Goal: Task Accomplishment & Management: Complete application form

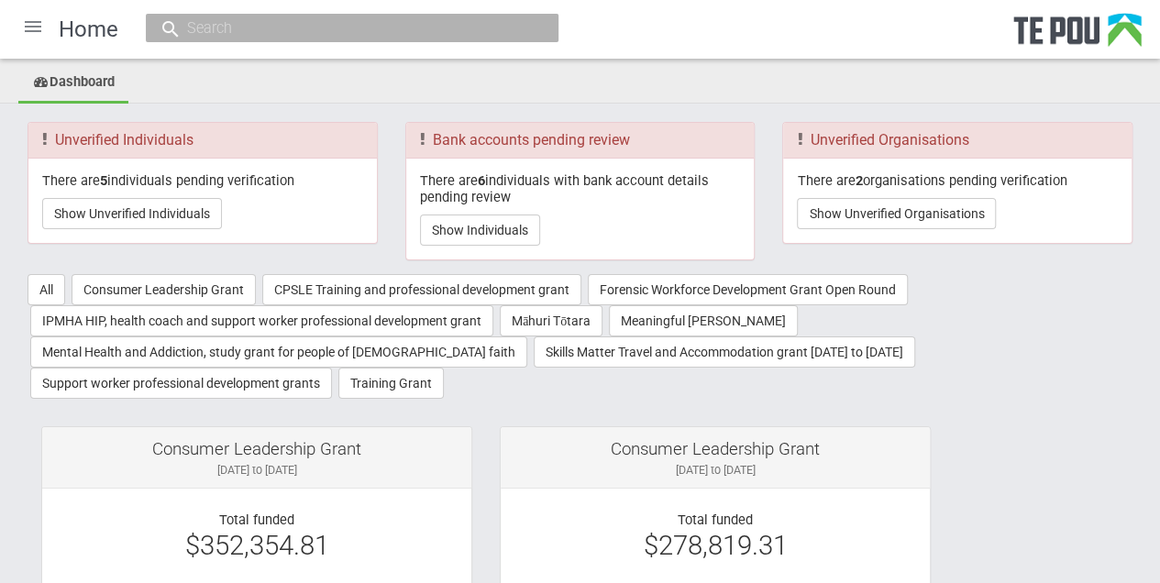
click at [29, 24] on div at bounding box center [33, 27] width 44 height 44
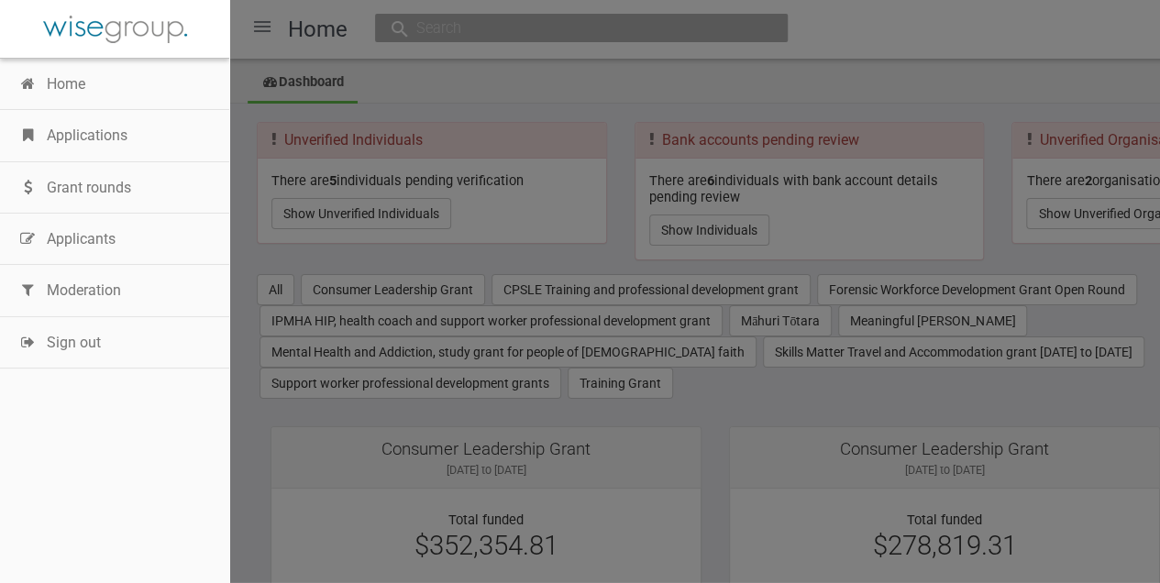
click at [53, 287] on link "Moderation" at bounding box center [114, 290] width 229 height 51
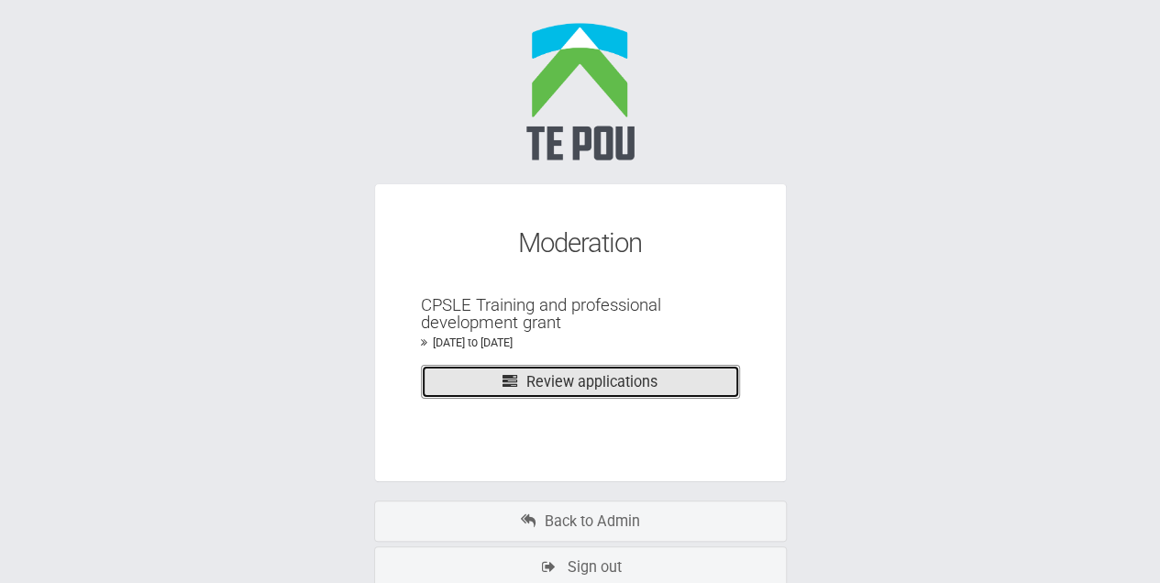
click at [535, 385] on link "Review applications" at bounding box center [580, 382] width 319 height 34
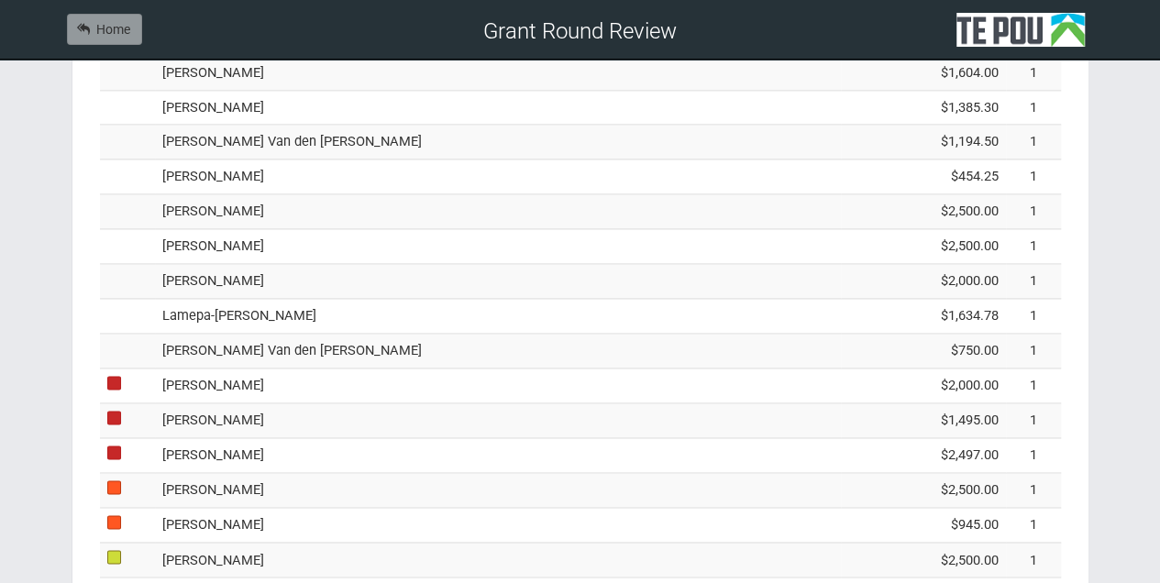
scroll to position [1160, 0]
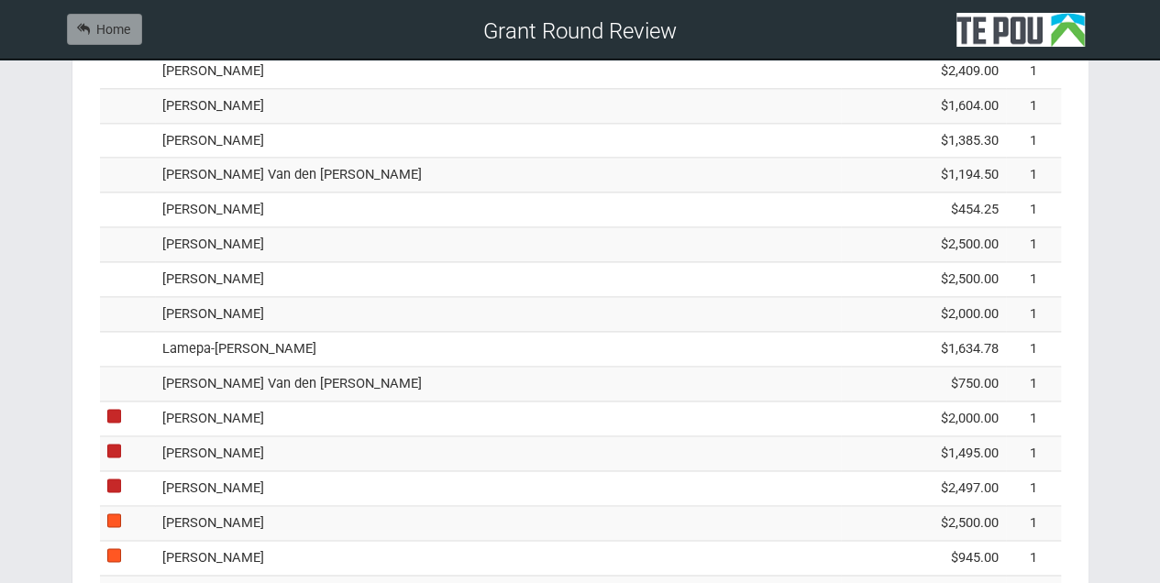
click at [279, 374] on td "Monique Van den Brink" at bounding box center [498, 384] width 686 height 35
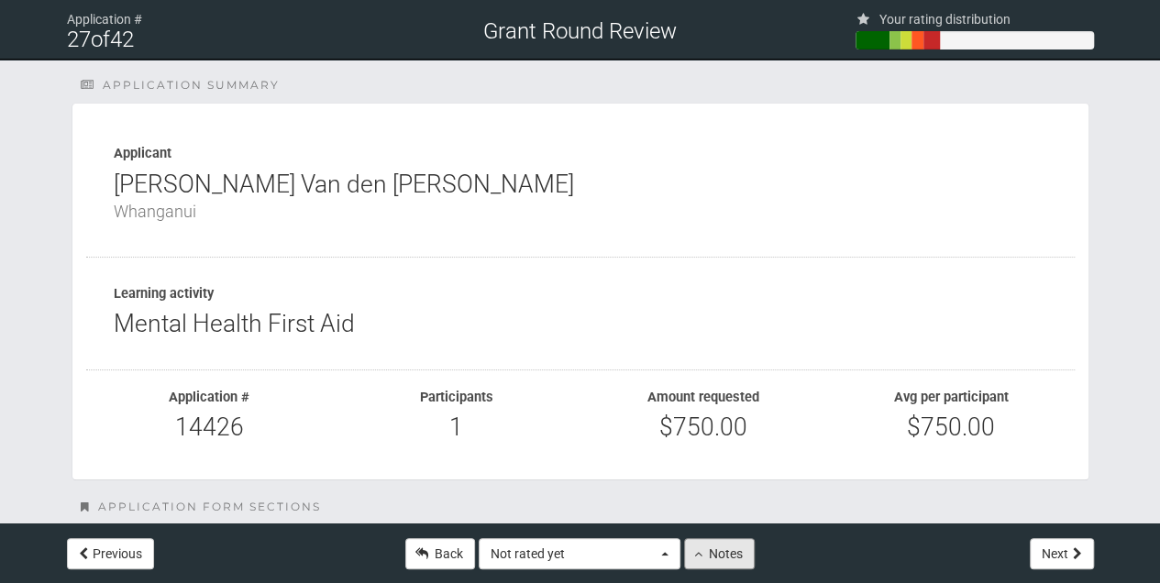
click at [720, 555] on button "Notes" at bounding box center [719, 553] width 71 height 31
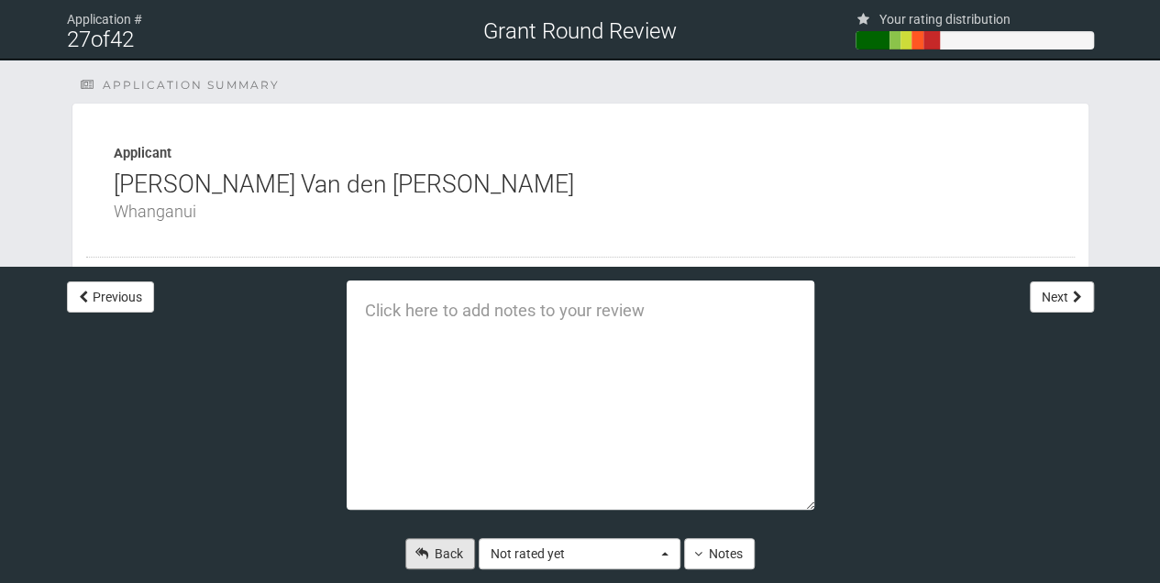
click at [440, 550] on link "Back" at bounding box center [440, 553] width 70 height 31
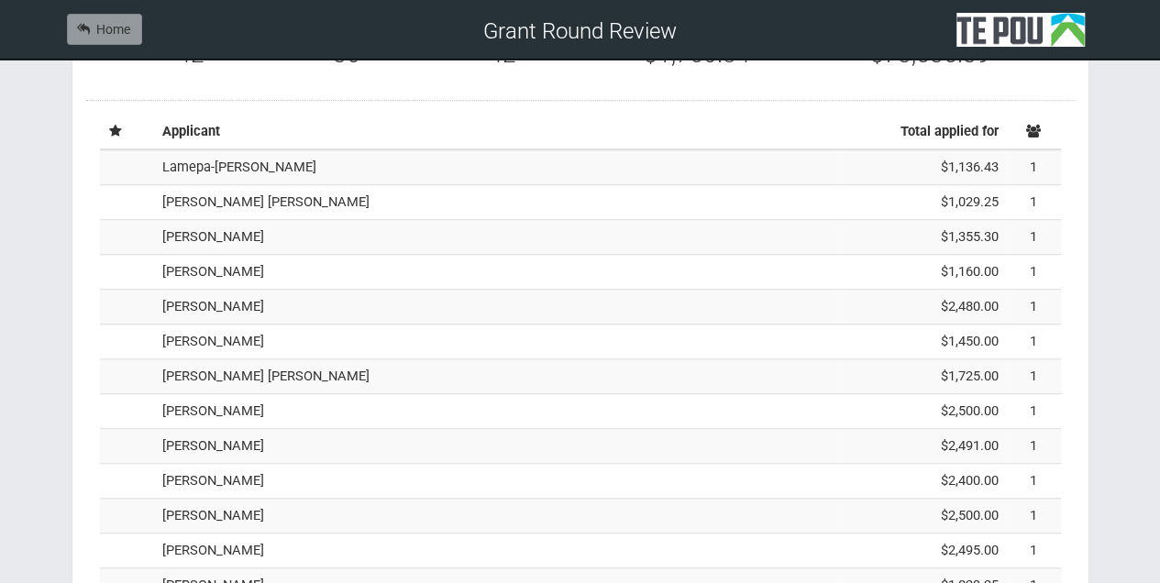
scroll to position [489, 0]
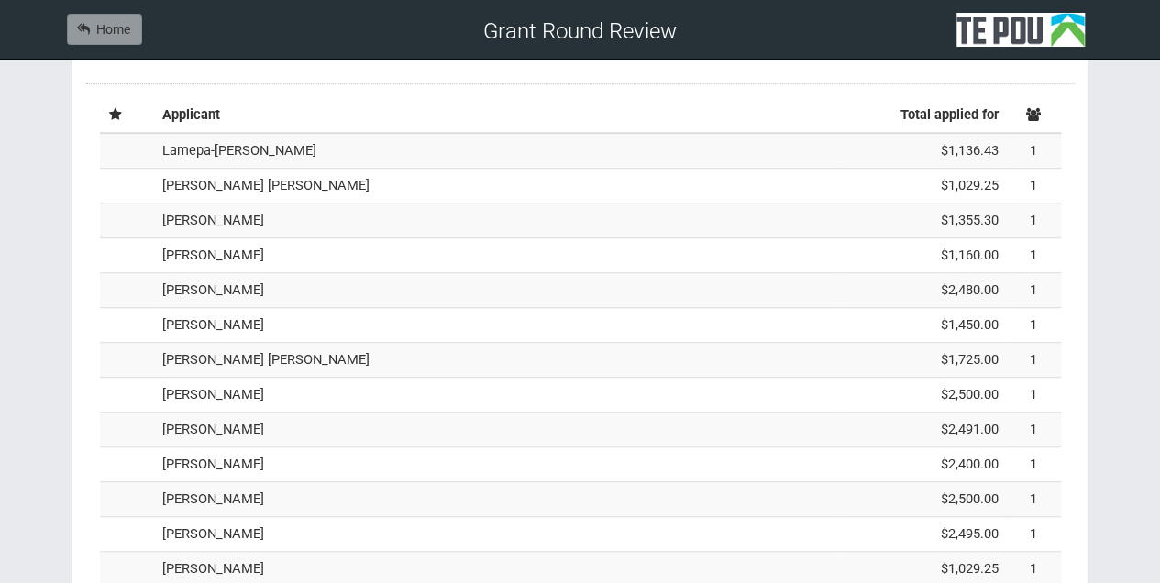
click at [235, 149] on td "Lamepa-[PERSON_NAME]" at bounding box center [498, 150] width 686 height 35
click at [247, 180] on td "[PERSON_NAME] [PERSON_NAME]" at bounding box center [498, 186] width 686 height 35
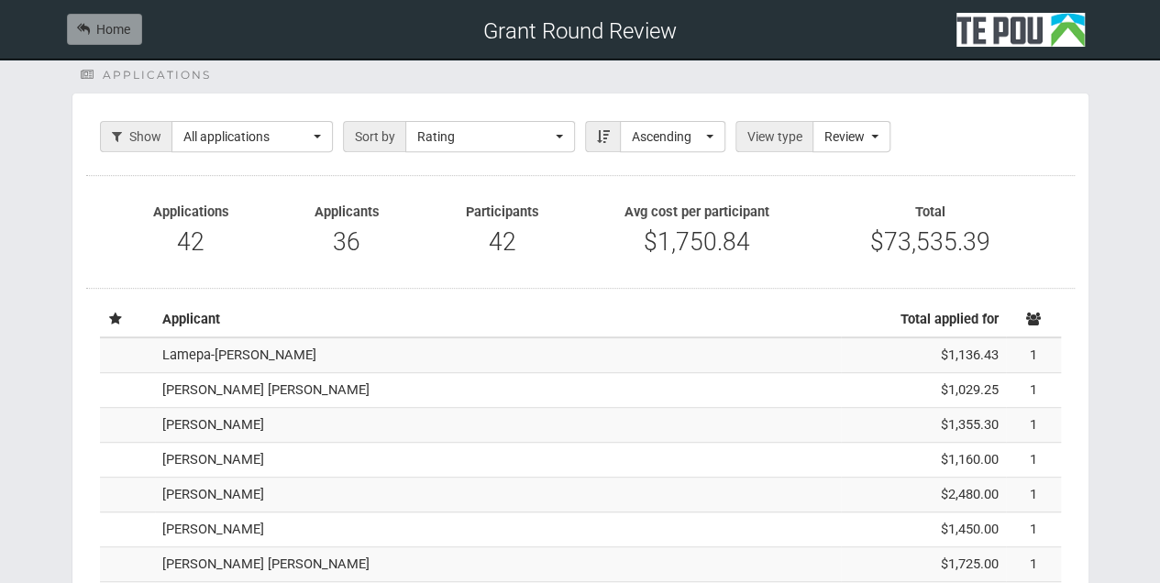
scroll to position [86, 0]
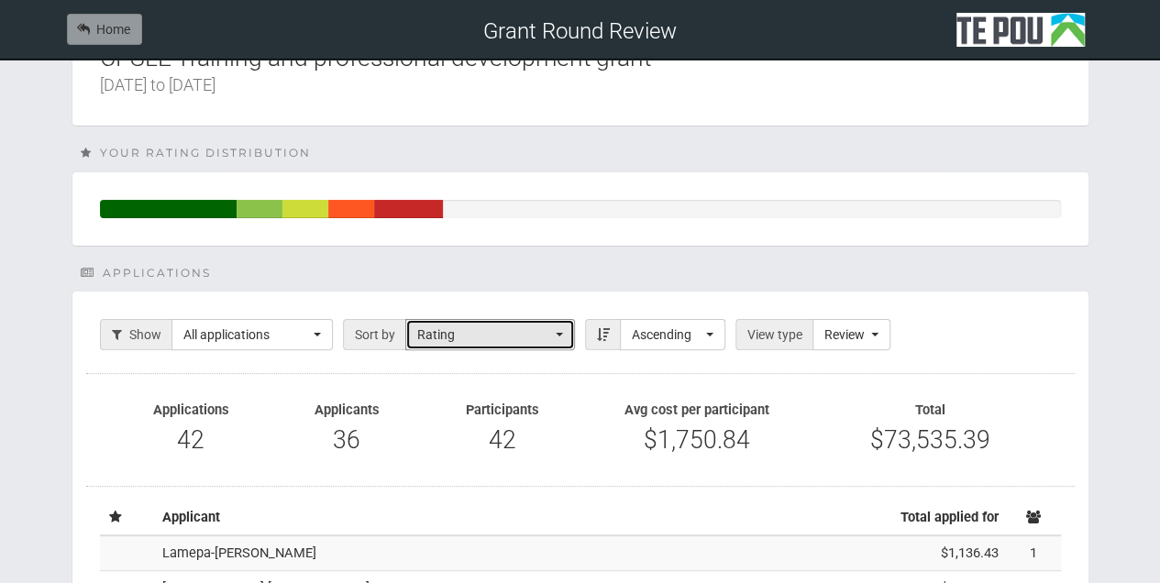
click at [552, 332] on button "Rating" at bounding box center [490, 334] width 170 height 31
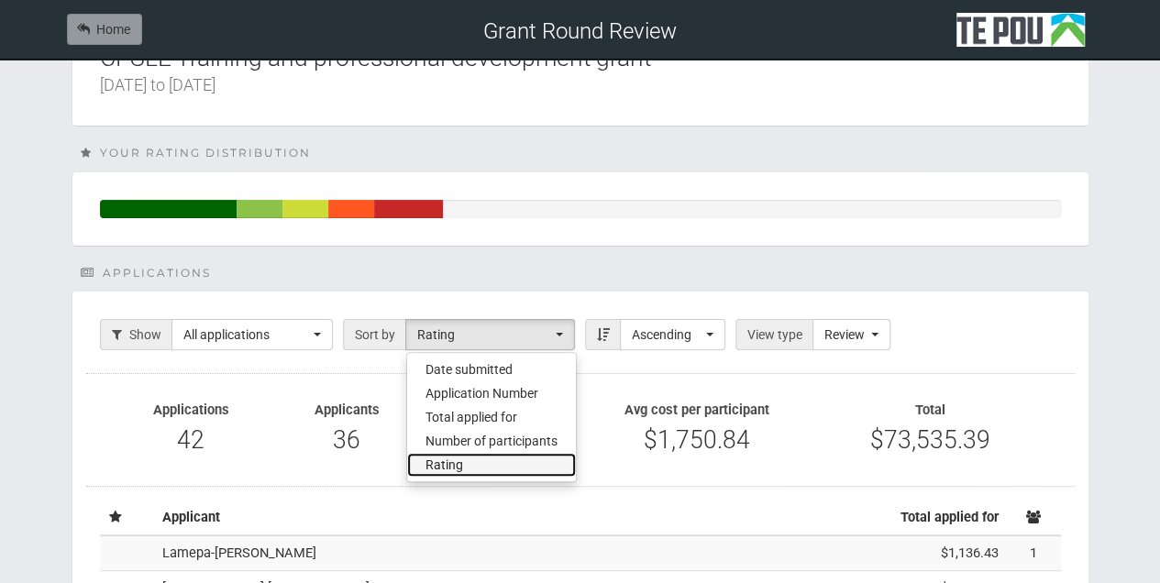
click at [484, 463] on link "Rating" at bounding box center [491, 465] width 169 height 24
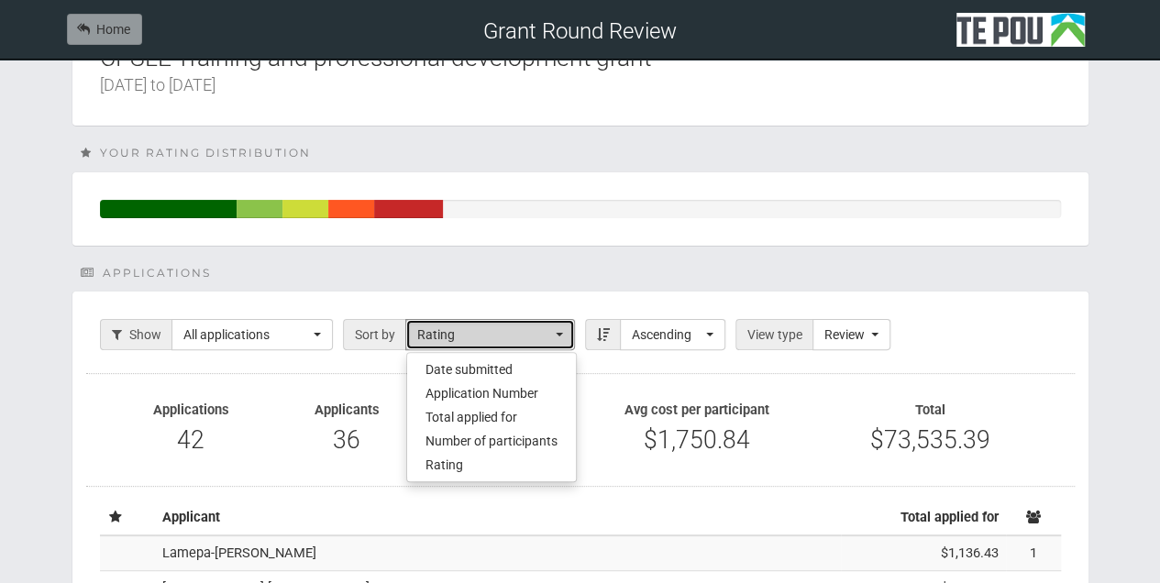
select select "Review"
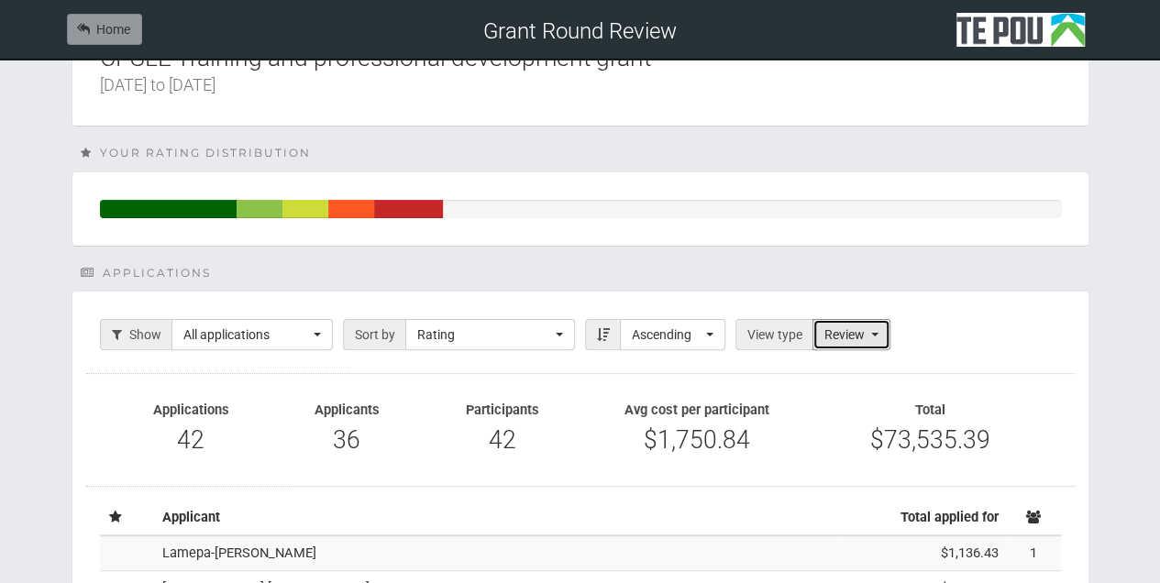
click at [873, 335] on button "Review" at bounding box center [851, 334] width 78 height 31
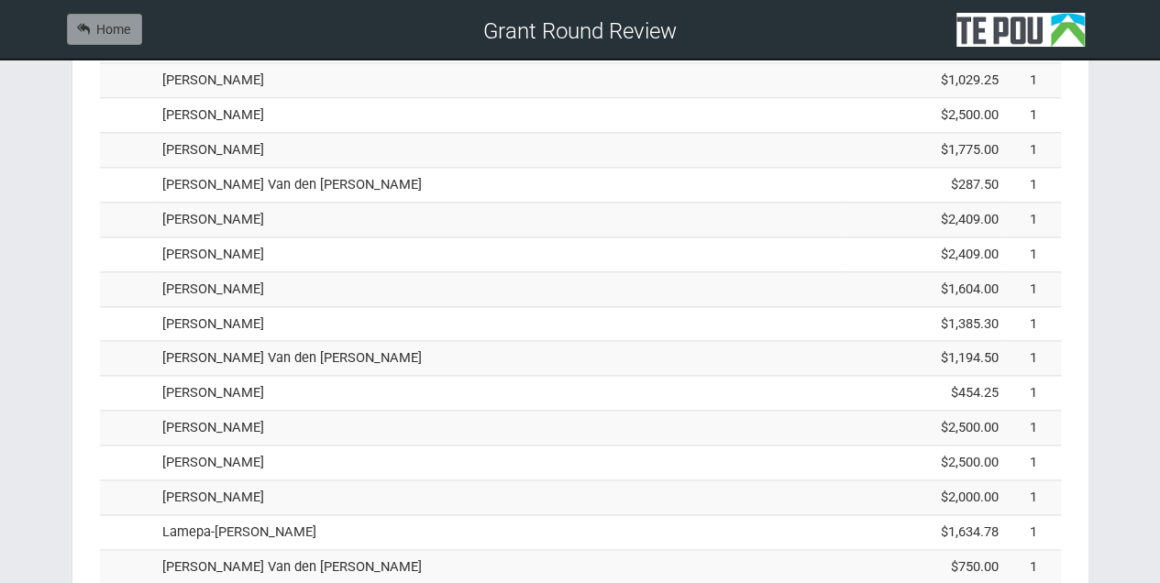
scroll to position [1003, 0]
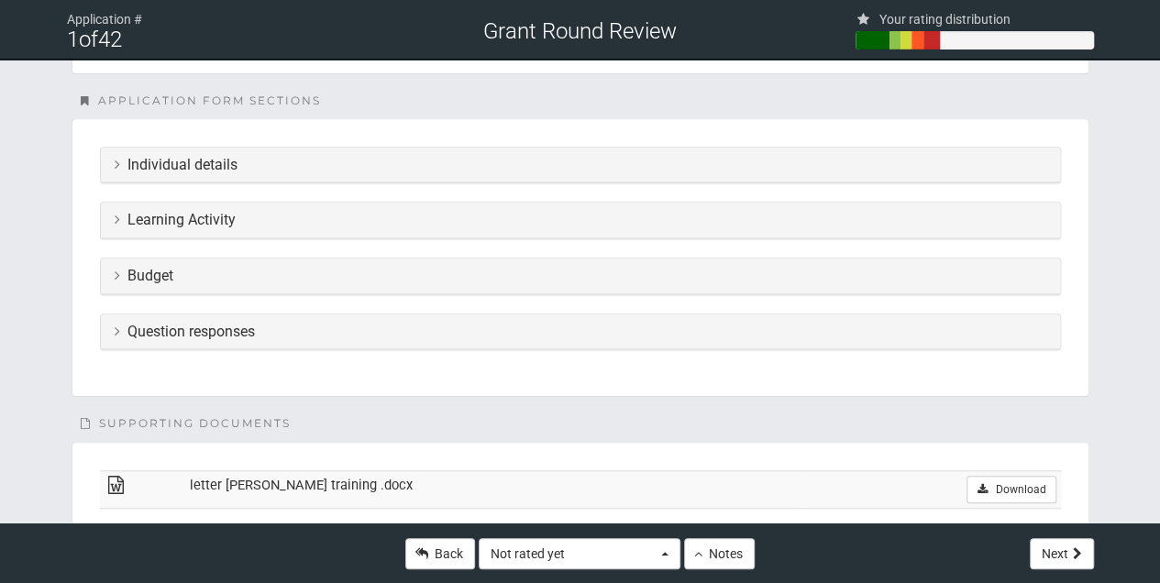
scroll to position [427, 0]
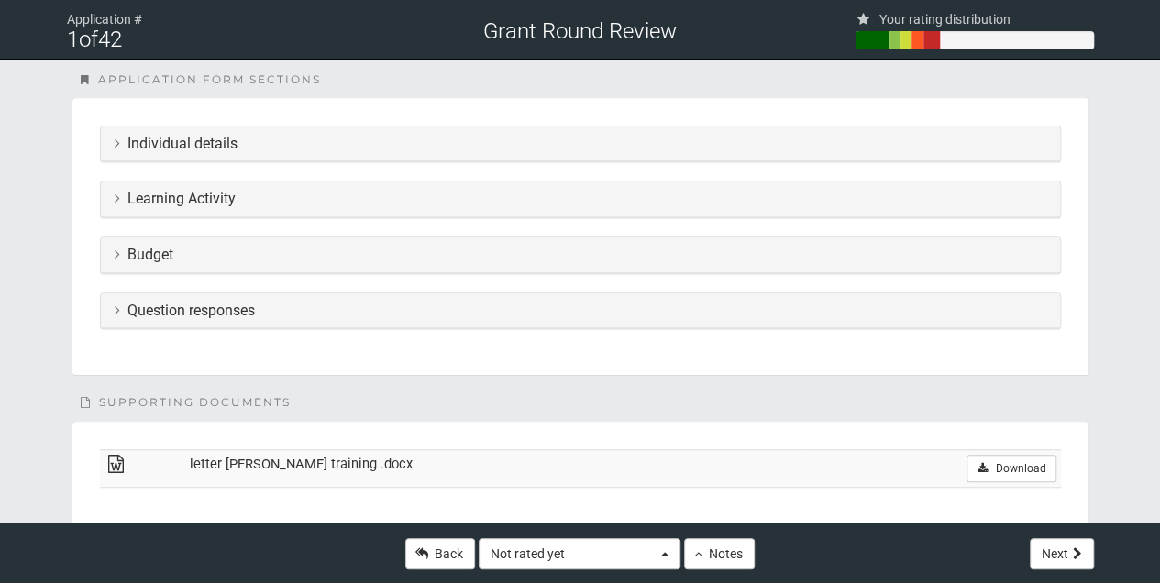
click at [115, 139] on icon at bounding box center [117, 143] width 5 height 15
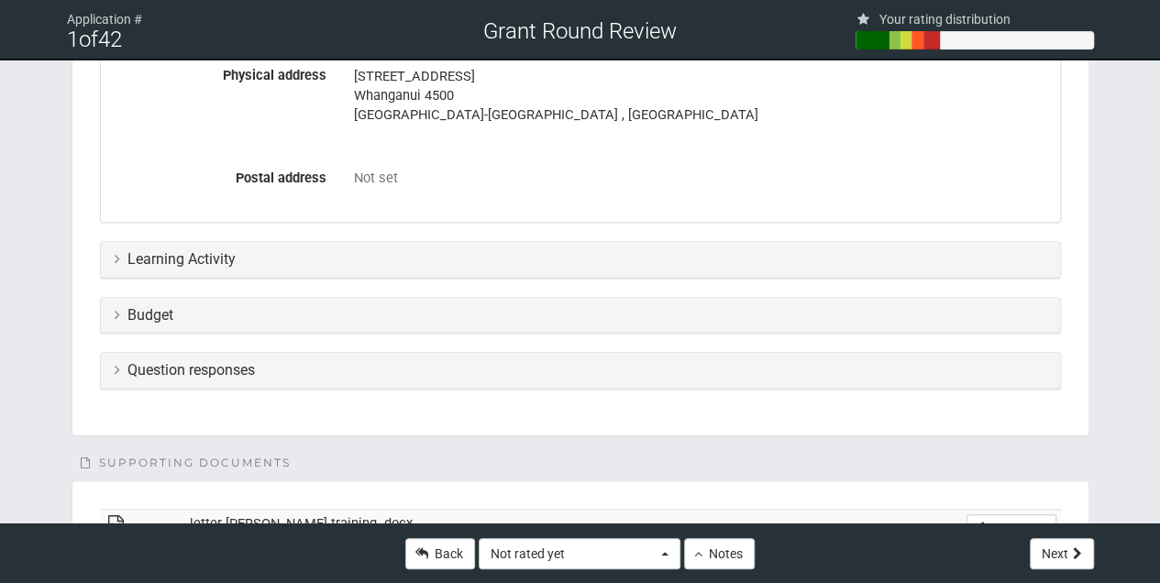
scroll to position [794, 0]
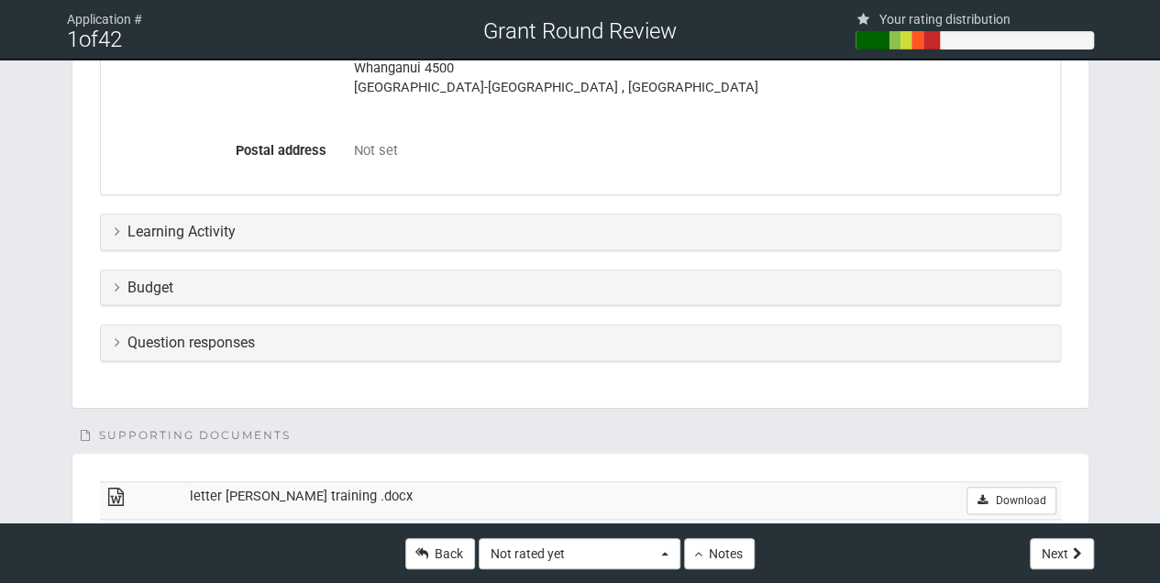
click at [120, 225] on h3 "Learning Activity" at bounding box center [580, 232] width 931 height 16
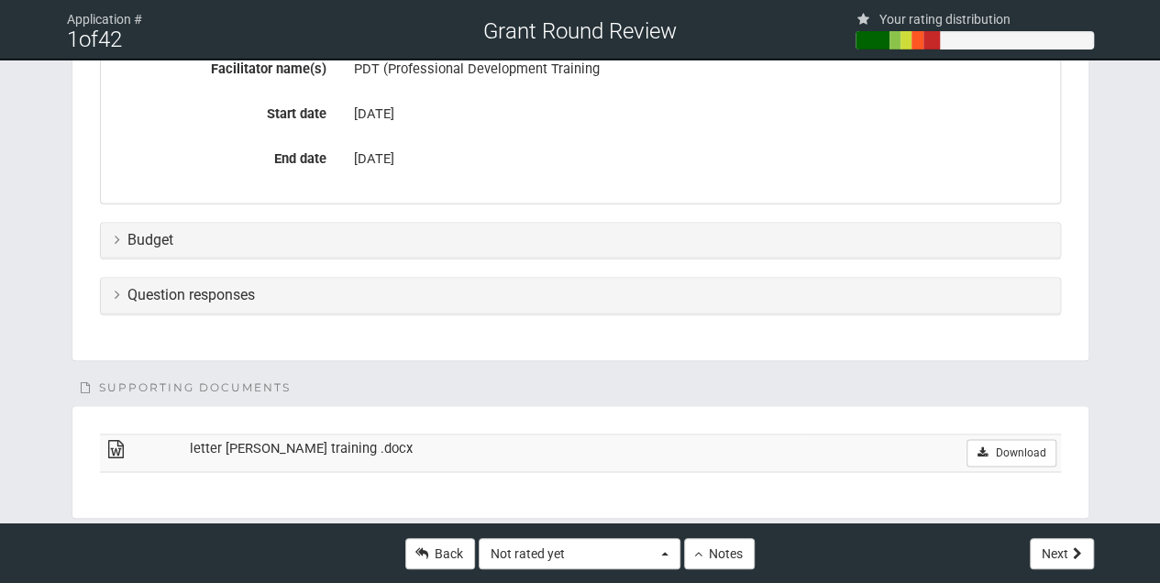
scroll to position [1222, 0]
click at [115, 233] on icon at bounding box center [117, 238] width 5 height 15
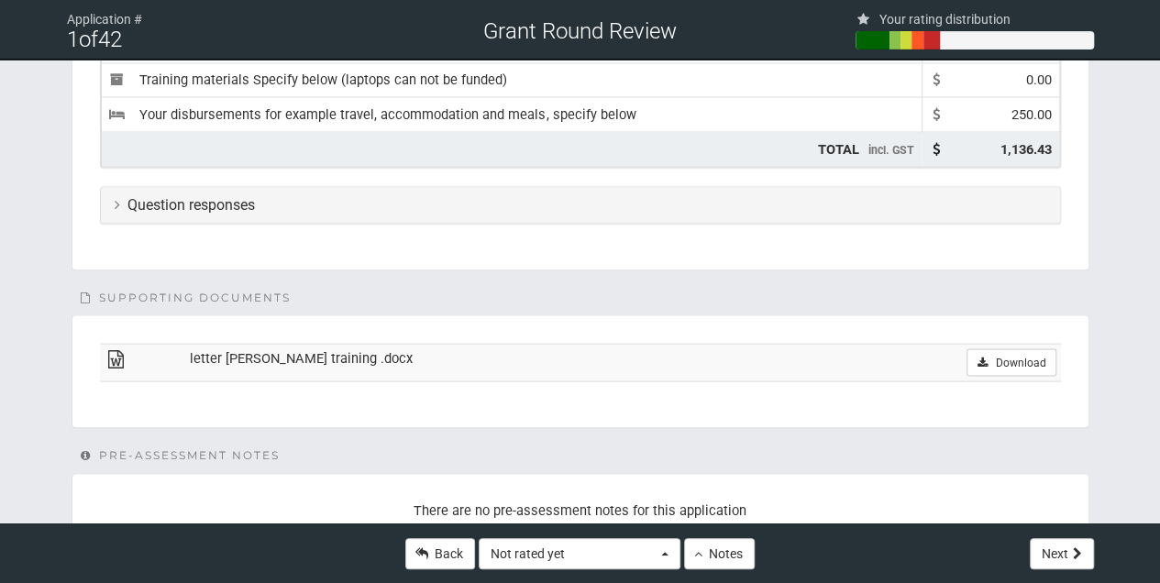
scroll to position [1701, 0]
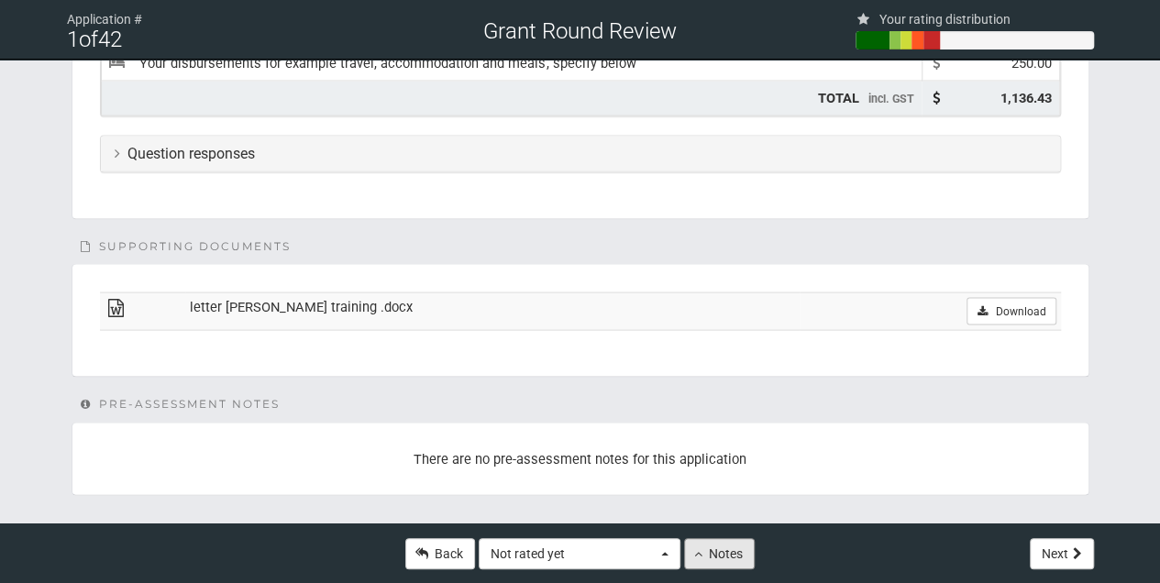
click at [713, 554] on button "Notes" at bounding box center [719, 553] width 71 height 31
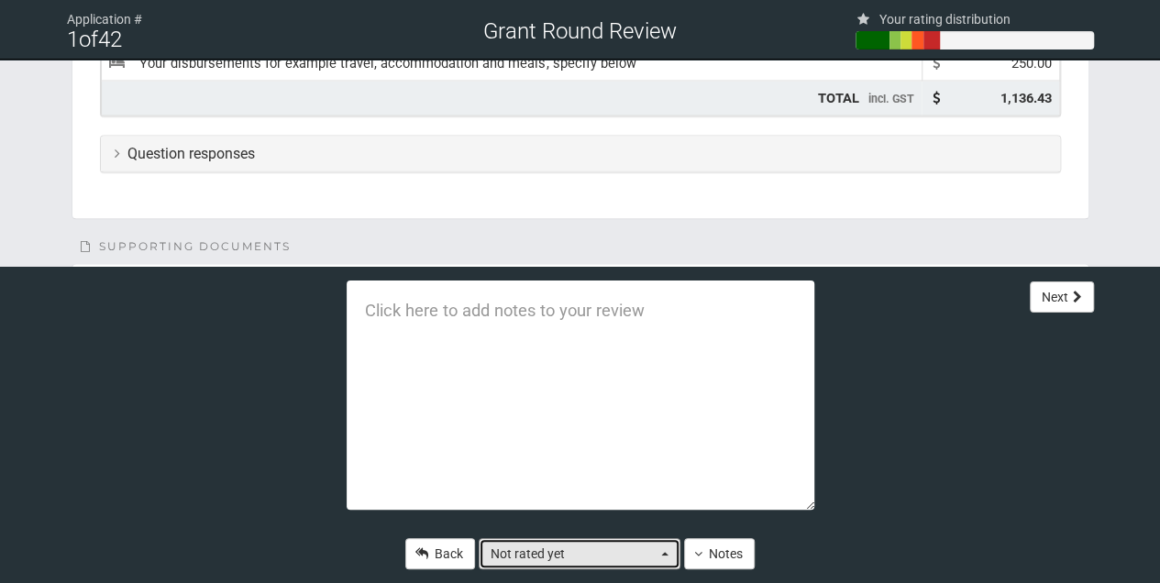
click at [661, 555] on span "button" at bounding box center [664, 554] width 7 height 4
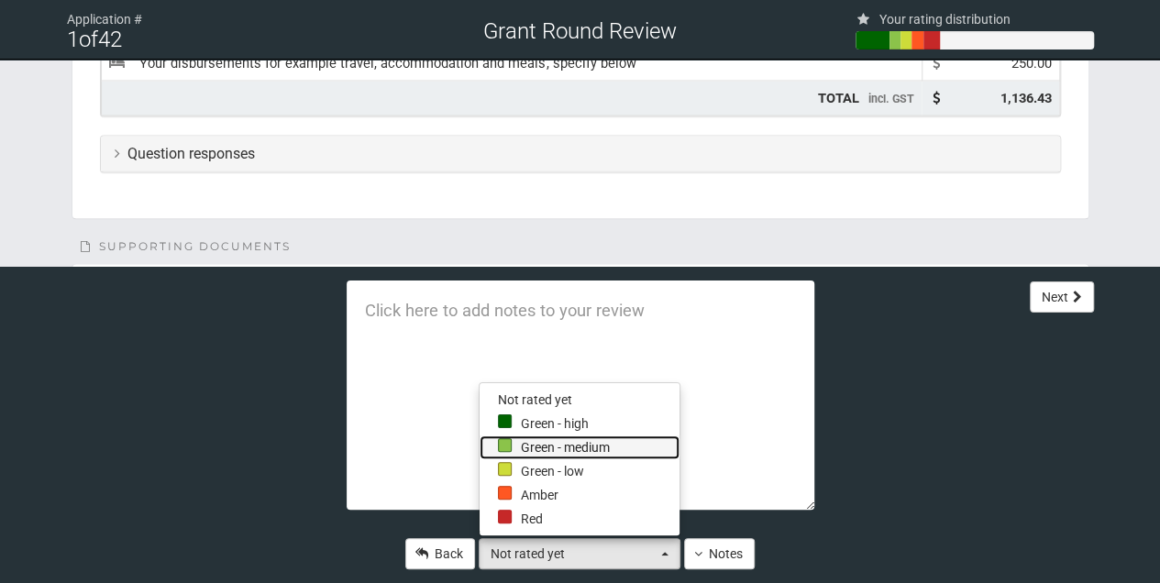
click at [519, 449] on link "Green - medium" at bounding box center [579, 447] width 200 height 24
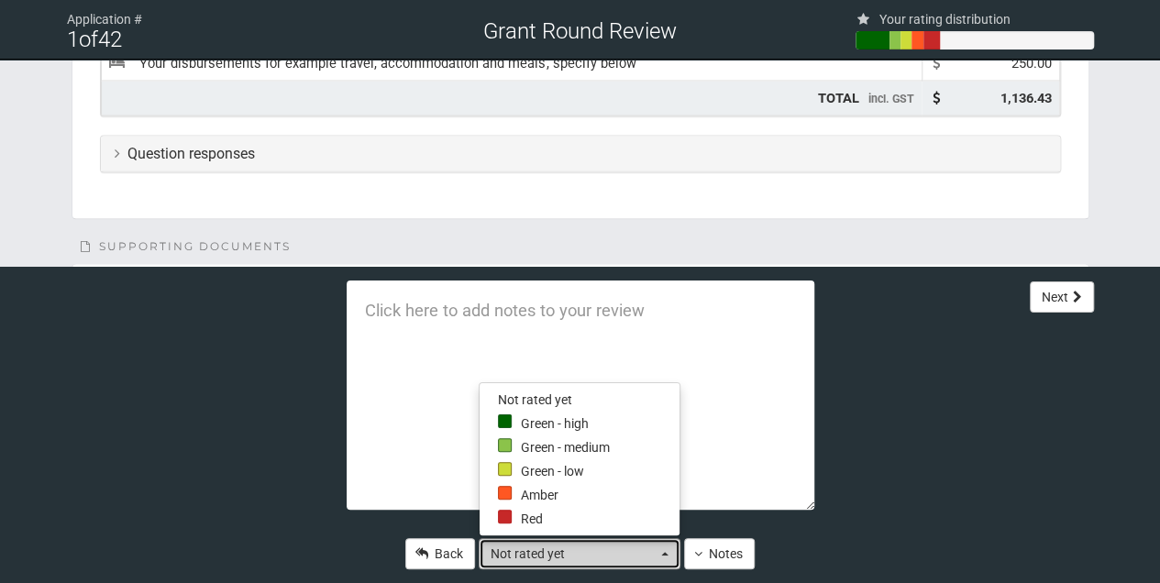
select select "3"
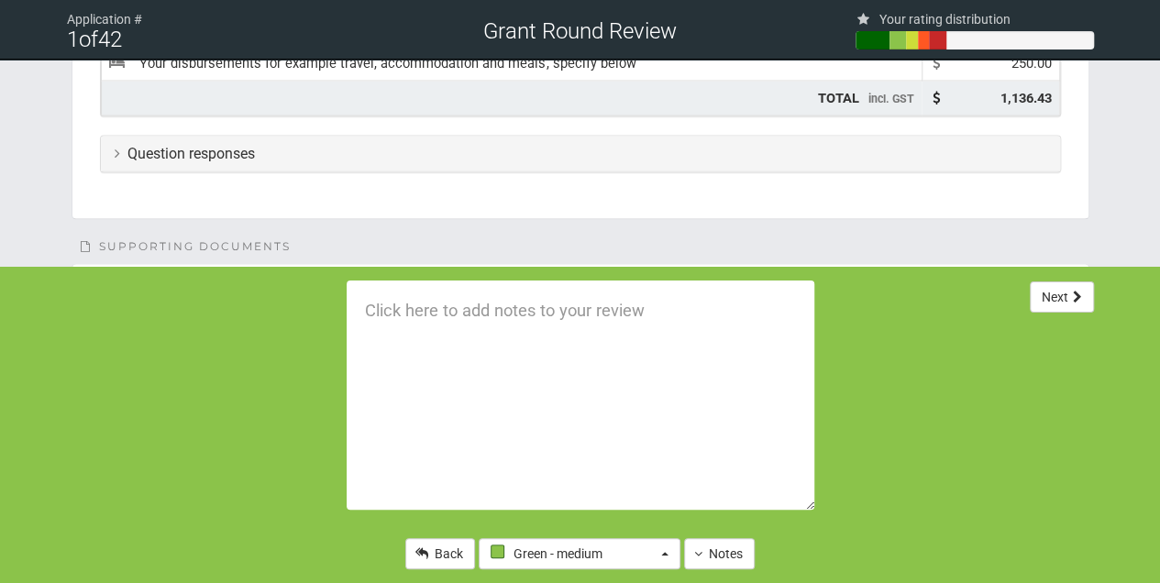
click at [373, 317] on textarea at bounding box center [579, 394] width 467 height 229
type textarea "Happy to approve course and petrol, Im query childcare and food request"
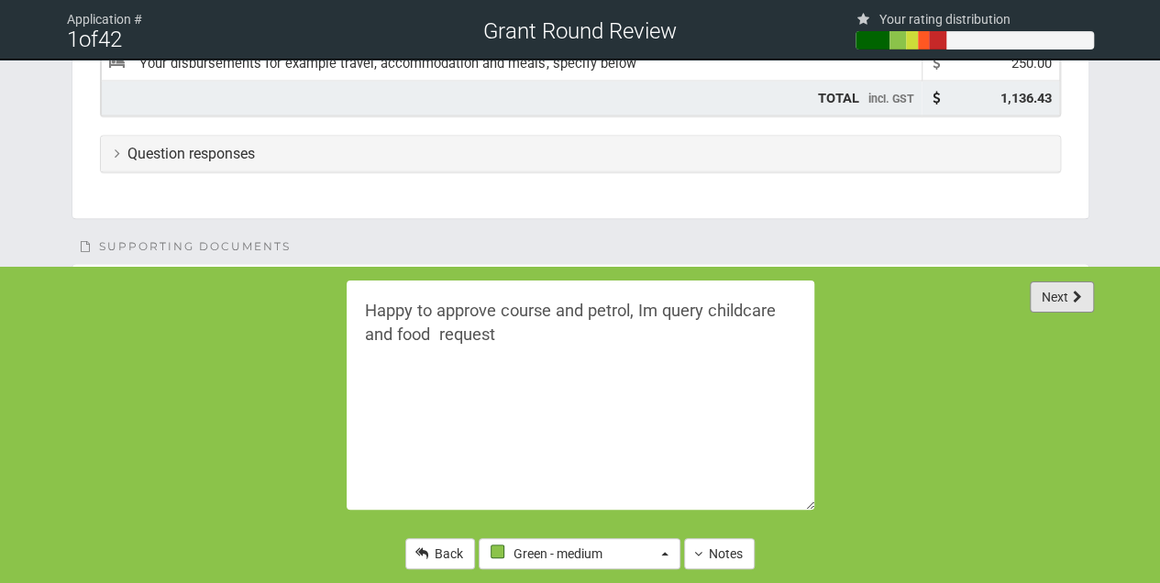
click at [1069, 299] on button "Next" at bounding box center [1061, 296] width 64 height 31
select select "-1"
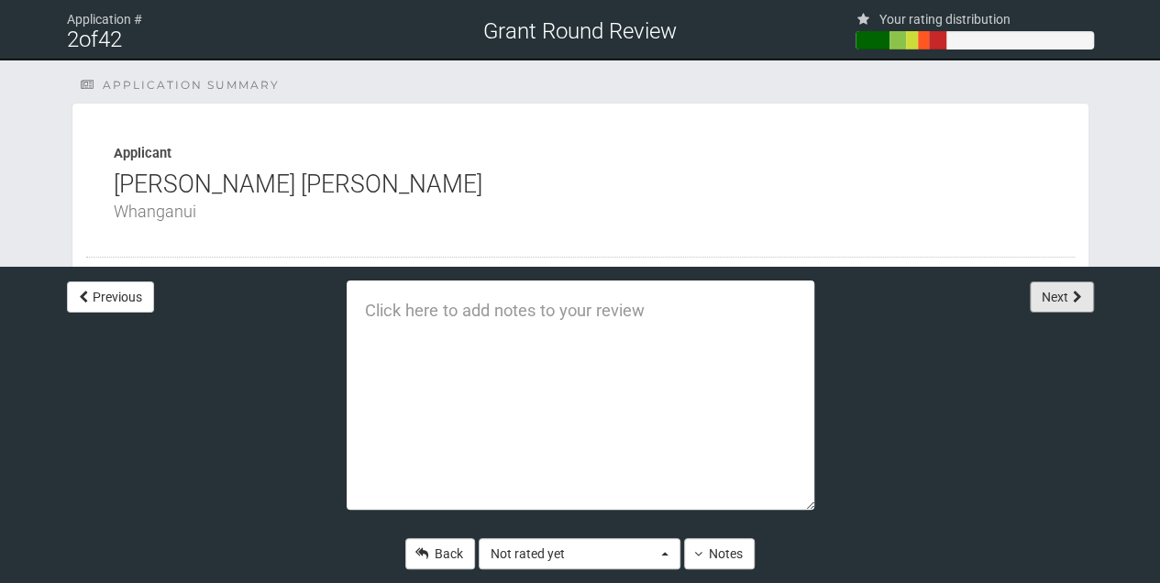
click at [1069, 299] on button "Next" at bounding box center [1061, 296] width 64 height 31
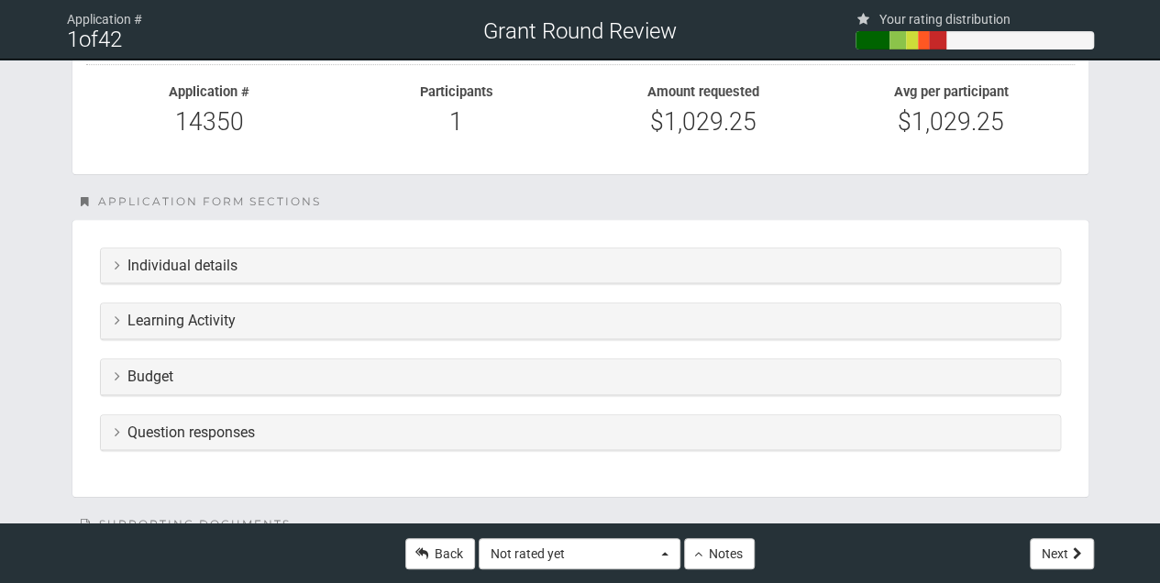
scroll to position [427, 0]
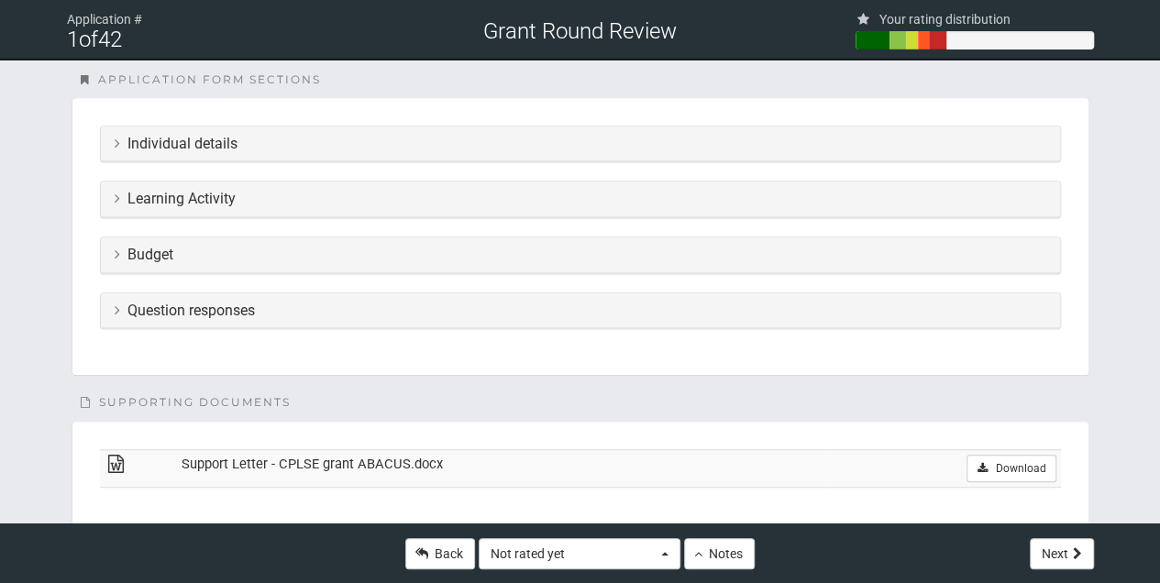
click at [111, 141] on div "Individual details" at bounding box center [580, 144] width 959 height 36
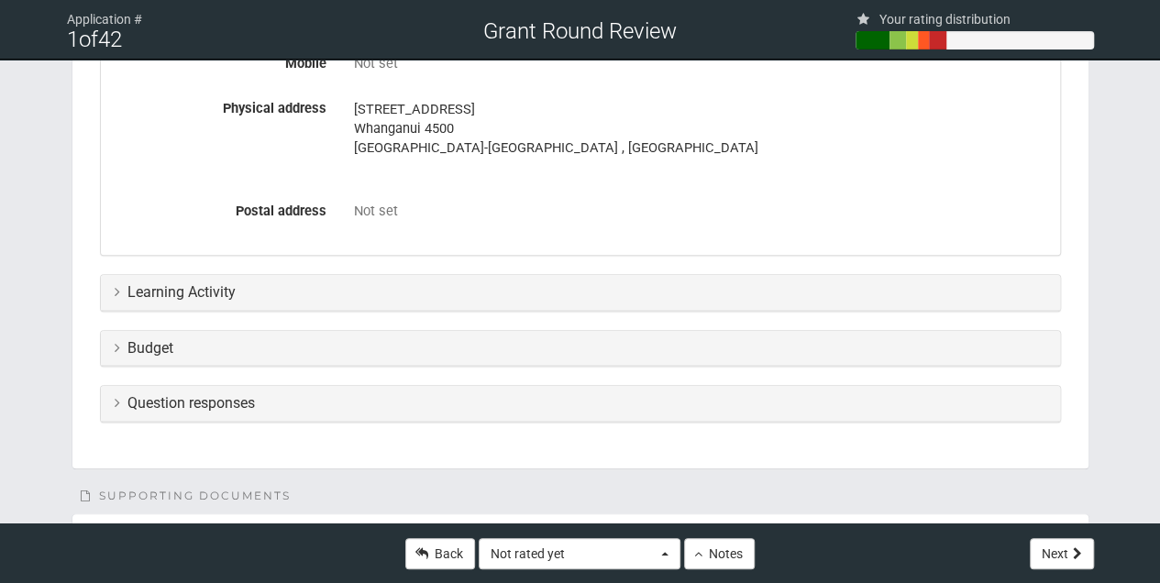
scroll to position [794, 0]
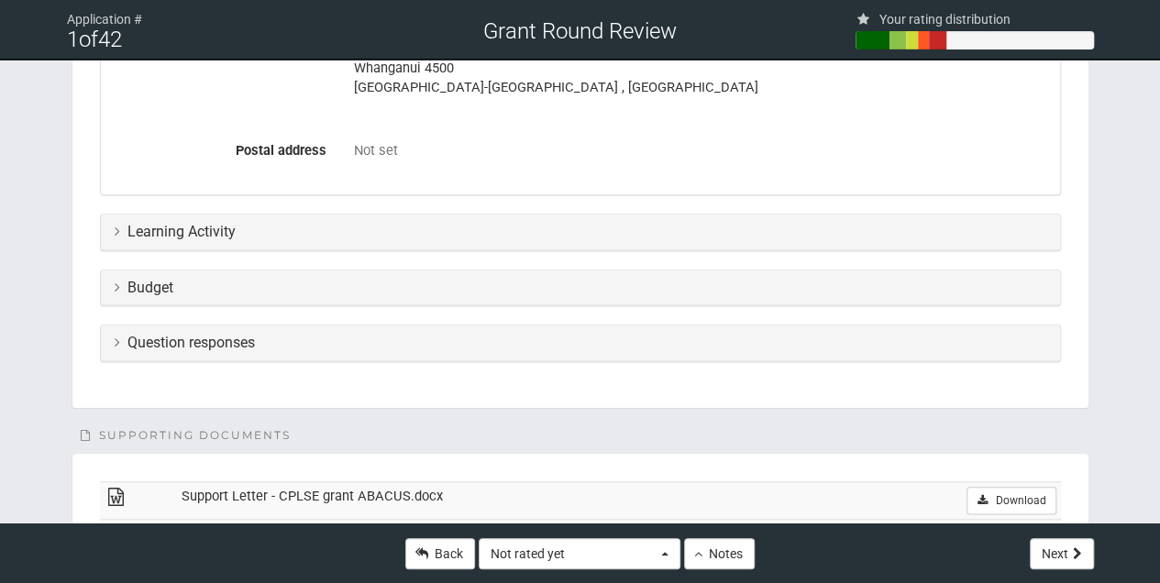
click at [115, 224] on icon at bounding box center [117, 231] width 5 height 15
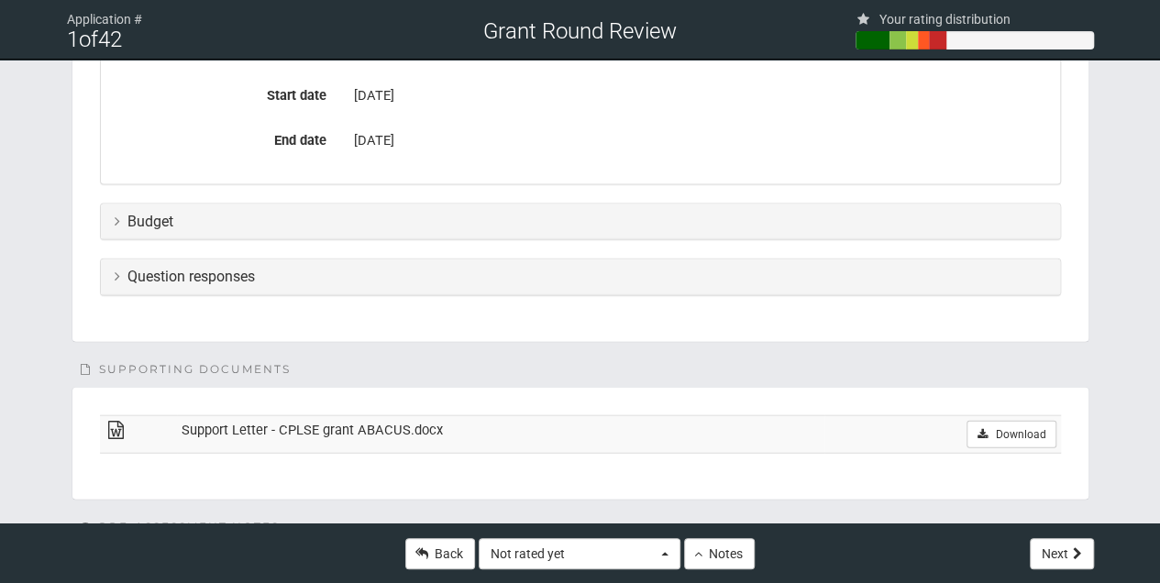
scroll to position [1955, 0]
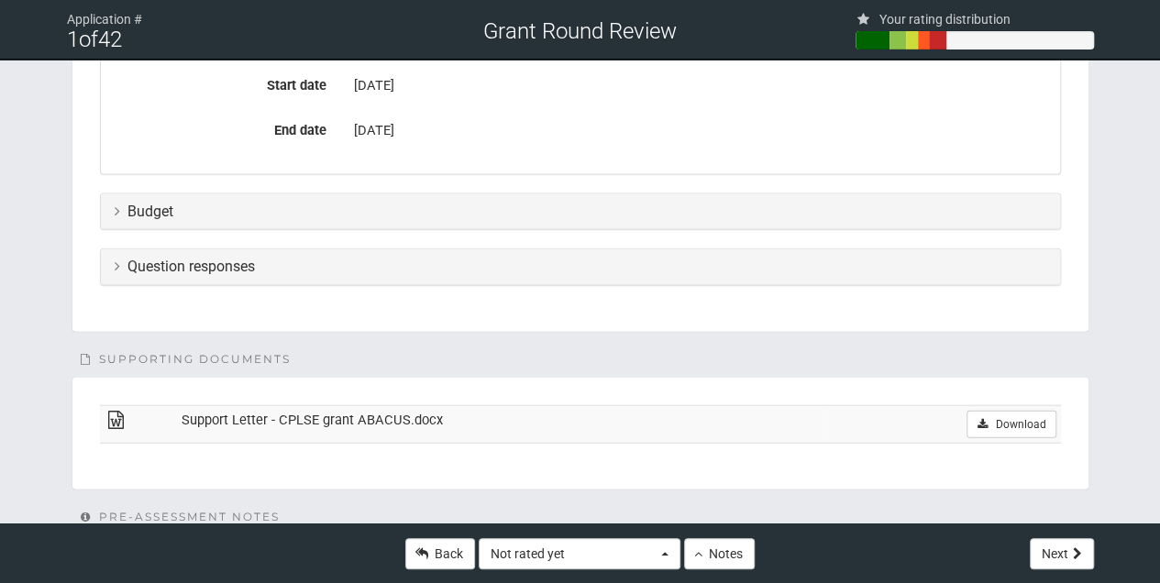
click at [118, 203] on icon at bounding box center [117, 210] width 5 height 15
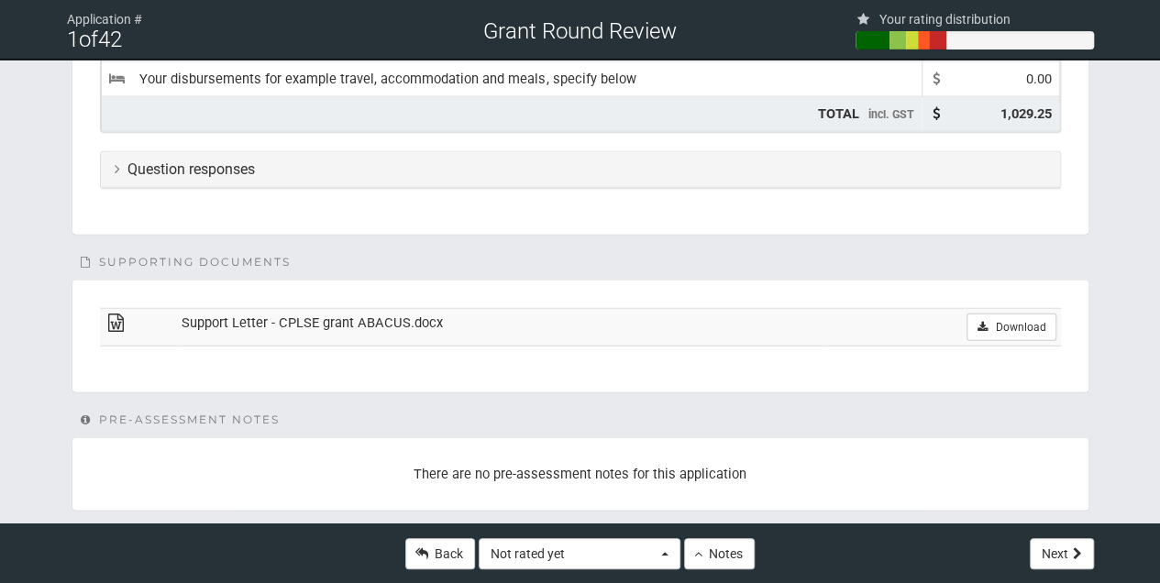
scroll to position [2225, 0]
click at [117, 160] on icon at bounding box center [117, 167] width 5 height 15
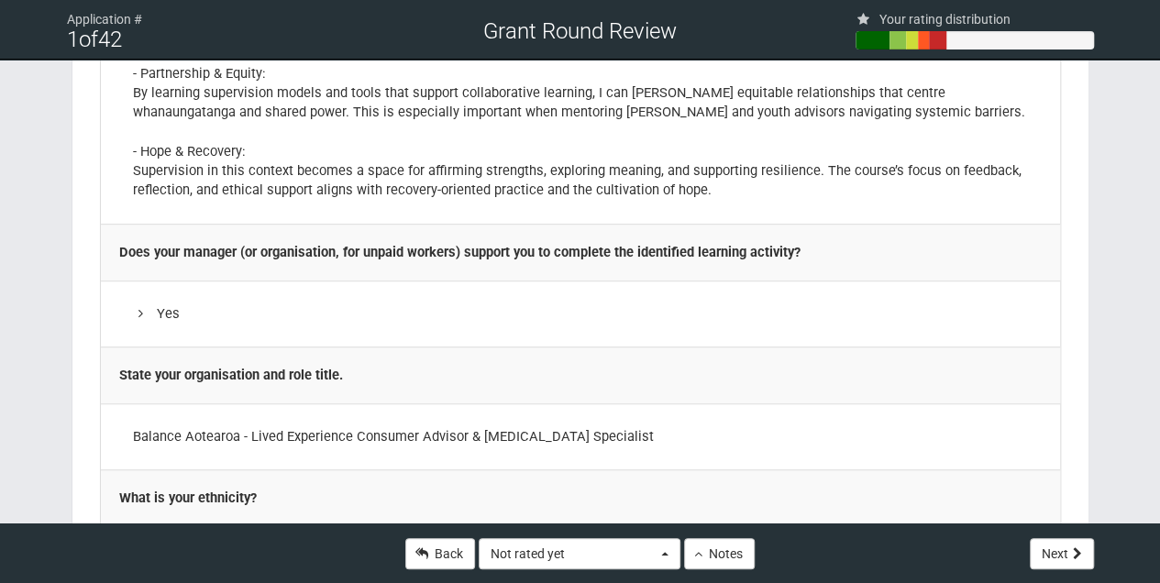
scroll to position [4058, 0]
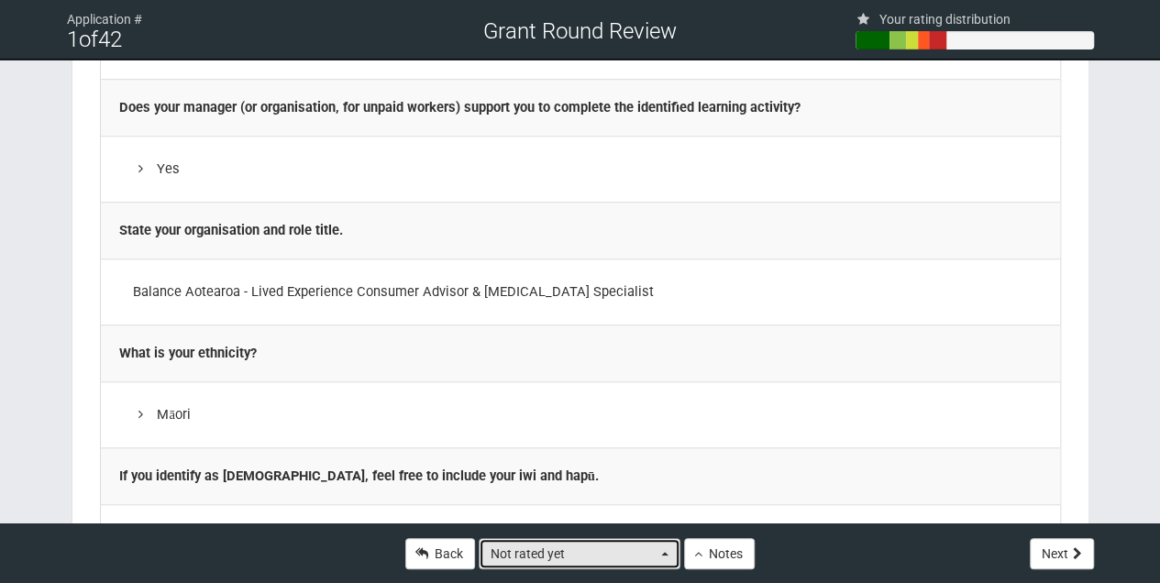
click at [667, 557] on button "Not rated yet" at bounding box center [579, 553] width 202 height 31
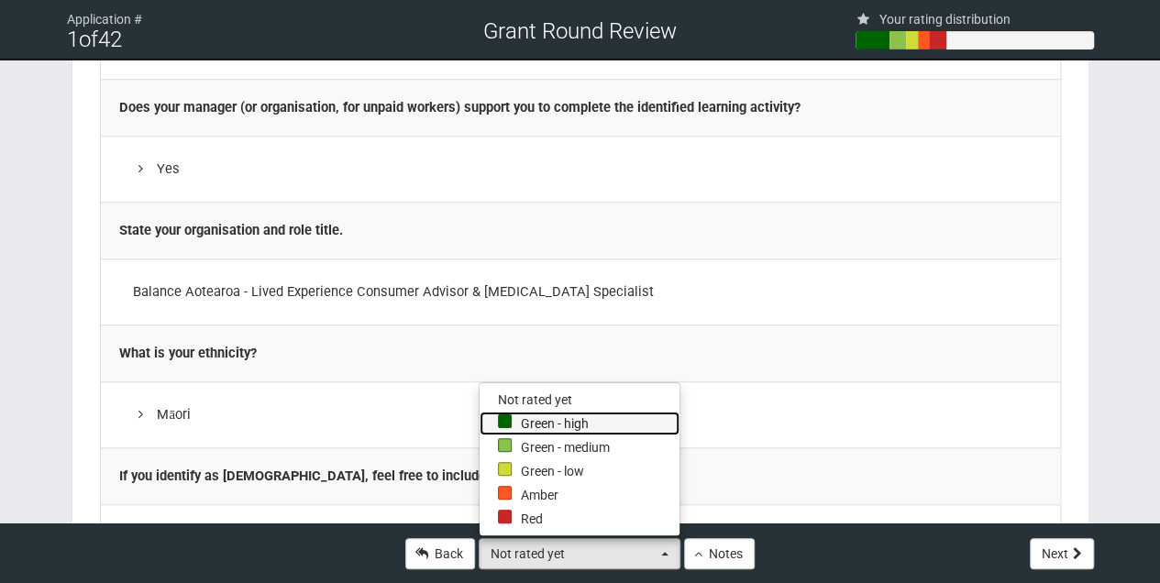
click at [518, 421] on link "Green - high" at bounding box center [579, 424] width 200 height 24
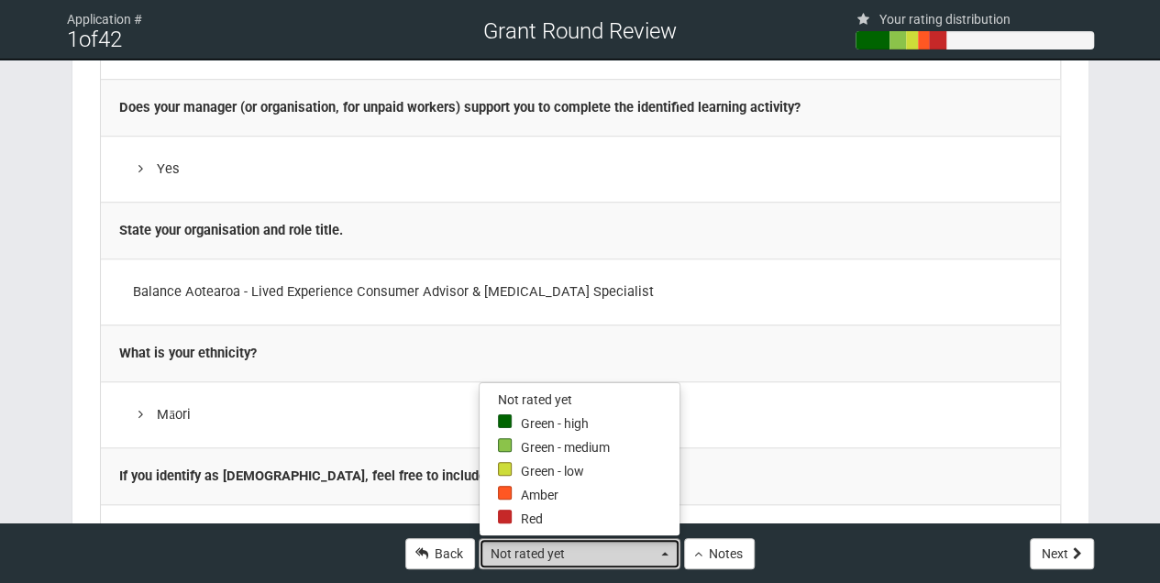
select select "4"
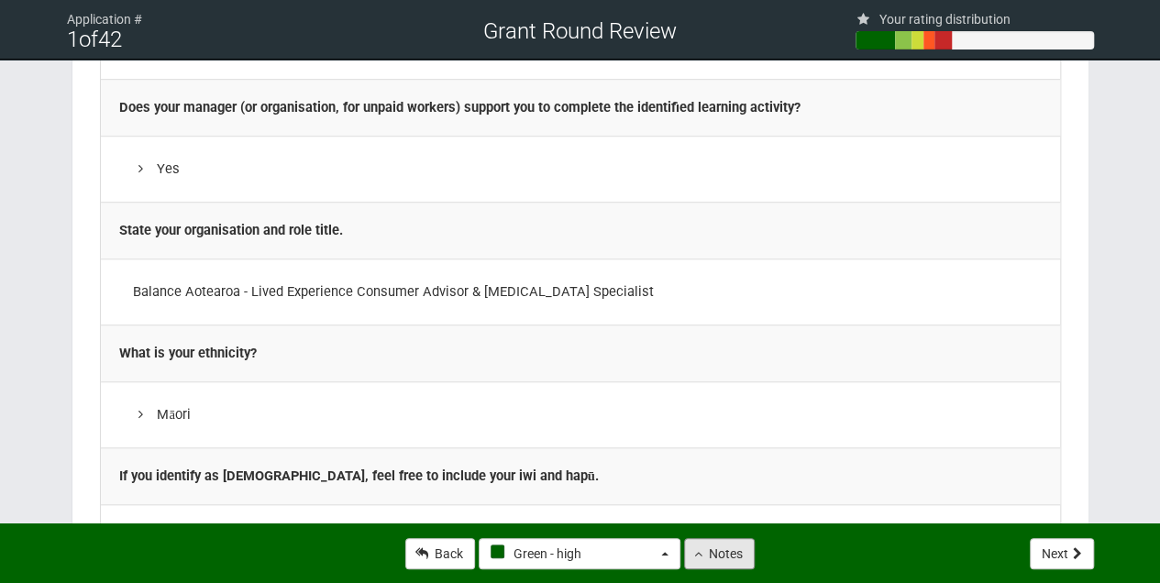
click at [696, 554] on icon at bounding box center [698, 553] width 8 height 13
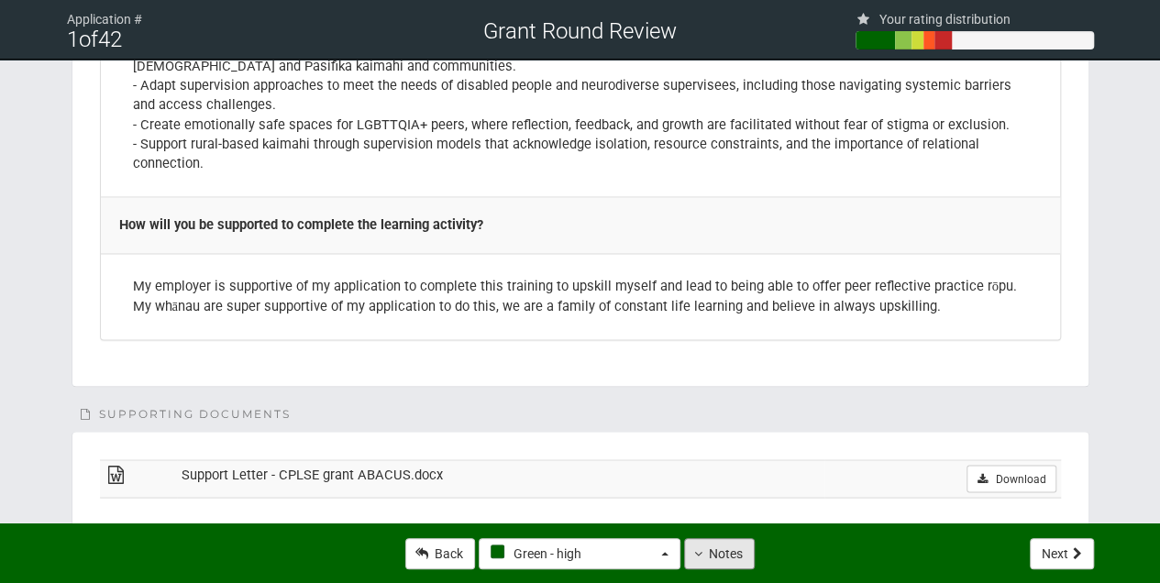
scroll to position [4974, 0]
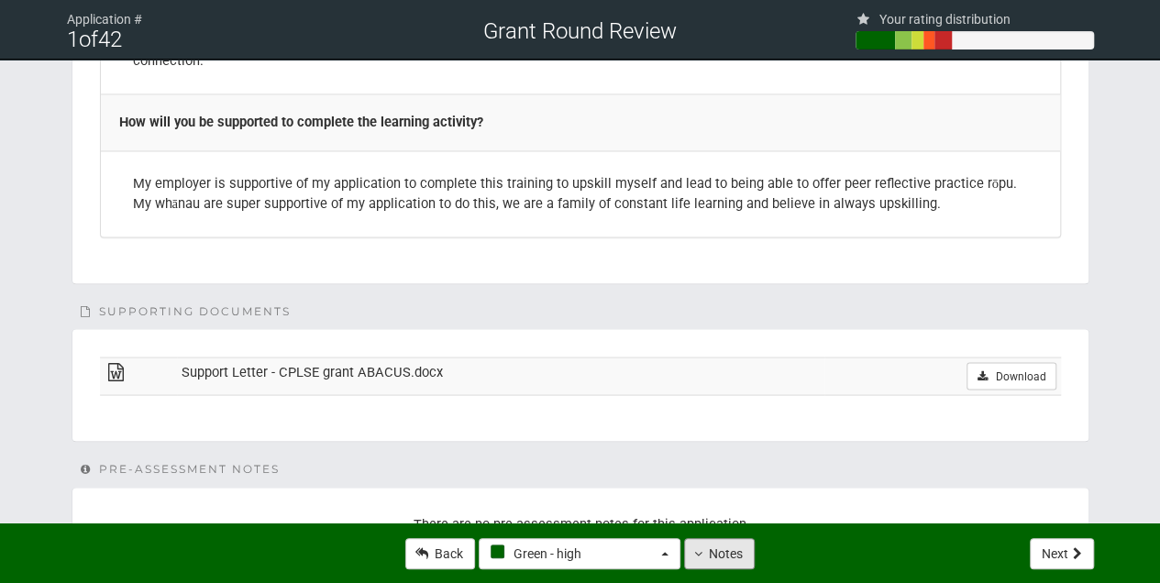
click at [720, 555] on button "Notes" at bounding box center [719, 553] width 71 height 31
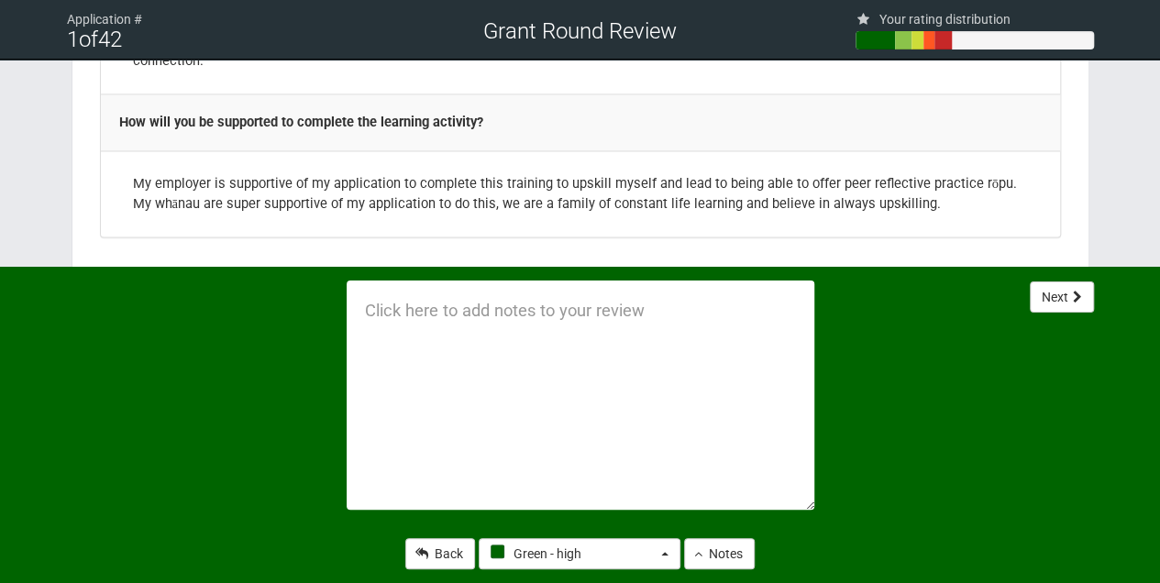
click at [361, 310] on textarea at bounding box center [579, 394] width 467 height 229
type textarea "M"
type textarea "Training meets a growing need in LEX space. VG application"
click at [1054, 301] on button "Next" at bounding box center [1061, 296] width 64 height 31
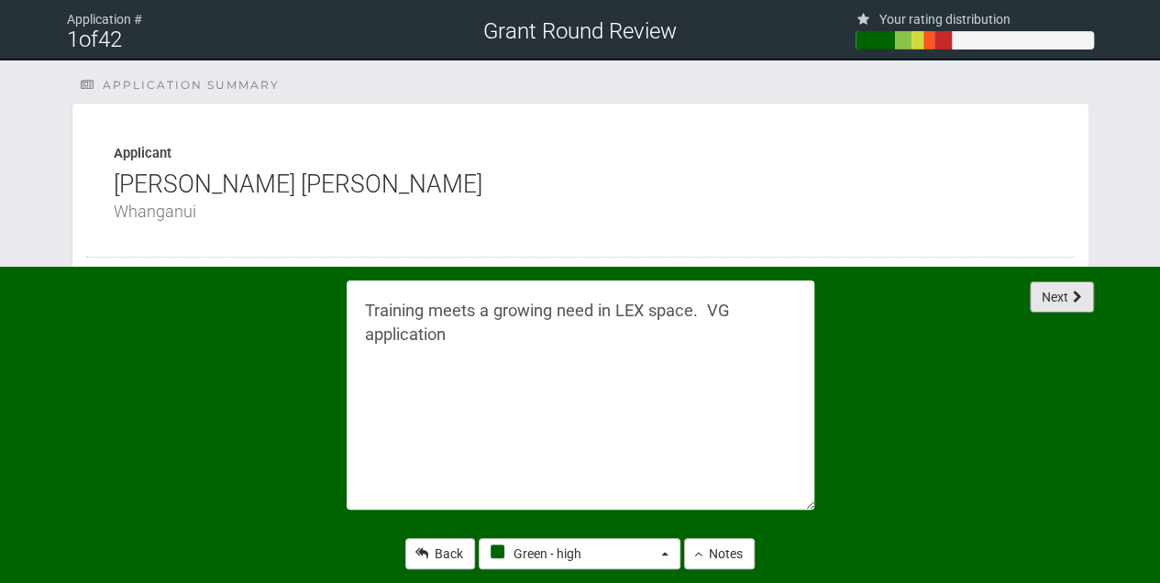
select select "-1"
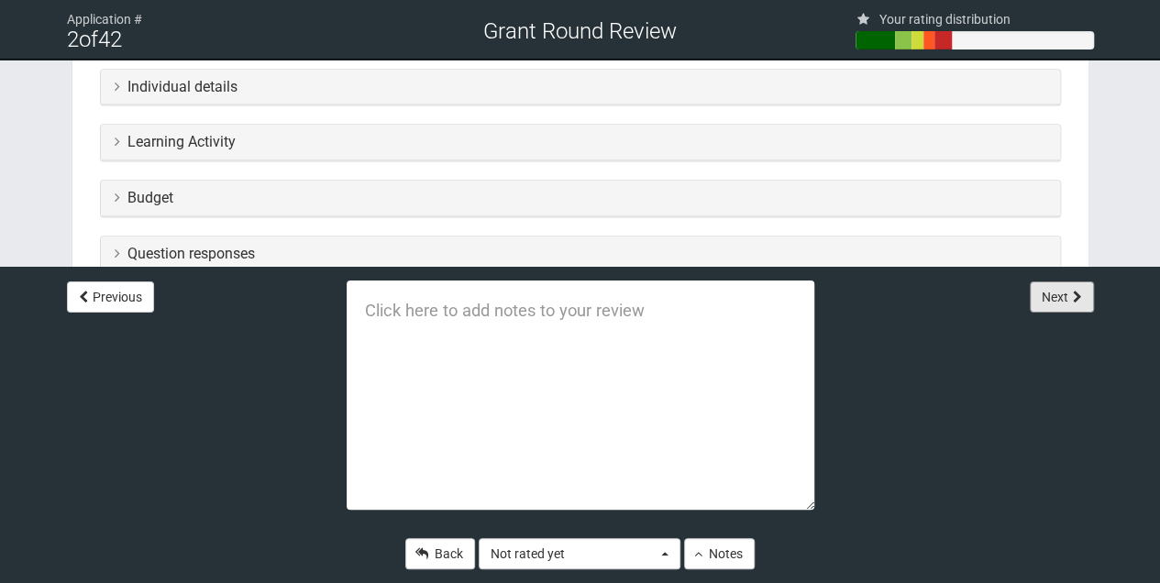
scroll to position [489, 0]
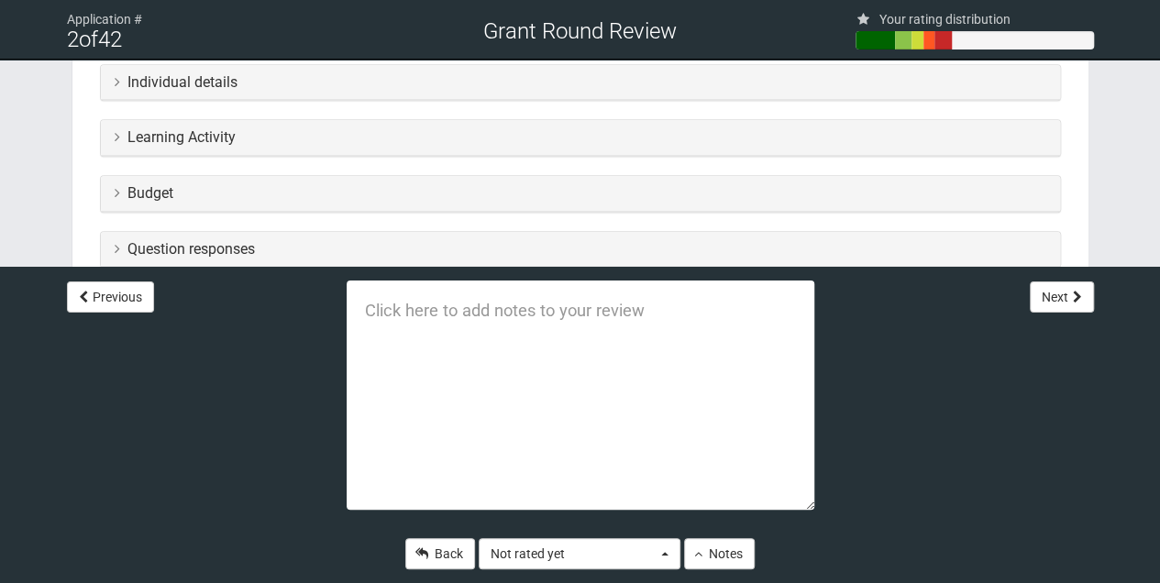
click at [115, 75] on icon at bounding box center [117, 81] width 5 height 15
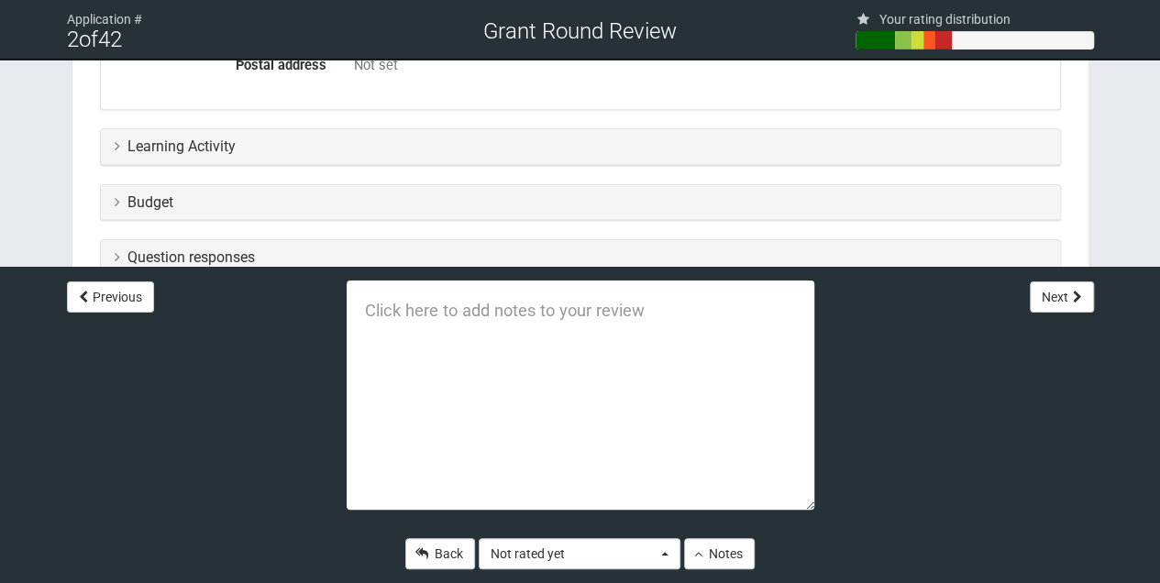
scroll to position [917, 0]
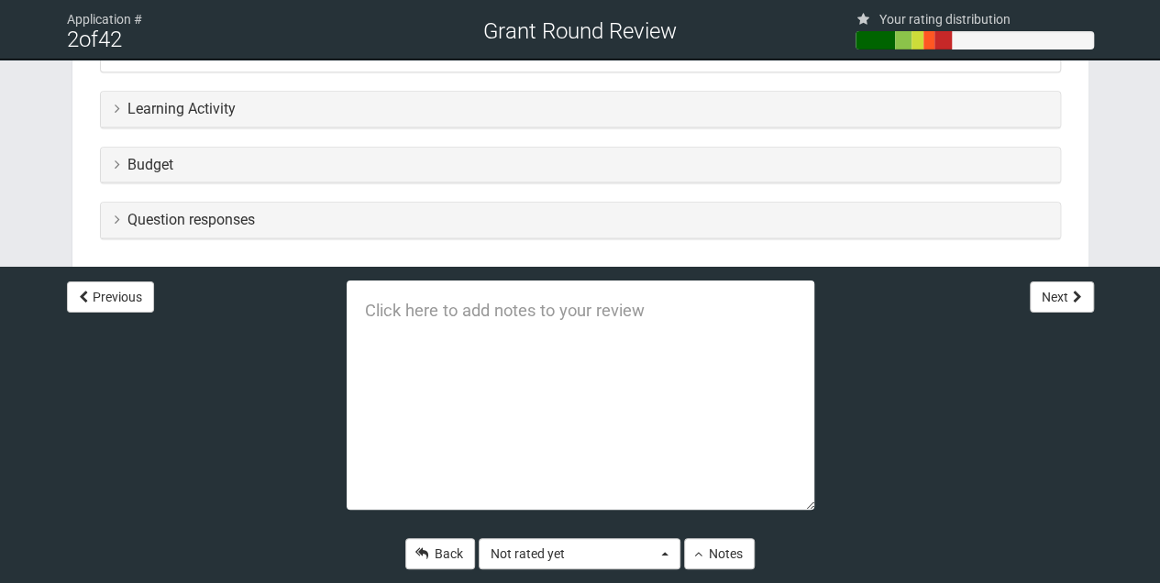
click at [118, 107] on icon at bounding box center [117, 108] width 5 height 15
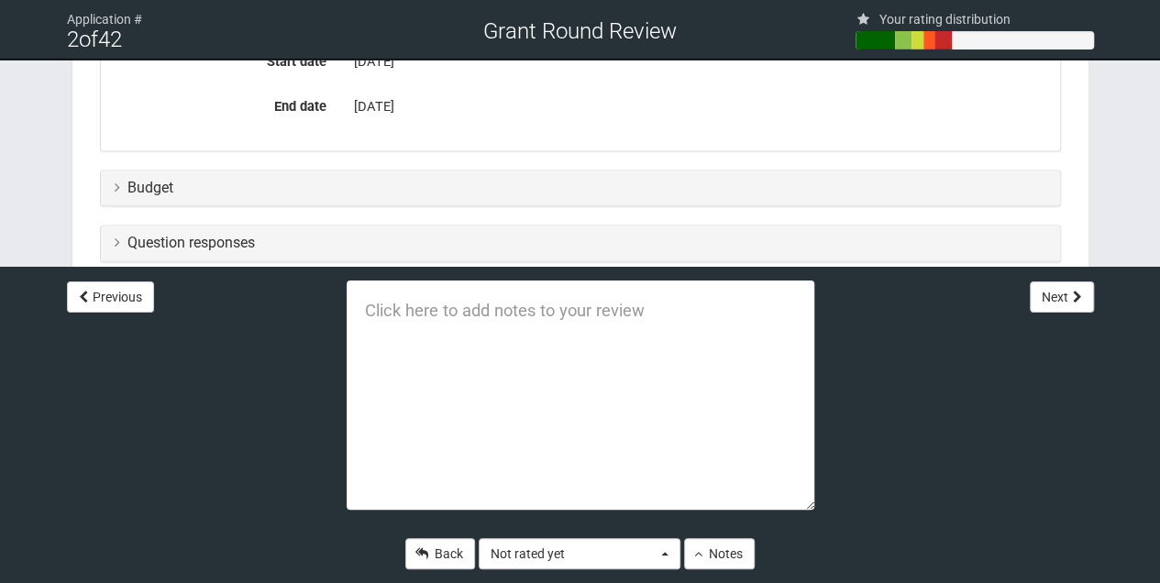
scroll to position [1283, 0]
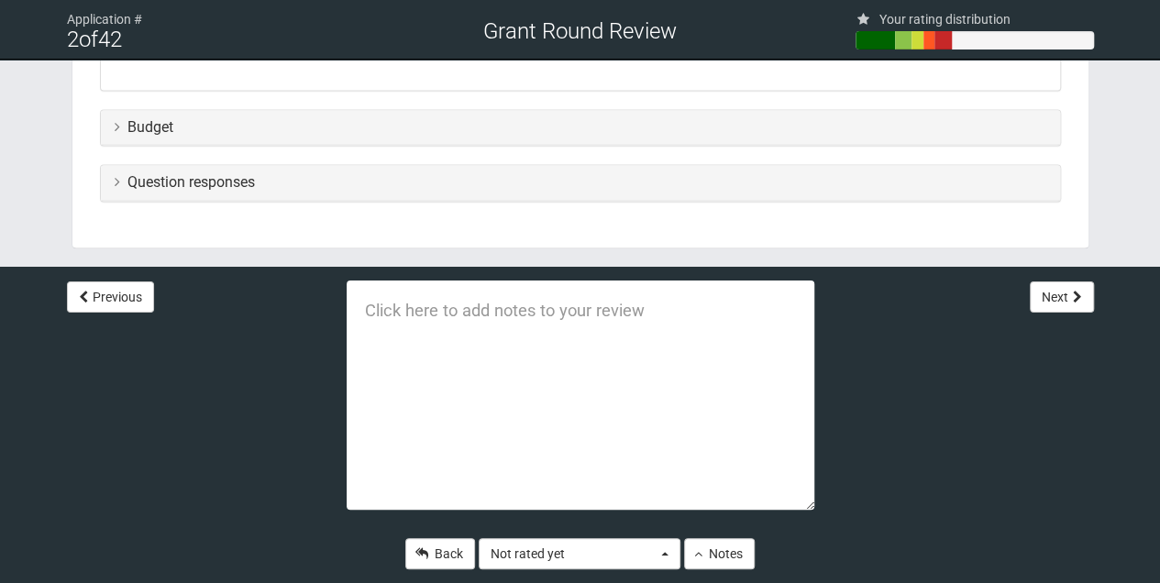
click at [117, 125] on icon at bounding box center [117, 126] width 5 height 15
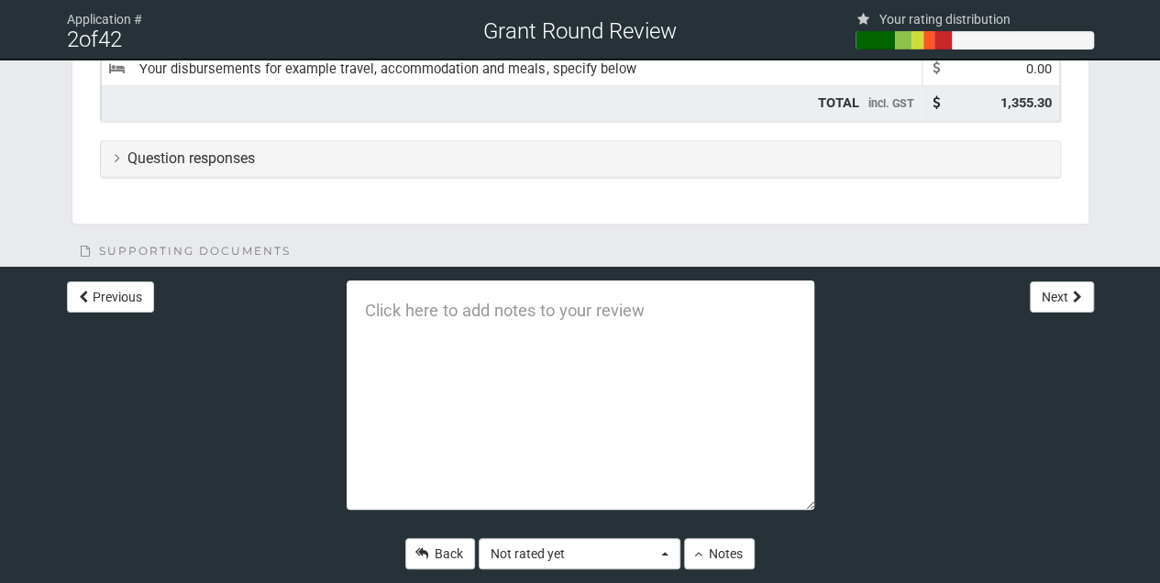
scroll to position [1485, 0]
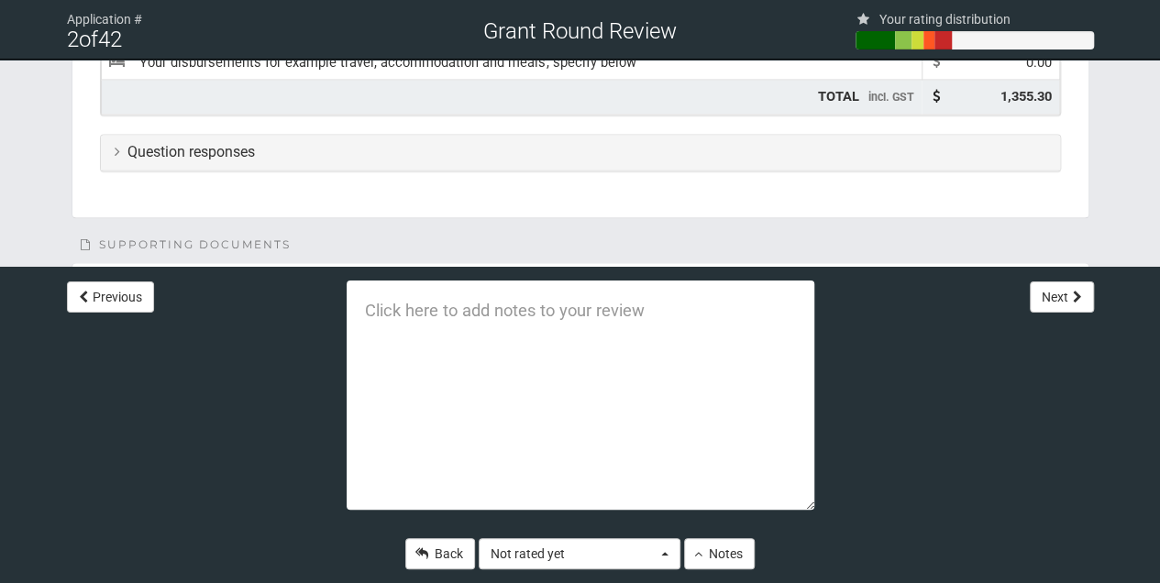
click at [117, 146] on icon at bounding box center [117, 151] width 5 height 15
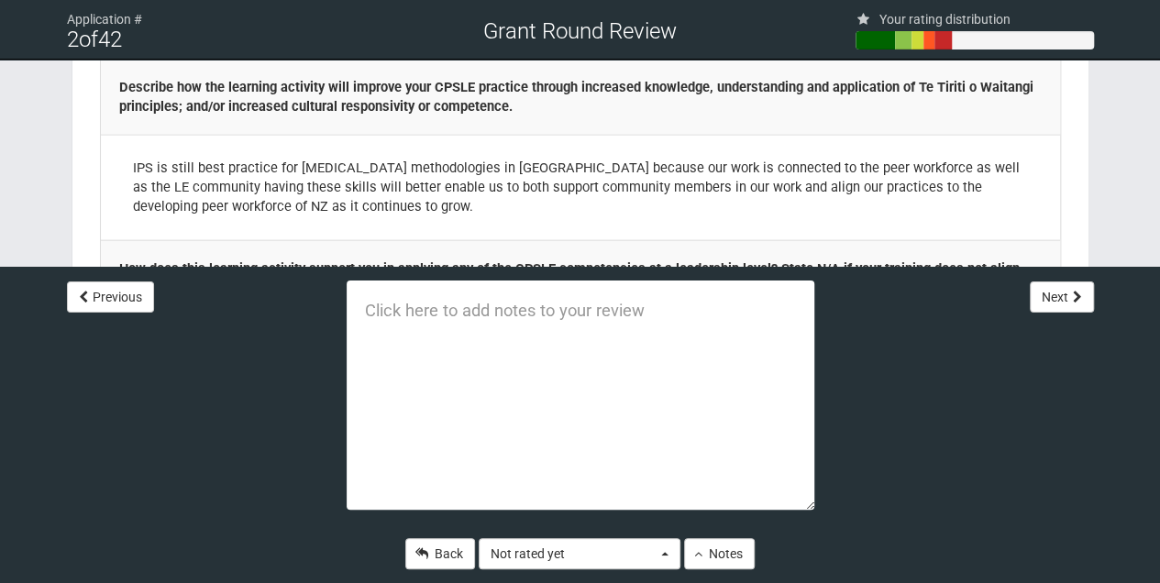
scroll to position [2035, 0]
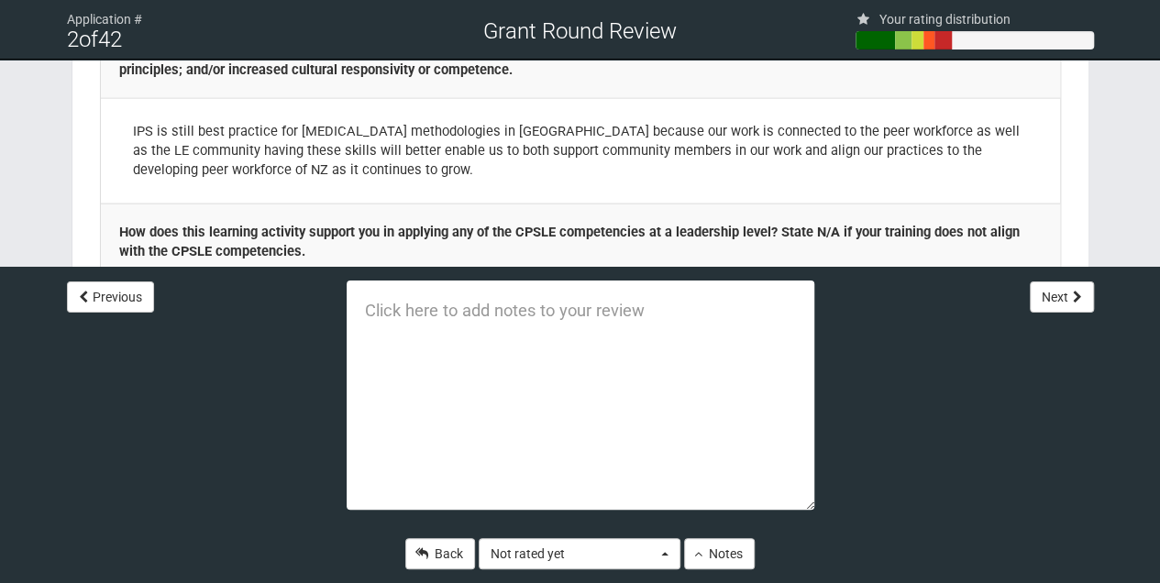
click at [361, 312] on textarea at bounding box center [579, 394] width 467 height 229
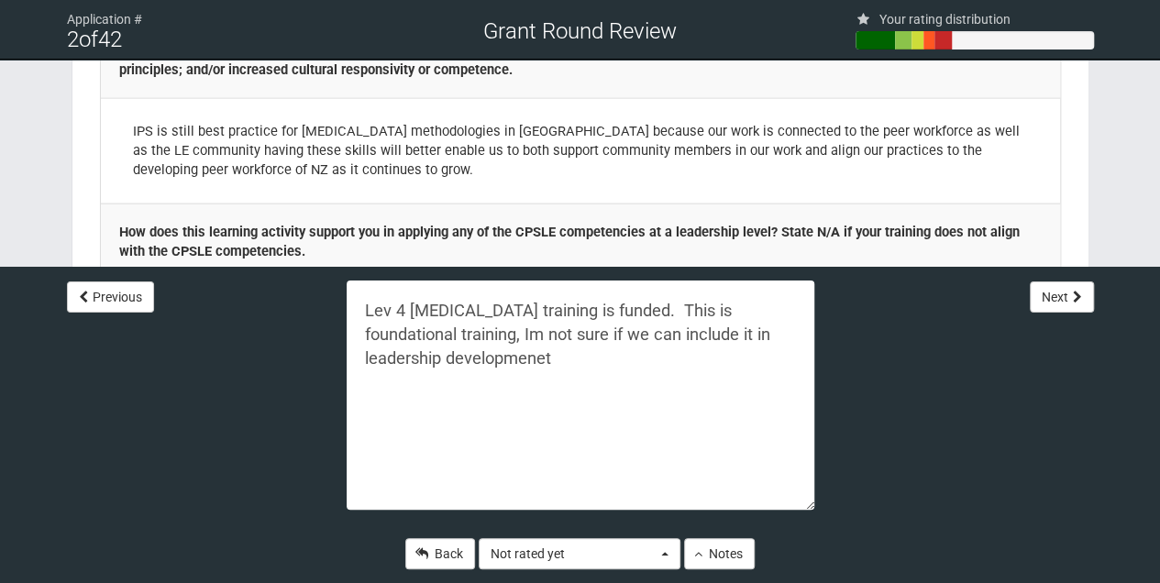
type textarea "Lev 4 Peer support training is funded. This is foundational training, Im not su…"
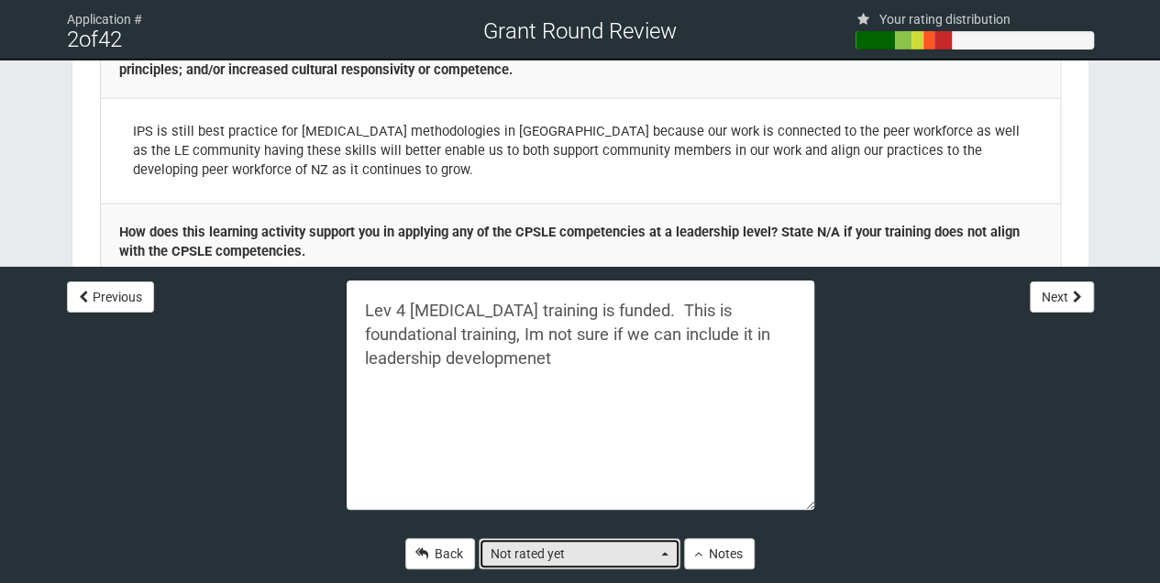
click at [662, 556] on button "Not rated yet" at bounding box center [579, 553] width 202 height 31
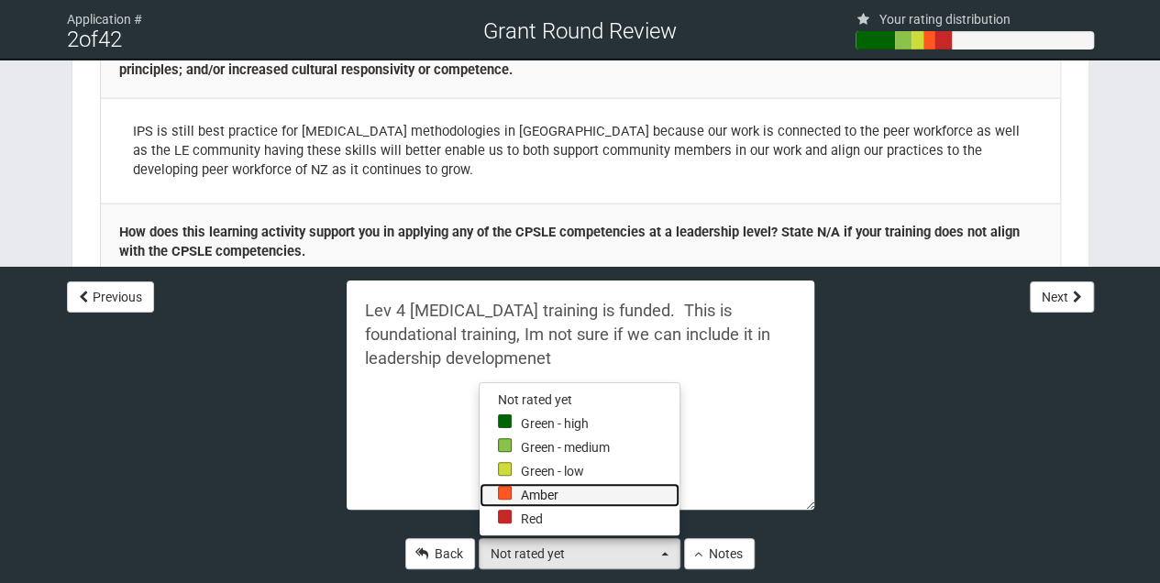
click at [506, 492] on div at bounding box center [505, 493] width 14 height 14
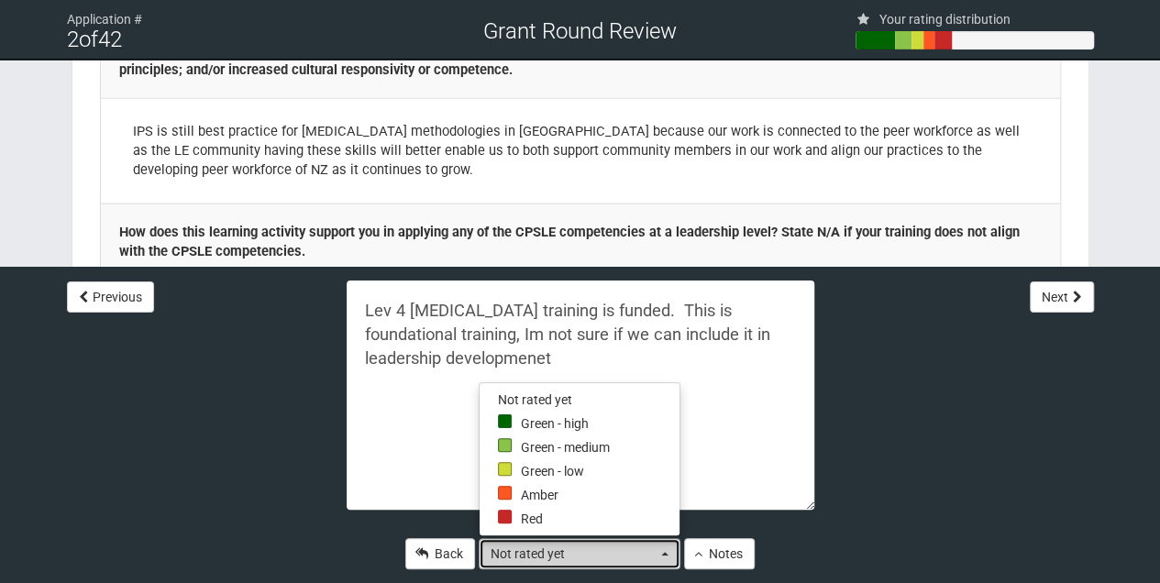
select select "1"
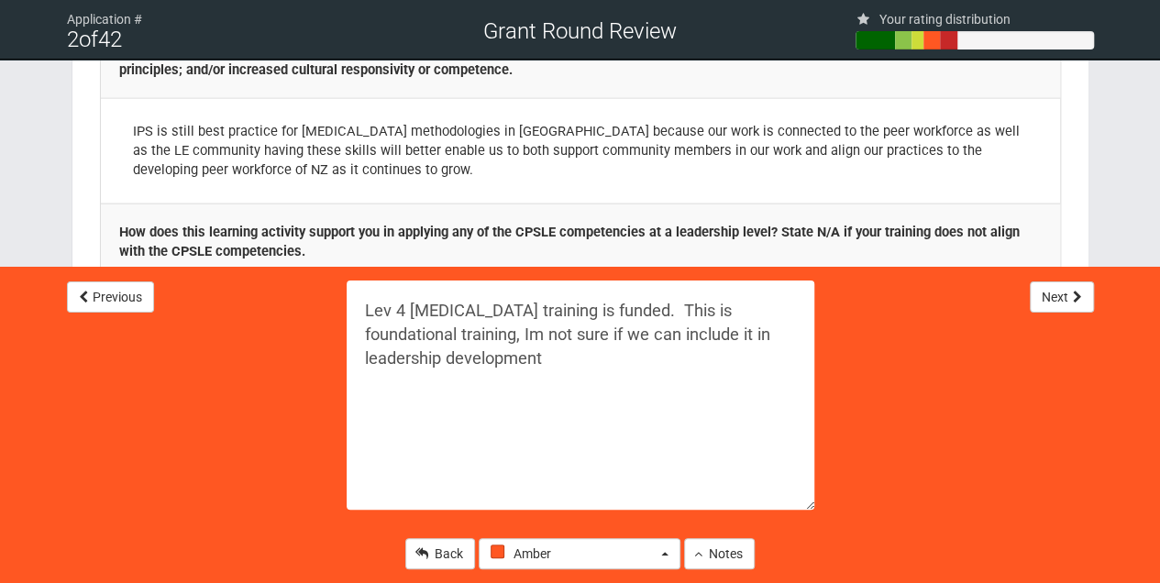
type textarea "Lev 4 Peer support training is funded. This is foundational training, Im not su…"
click at [1065, 297] on button "Next" at bounding box center [1061, 296] width 64 height 31
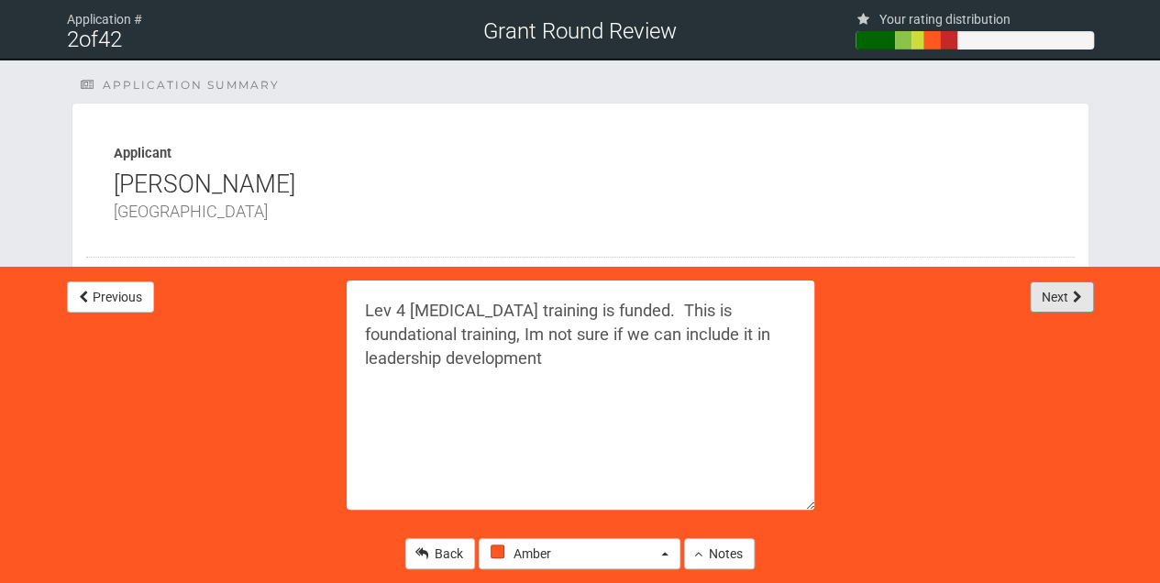
select select "-1"
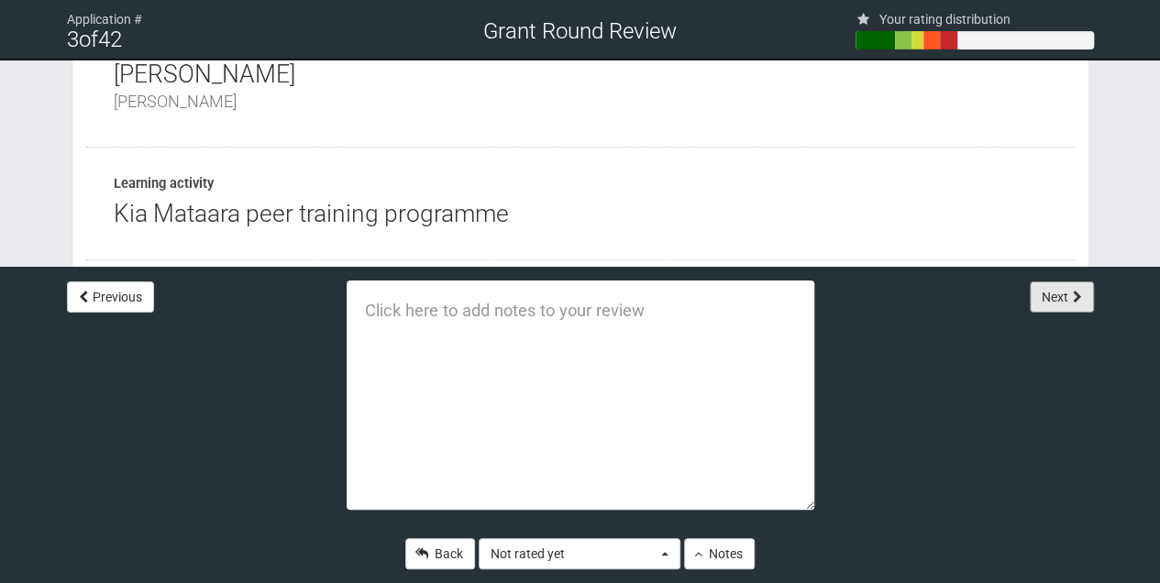
scroll to position [122, 0]
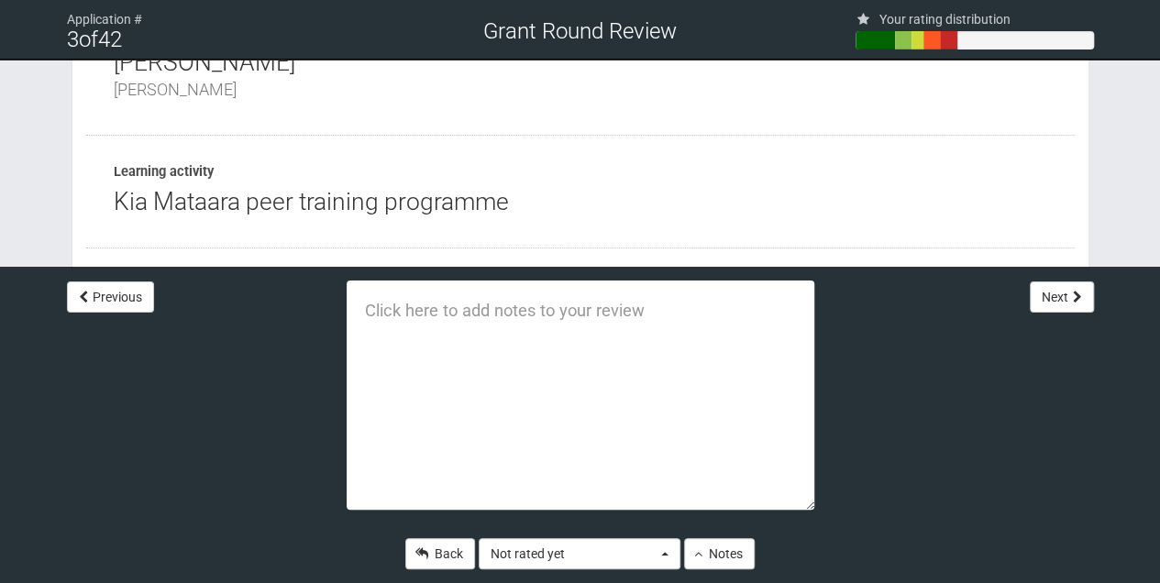
click at [387, 302] on textarea at bounding box center [579, 394] width 467 height 229
type textarea "We are unable to fund Kia Mataara as it is not a funded programe"
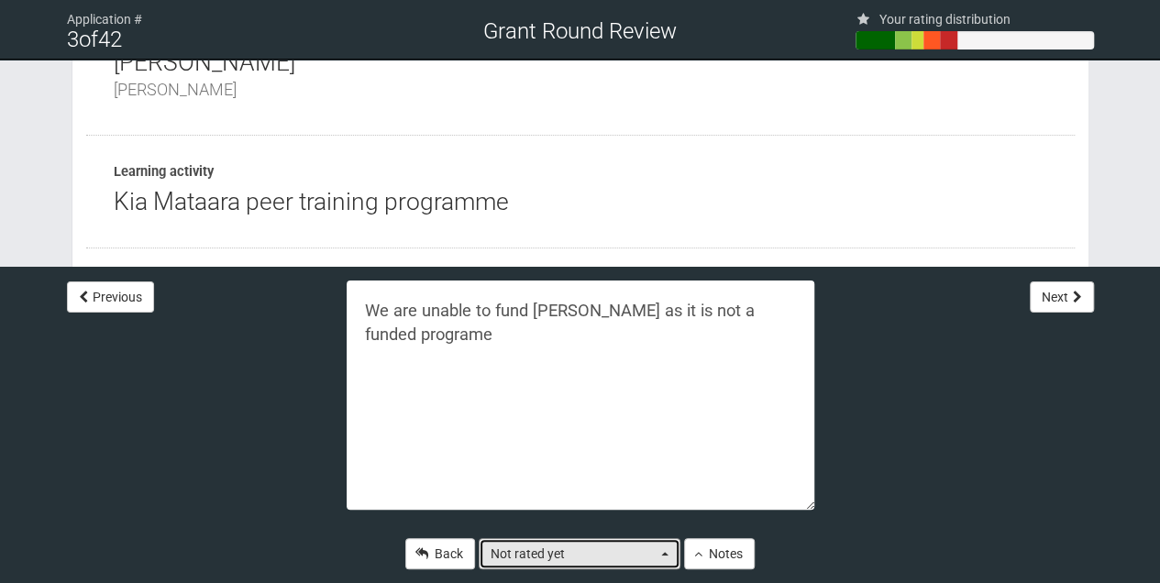
click at [664, 551] on button "Not rated yet" at bounding box center [579, 553] width 202 height 31
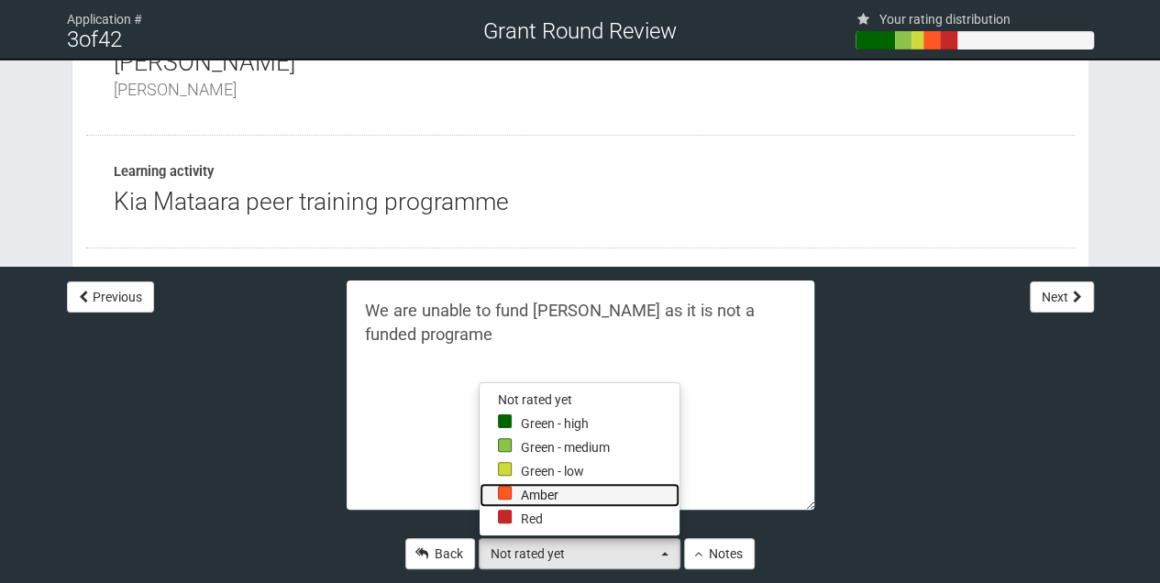
click at [510, 497] on div at bounding box center [505, 493] width 14 height 14
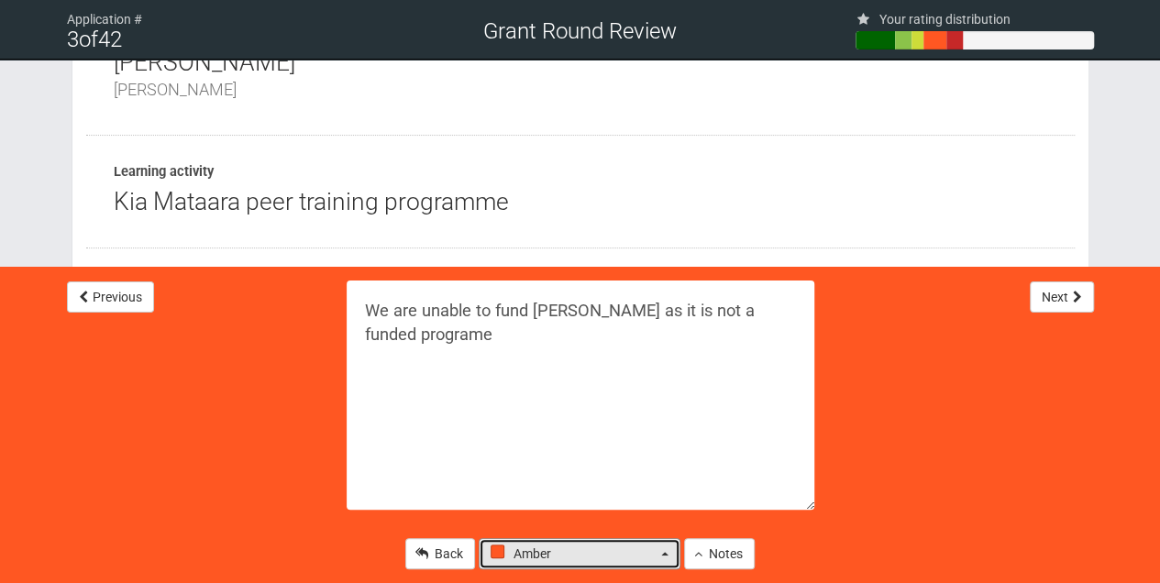
click at [661, 555] on span "button" at bounding box center [664, 554] width 7 height 4
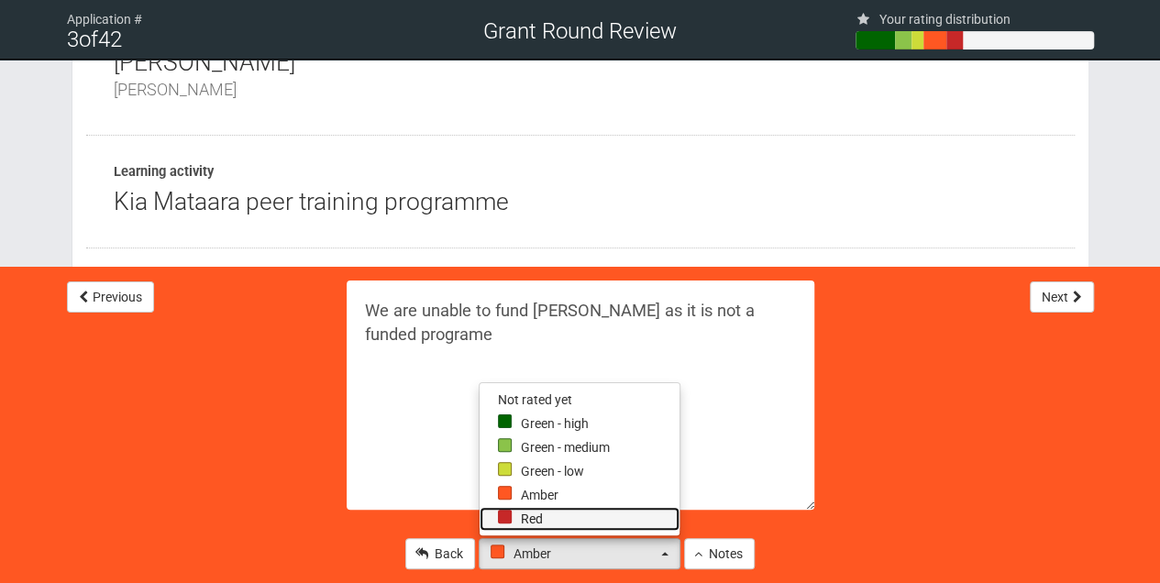
click at [491, 514] on link "Red" at bounding box center [579, 519] width 200 height 24
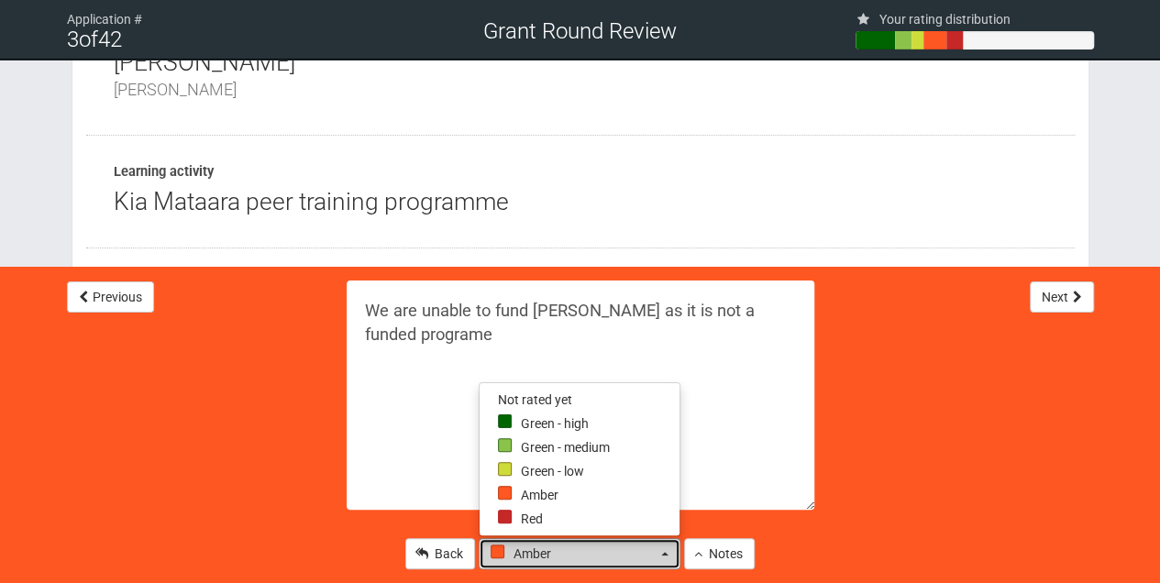
select select "0"
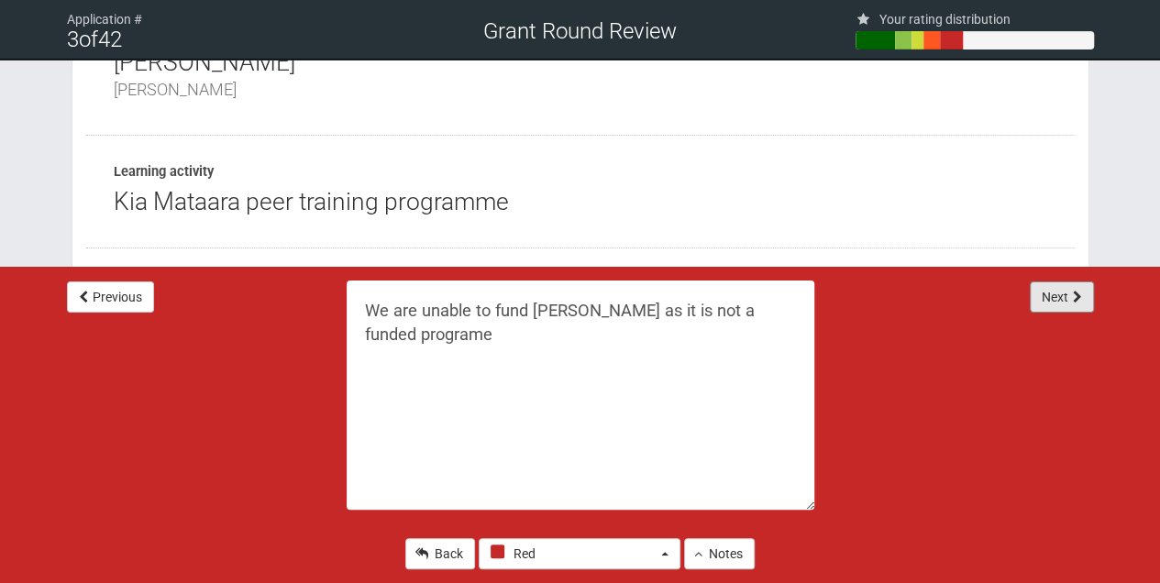
click at [1069, 296] on button "Next" at bounding box center [1061, 296] width 64 height 31
select select "-1"
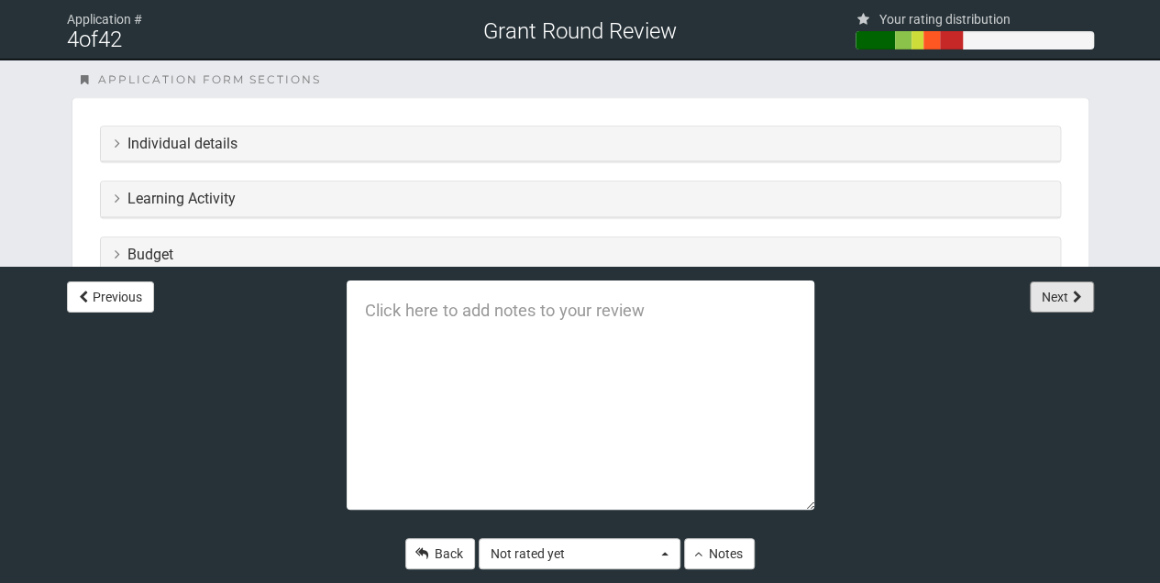
scroll to position [489, 0]
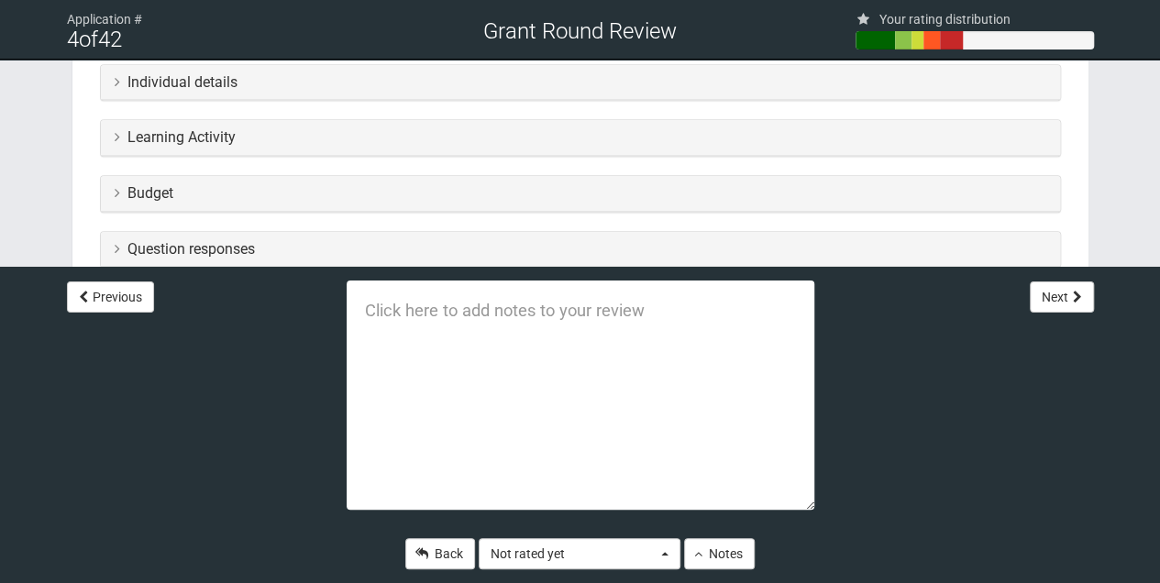
click at [116, 80] on icon at bounding box center [117, 81] width 5 height 15
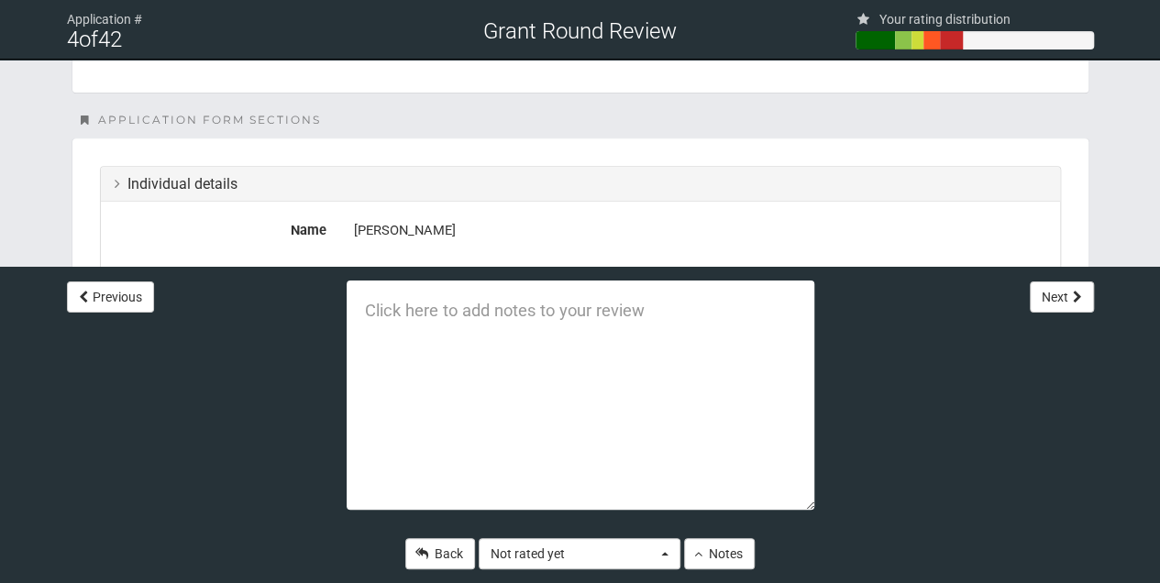
scroll to position [367, 0]
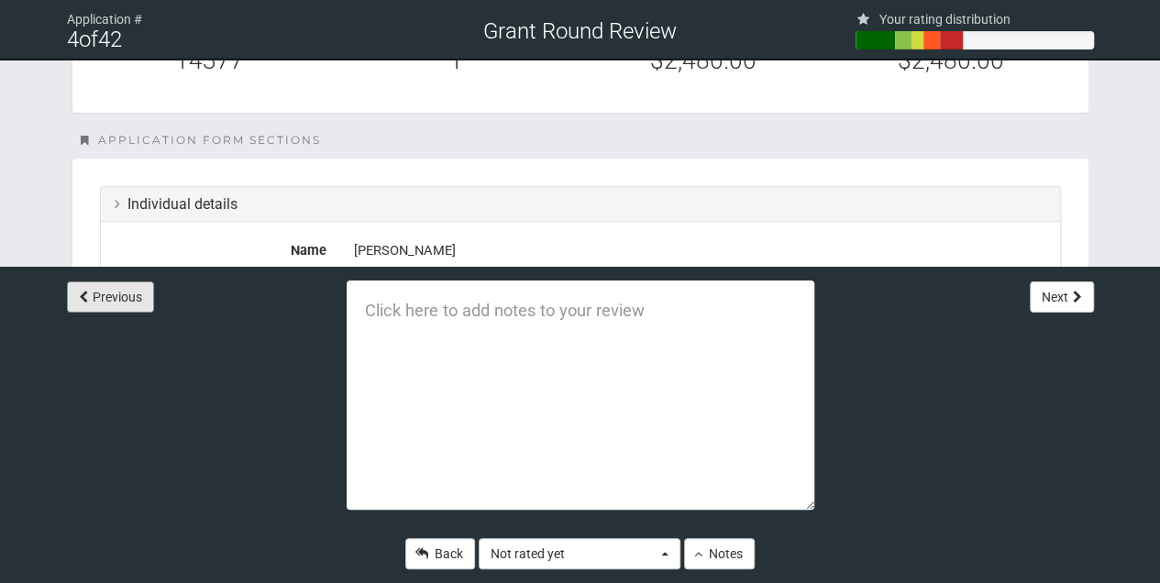
click at [103, 291] on button "Previous" at bounding box center [110, 296] width 87 height 31
type textarea "We are unable to fund Kia Mataara as it is not a funded programe"
select select "0"
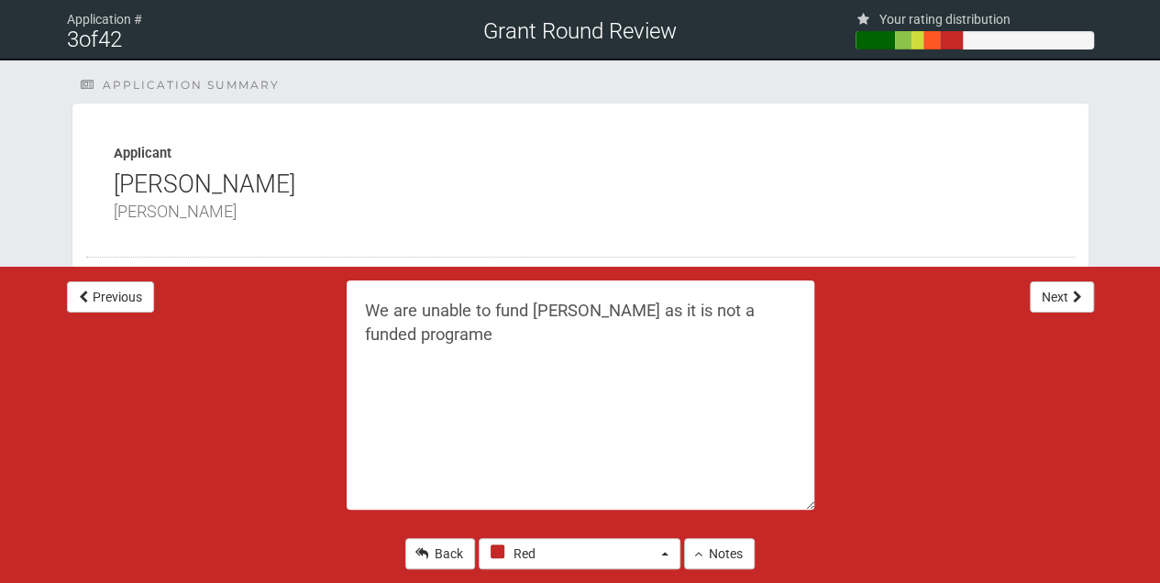
click at [451, 330] on textarea "We are unable to fund Kia Mataara as it is not a funded programe" at bounding box center [579, 394] width 467 height 229
type textarea "We are unable to fund Kia Mataara as it is not a funded programe. We are also n…"
click at [1041, 299] on button "Next" at bounding box center [1061, 296] width 64 height 31
select select "-1"
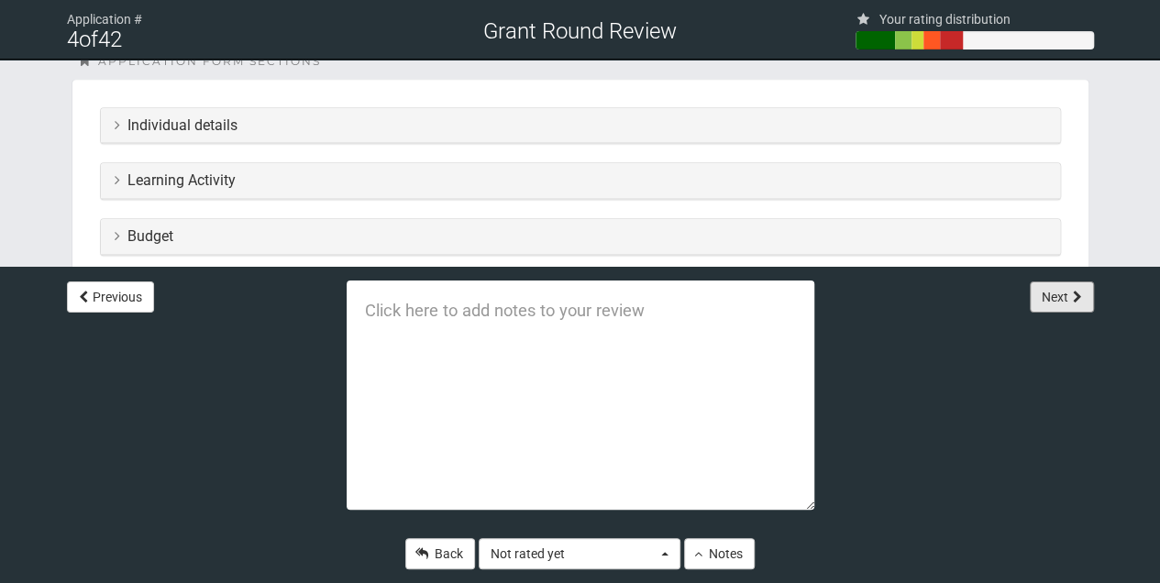
scroll to position [489, 0]
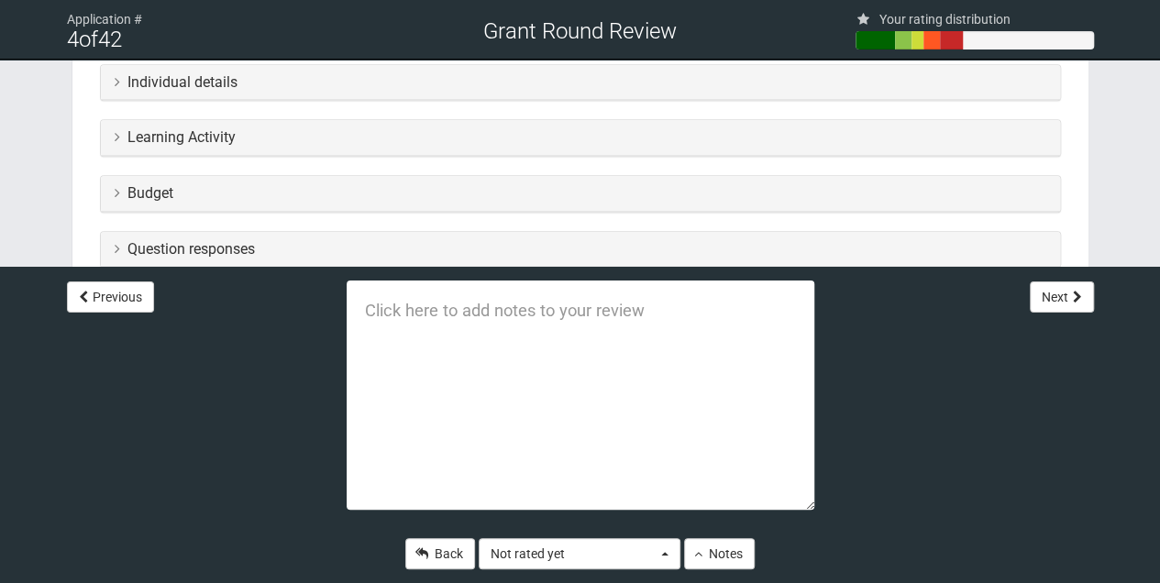
click at [112, 134] on div "Learning Activity" at bounding box center [580, 138] width 959 height 36
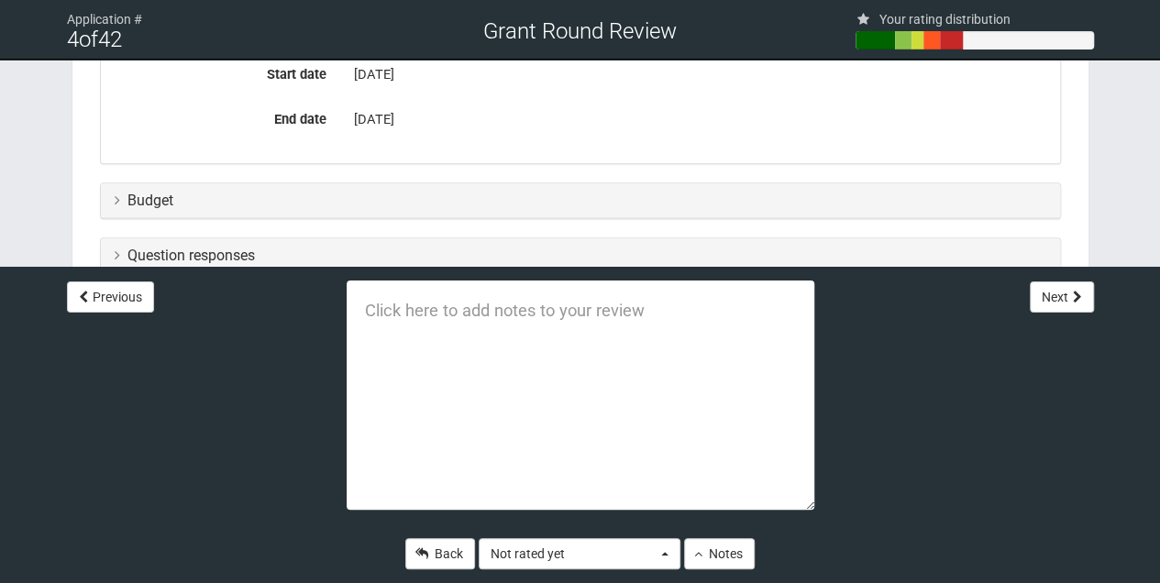
scroll to position [917, 0]
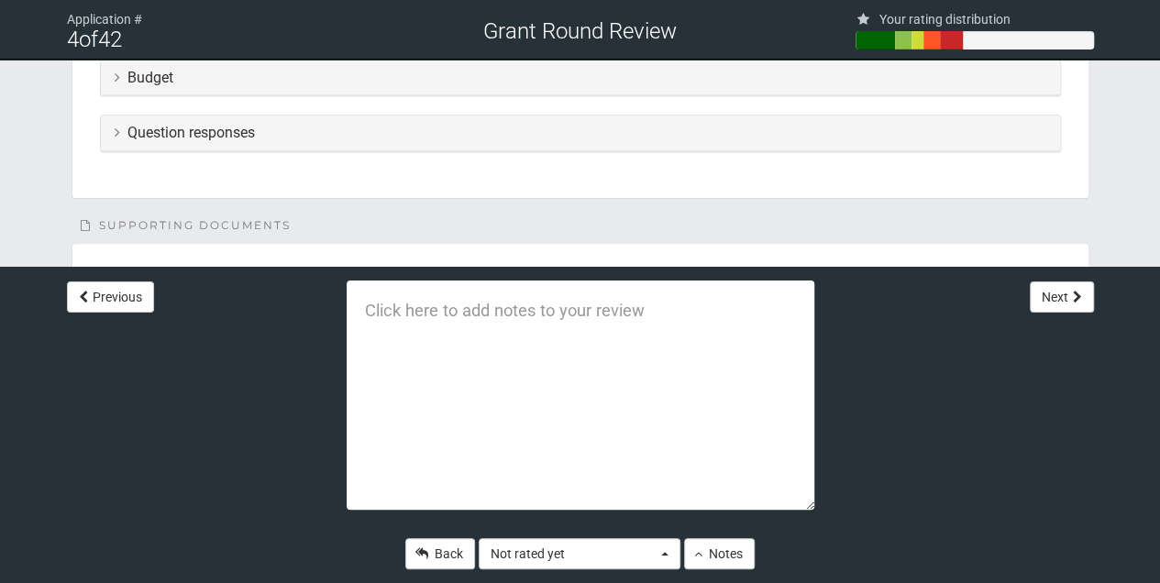
click at [119, 72] on h3 "Budget" at bounding box center [580, 78] width 931 height 16
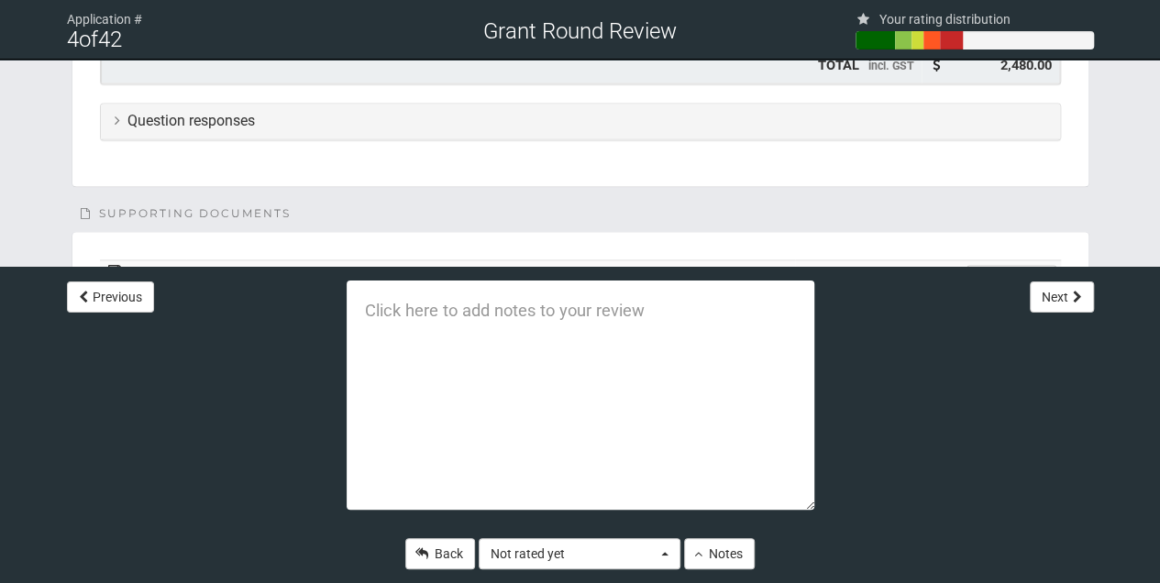
scroll to position [1313, 0]
click at [115, 107] on icon at bounding box center [117, 114] width 5 height 15
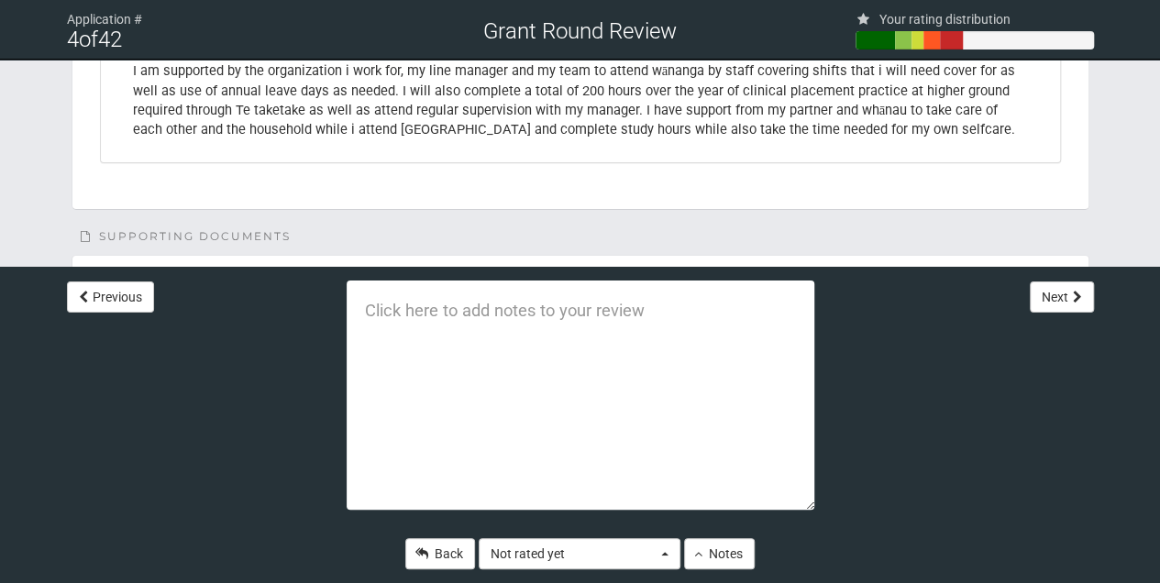
scroll to position [3325, 0]
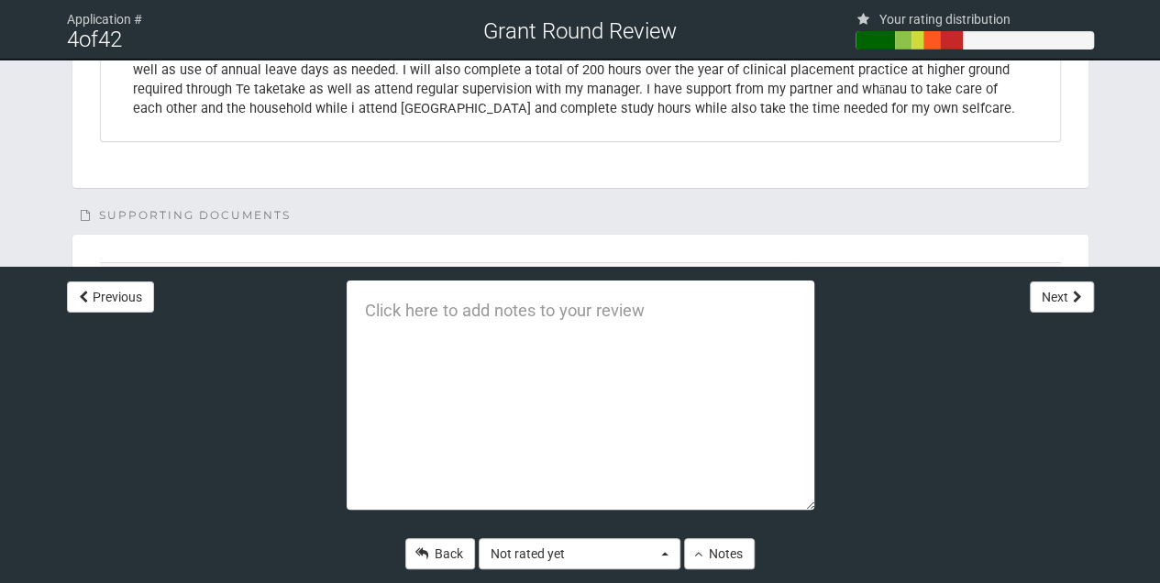
click at [122, 270] on icon at bounding box center [115, 277] width 23 height 14
click at [1005, 268] on link "Download" at bounding box center [1010, 281] width 89 height 27
click at [367, 311] on textarea at bounding box center [579, 394] width 467 height 229
type textarea "Not in a CPSLE specific role, however is using lived experience. Open to discus…"
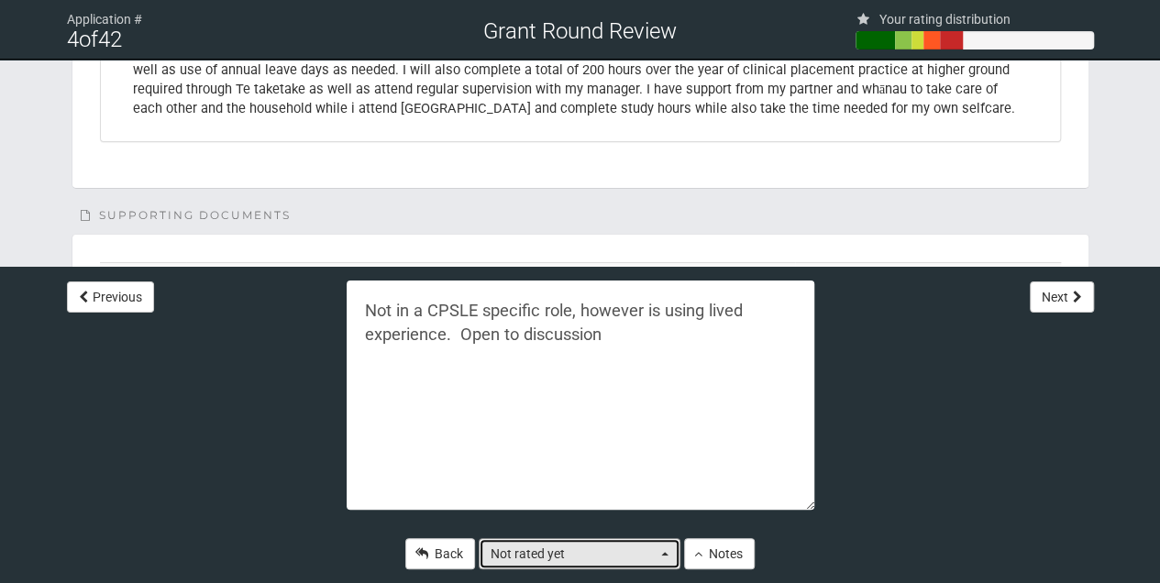
click at [665, 555] on button "Not rated yet" at bounding box center [579, 553] width 202 height 31
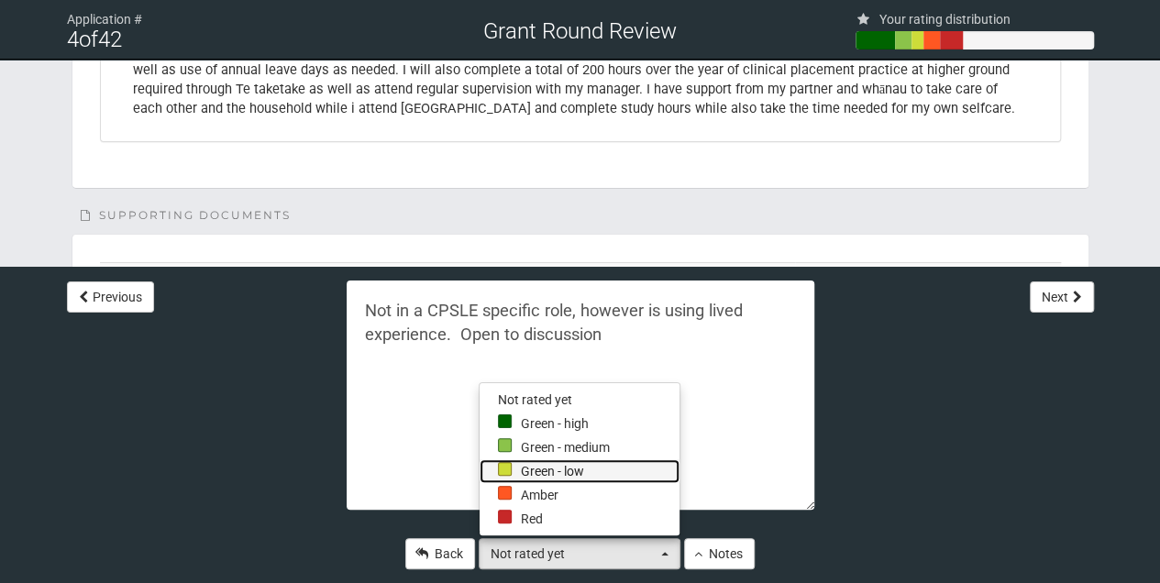
click at [511, 469] on link "Green - low" at bounding box center [579, 471] width 200 height 24
select select "2"
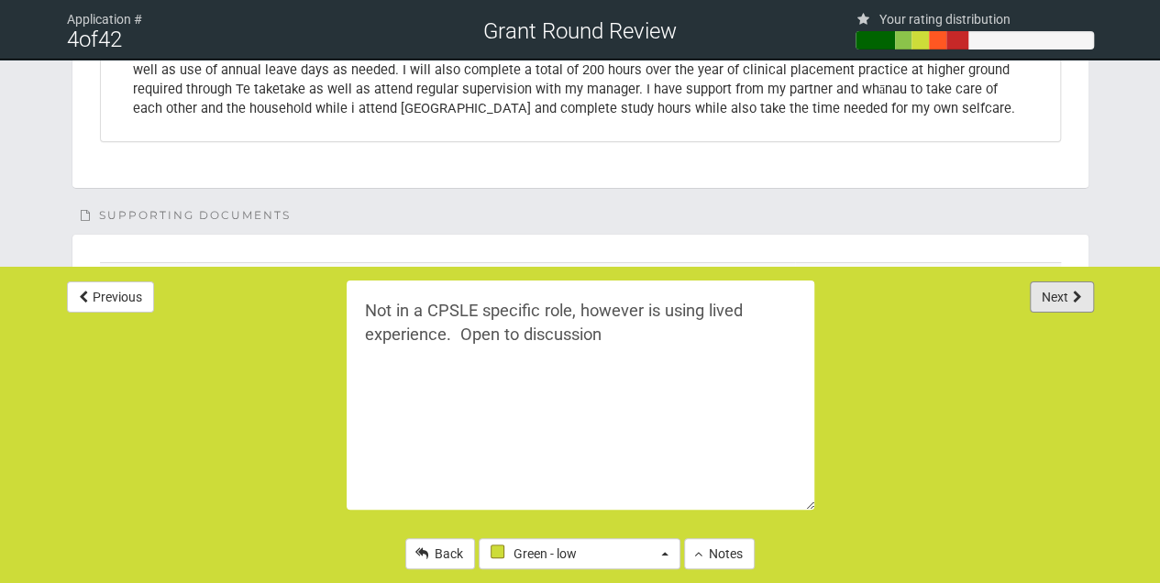
click at [1039, 297] on button "Next" at bounding box center [1061, 296] width 64 height 31
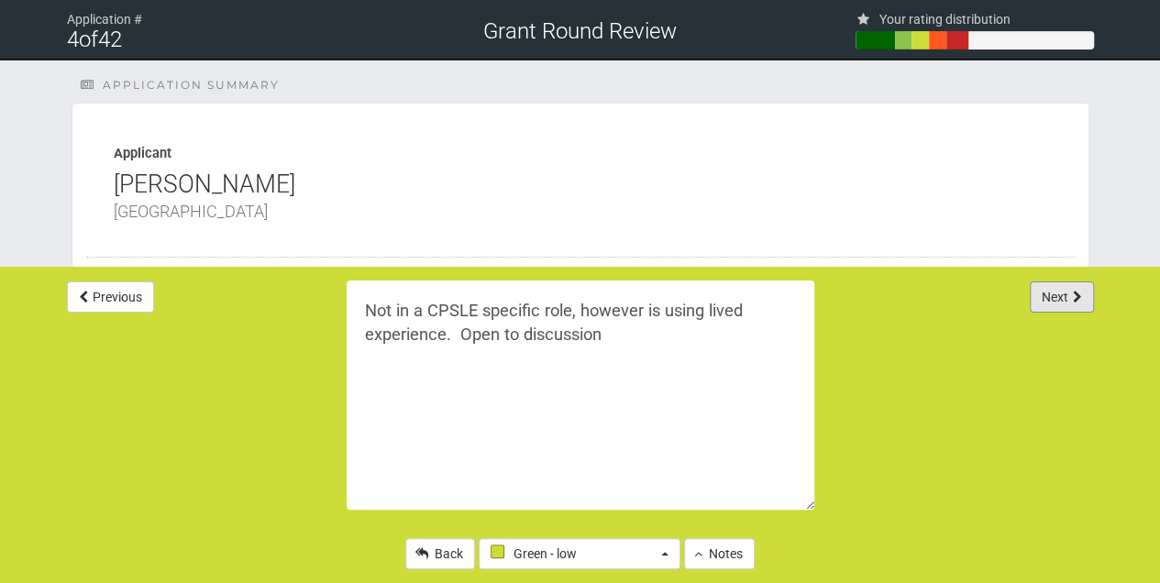
select select "-1"
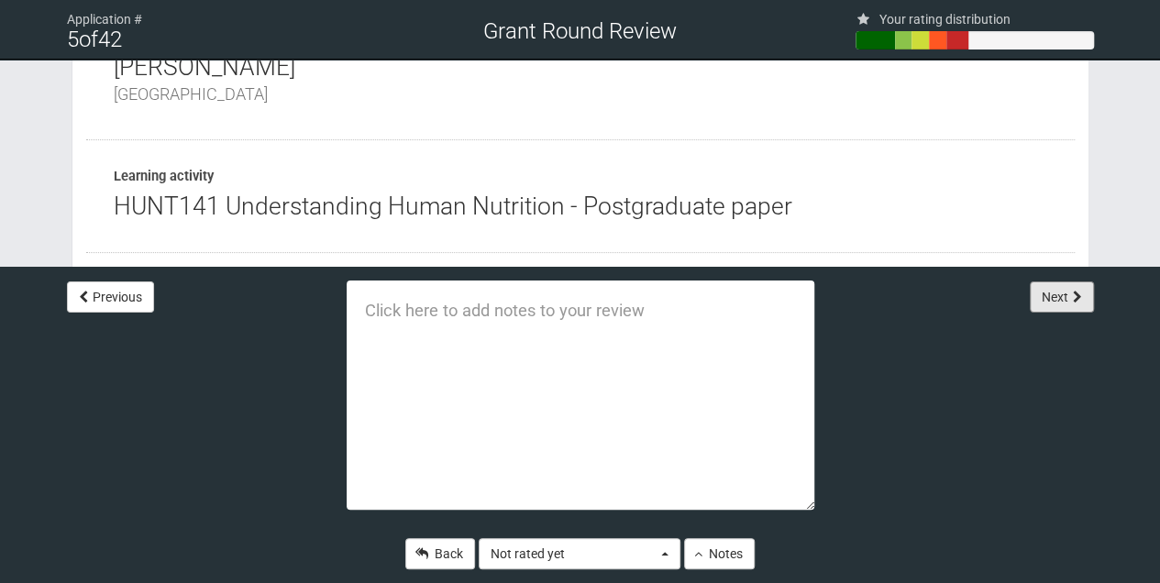
scroll to position [122, 0]
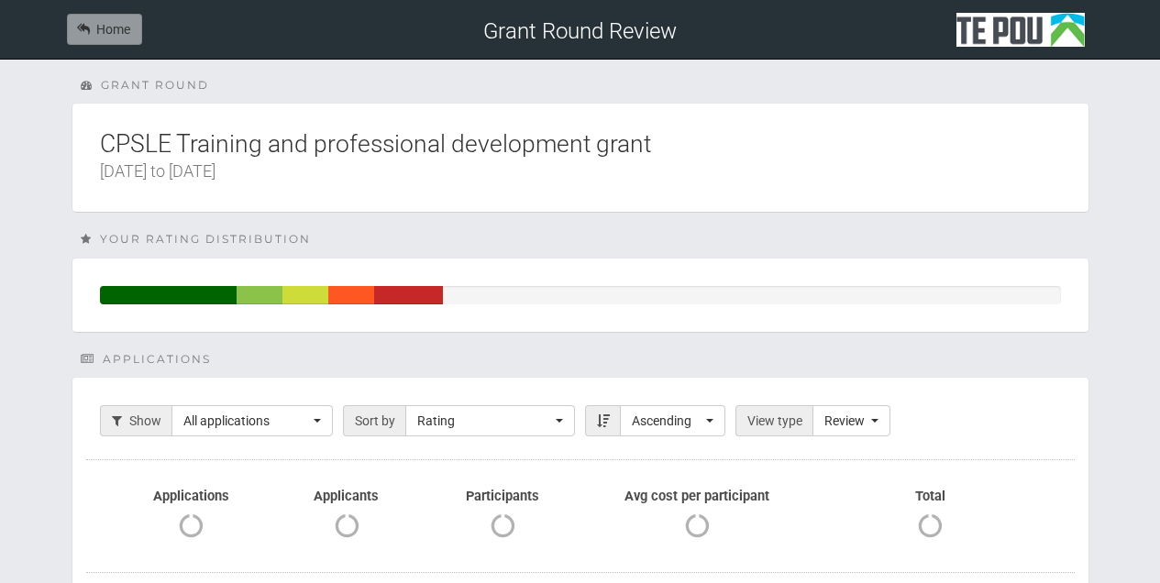
scroll to position [315, 0]
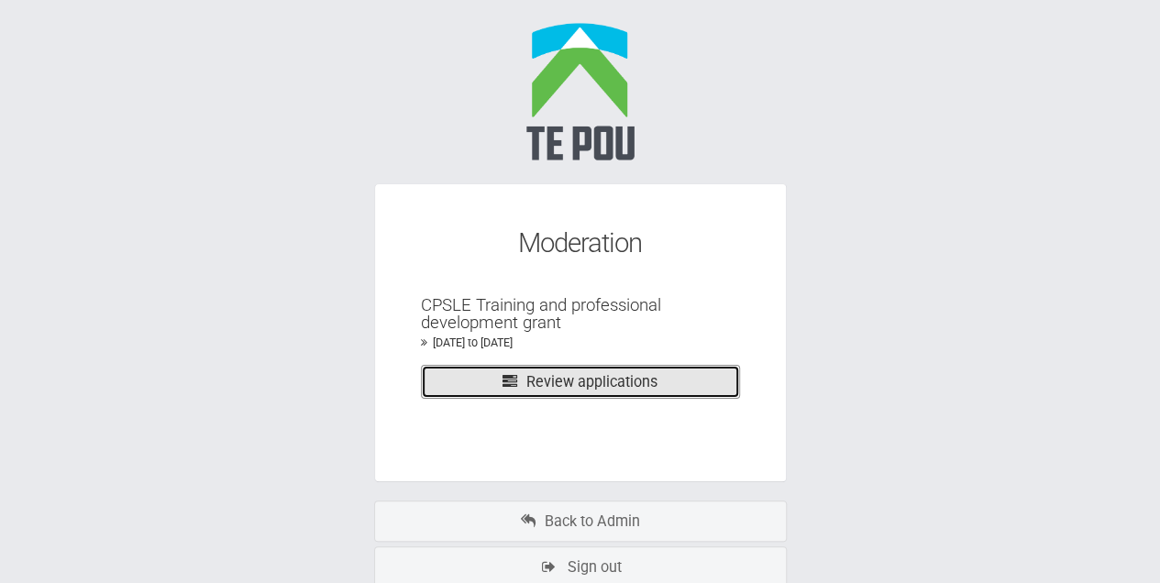
click at [612, 377] on link "Review applications" at bounding box center [580, 382] width 319 height 34
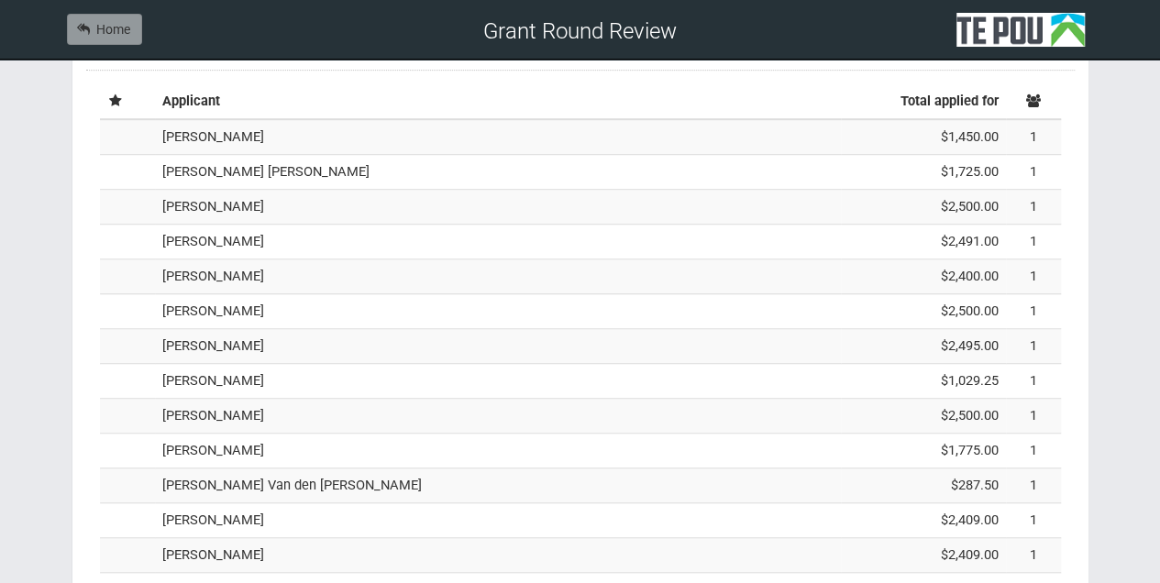
scroll to position [489, 0]
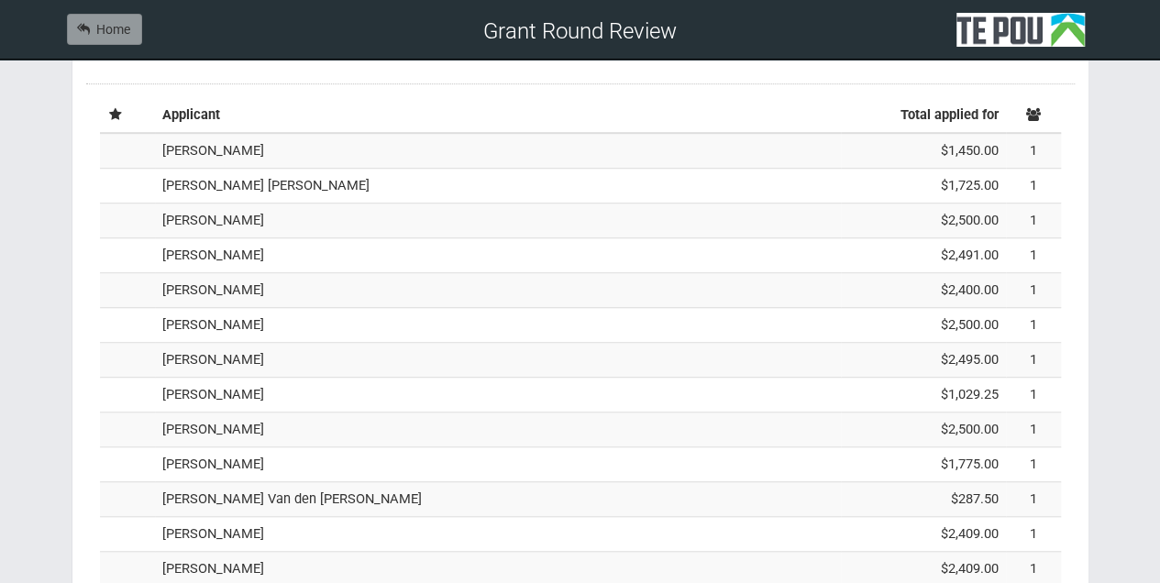
click at [189, 193] on td "[PERSON_NAME] [PERSON_NAME]" at bounding box center [498, 186] width 686 height 35
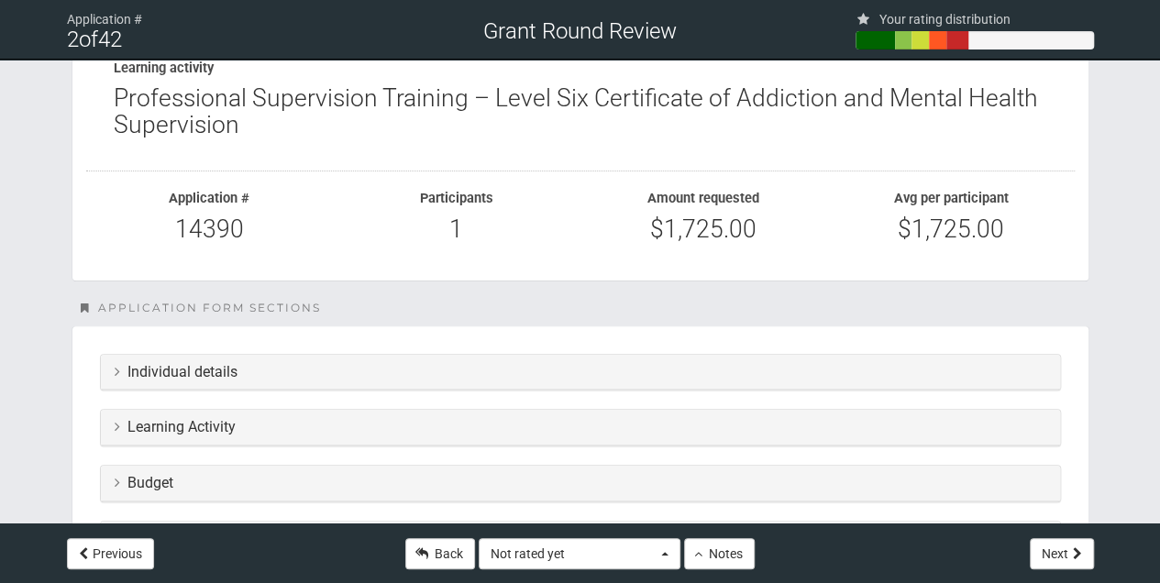
scroll to position [244, 0]
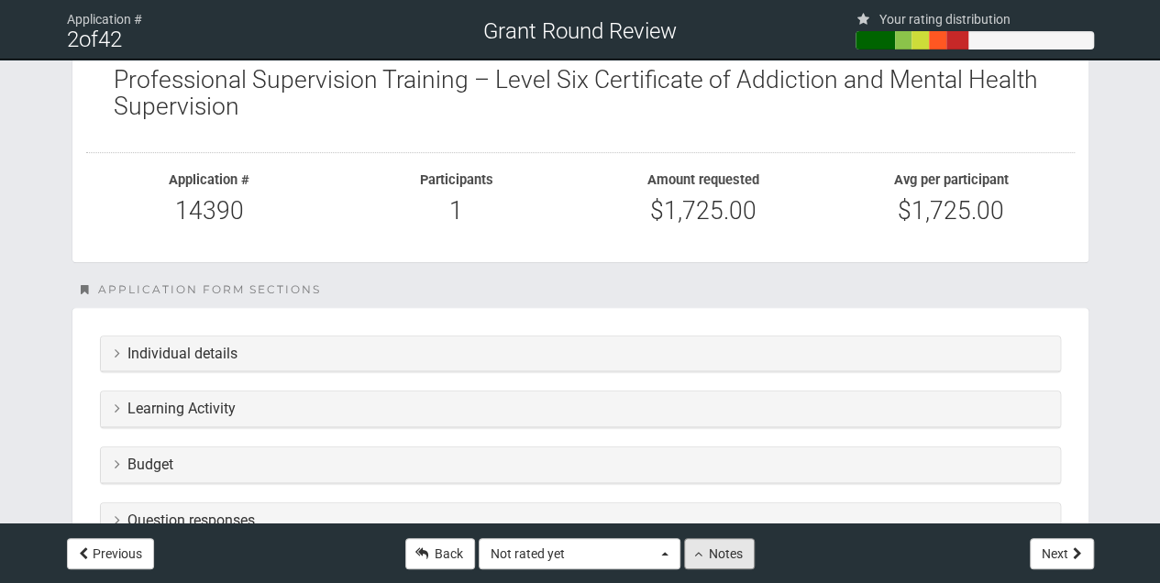
click at [730, 557] on button "Notes" at bounding box center [719, 553] width 71 height 31
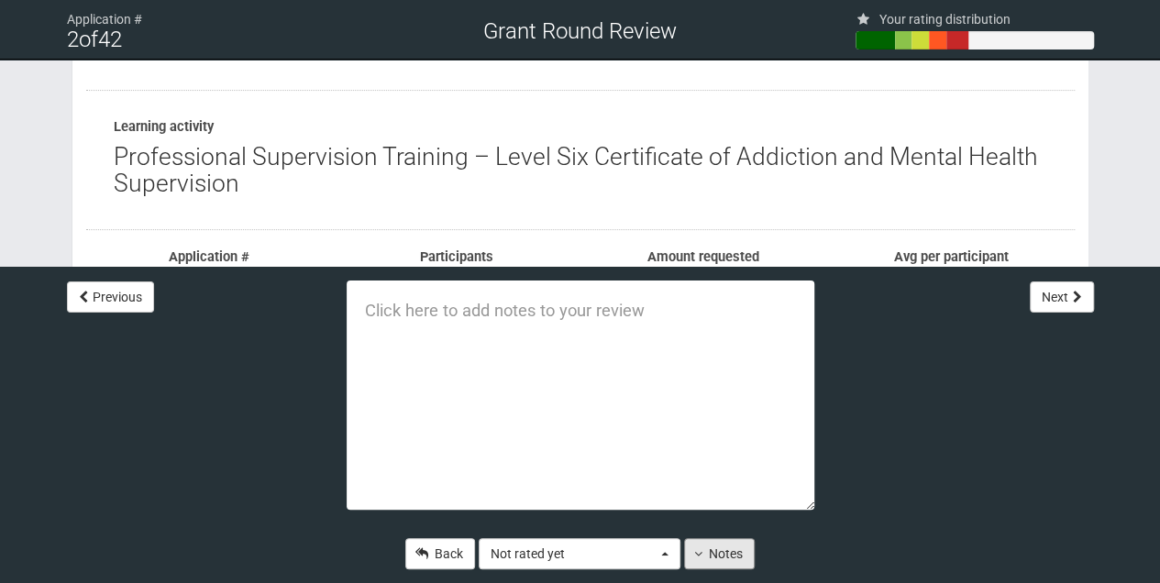
scroll to position [183, 0]
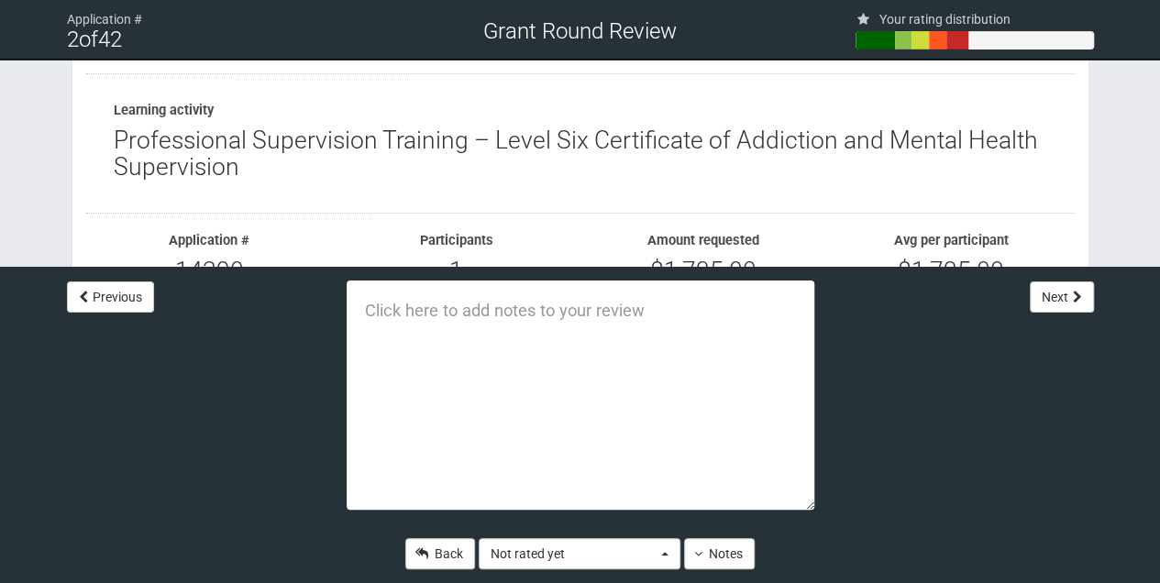
click at [20, 214] on div "Application # 2 of 42 Grant Round Review Your rating distribution Application s…" at bounding box center [580, 388] width 1160 height 1142
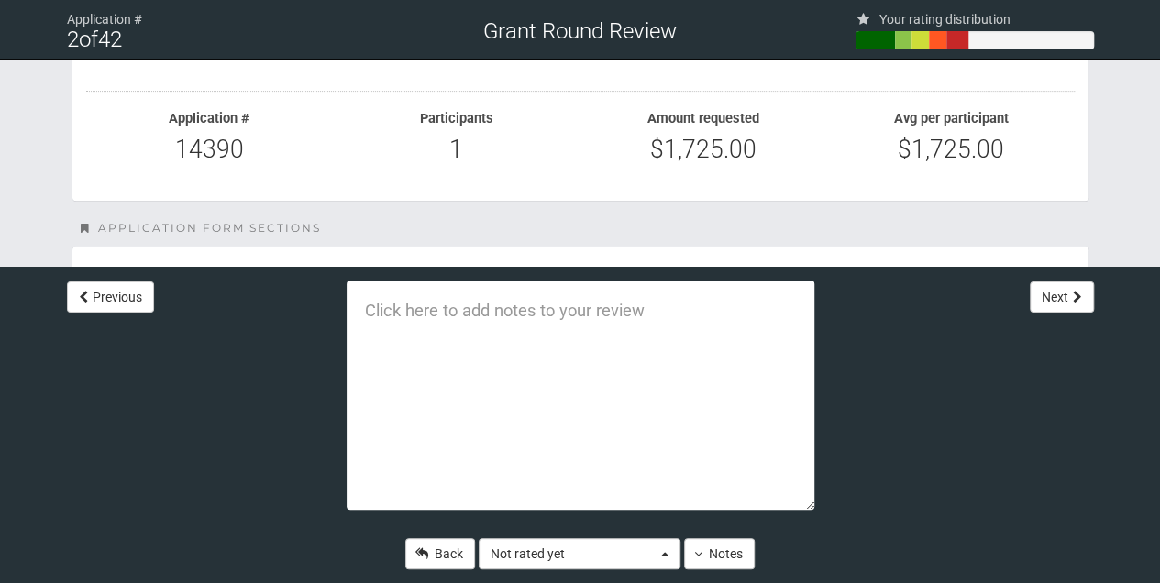
scroll to position [489, 0]
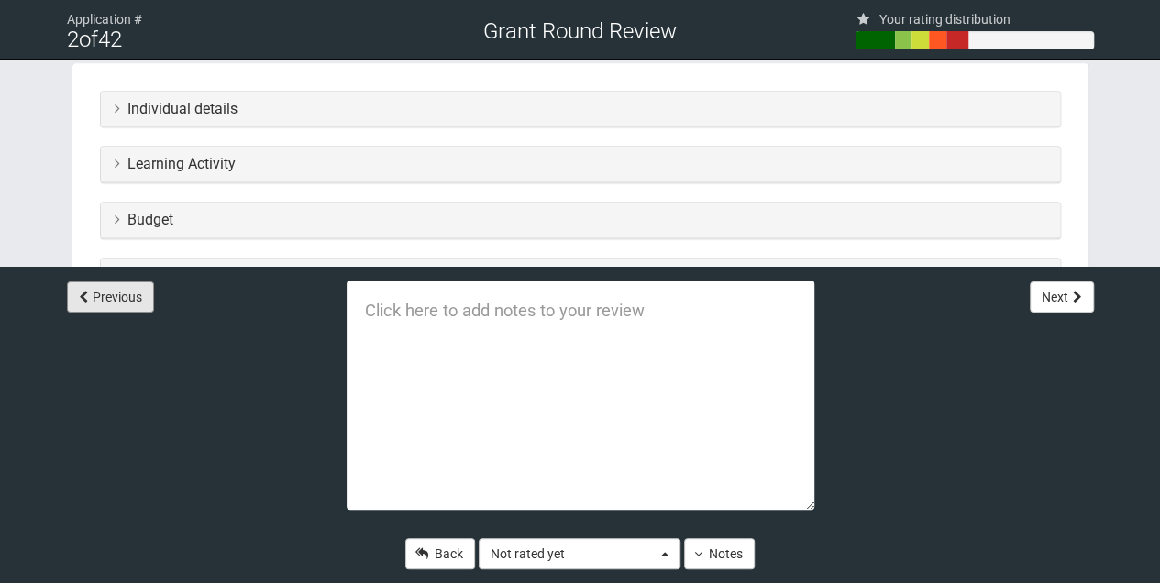
click at [112, 296] on button "Previous" at bounding box center [110, 296] width 87 height 31
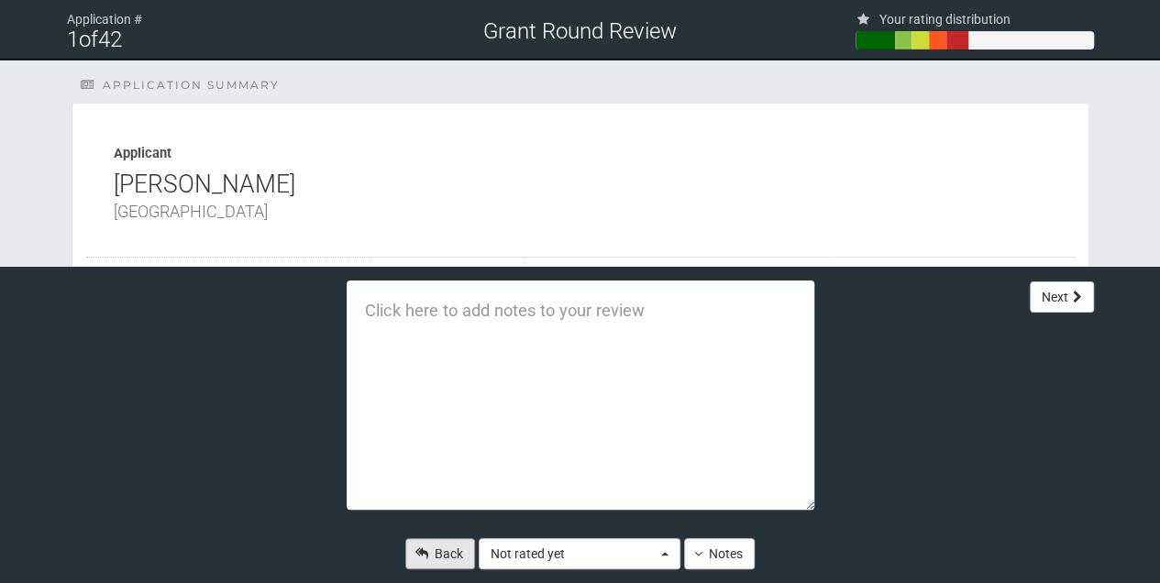
click at [453, 554] on link "Back" at bounding box center [440, 553] width 70 height 31
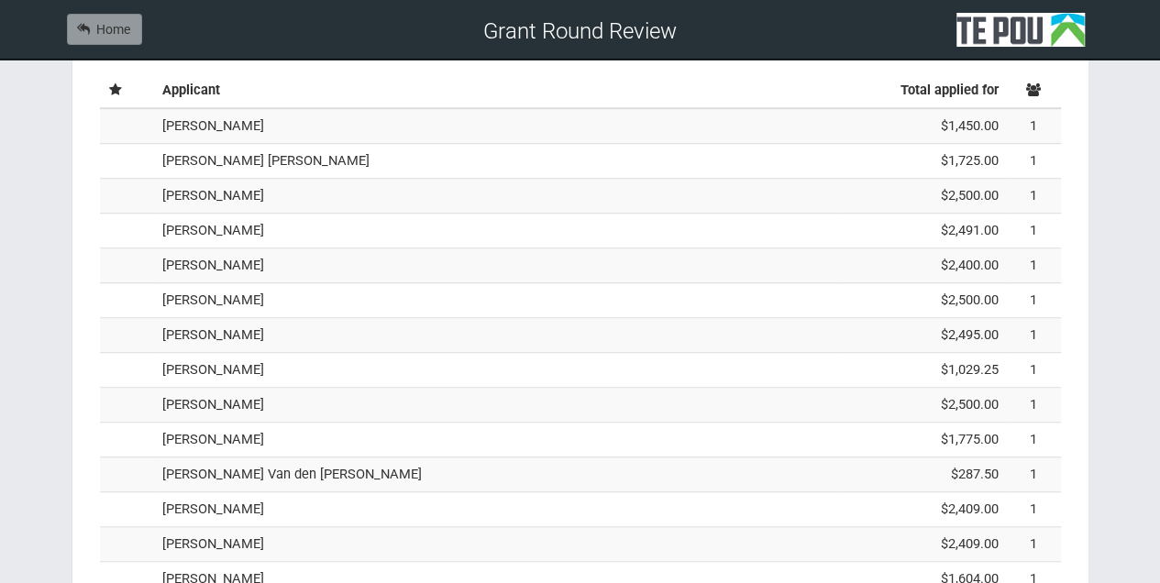
scroll to position [330, 0]
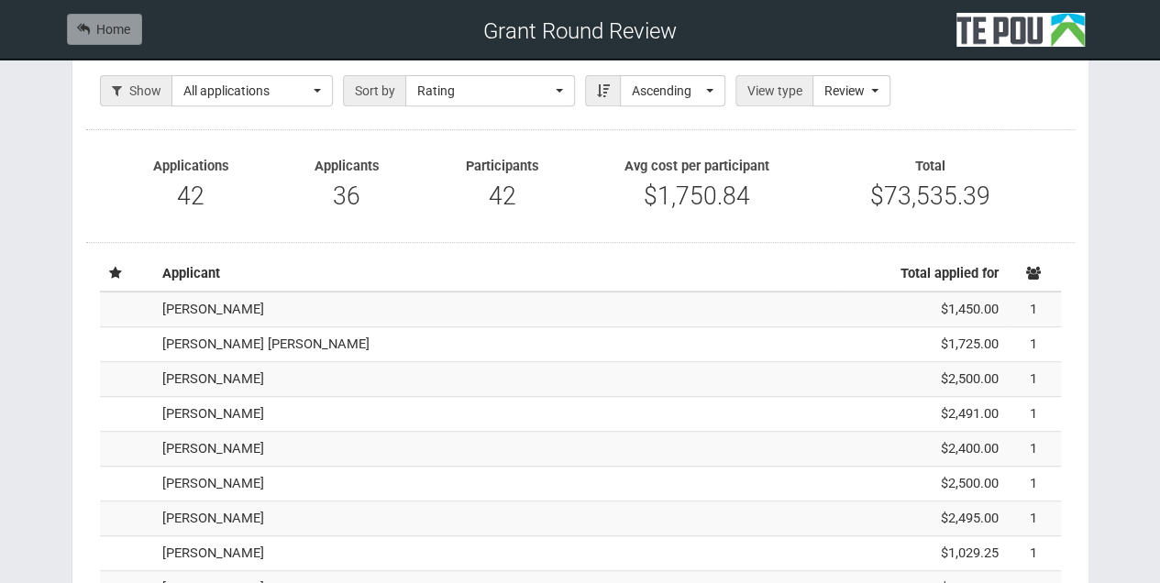
click at [245, 341] on td "[PERSON_NAME] [PERSON_NAME]" at bounding box center [498, 344] width 686 height 35
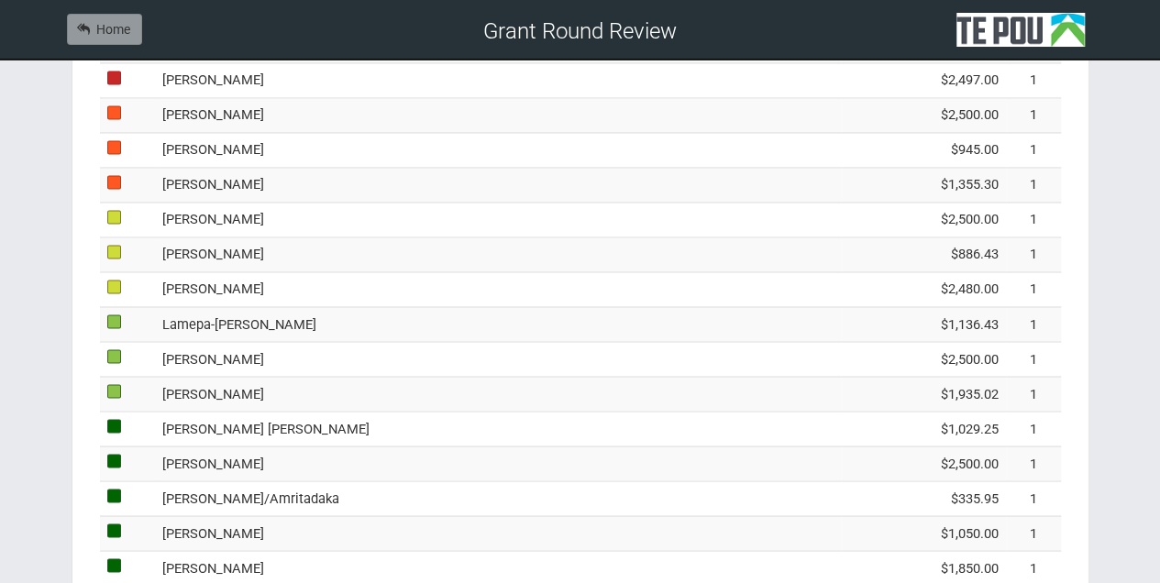
scroll to position [1430, 0]
click at [247, 416] on td "[PERSON_NAME] [PERSON_NAME]" at bounding box center [498, 427] width 686 height 35
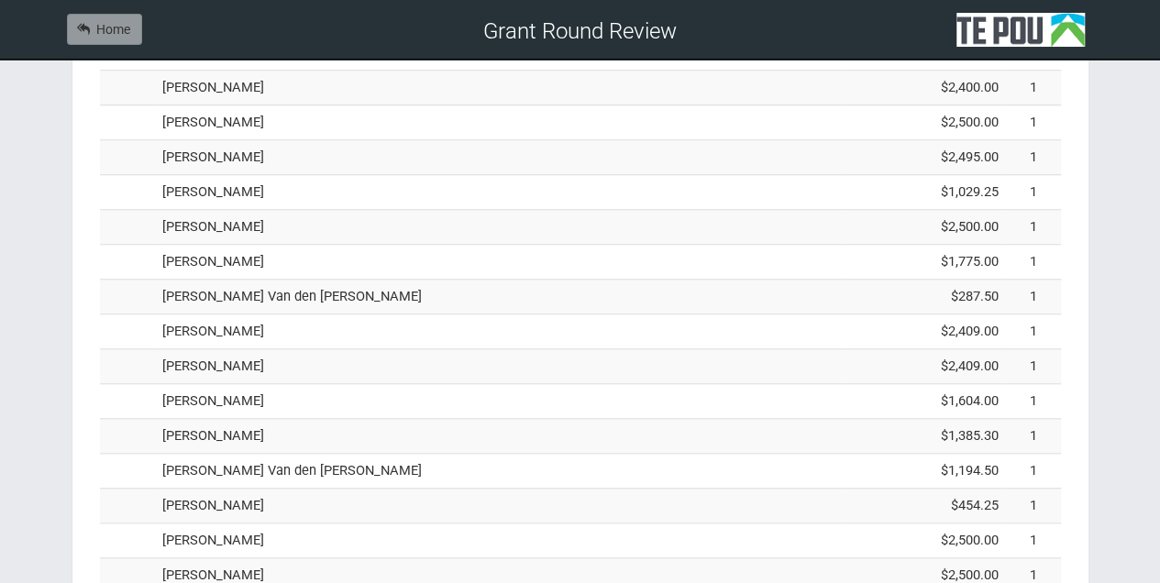
scroll to position [513, 0]
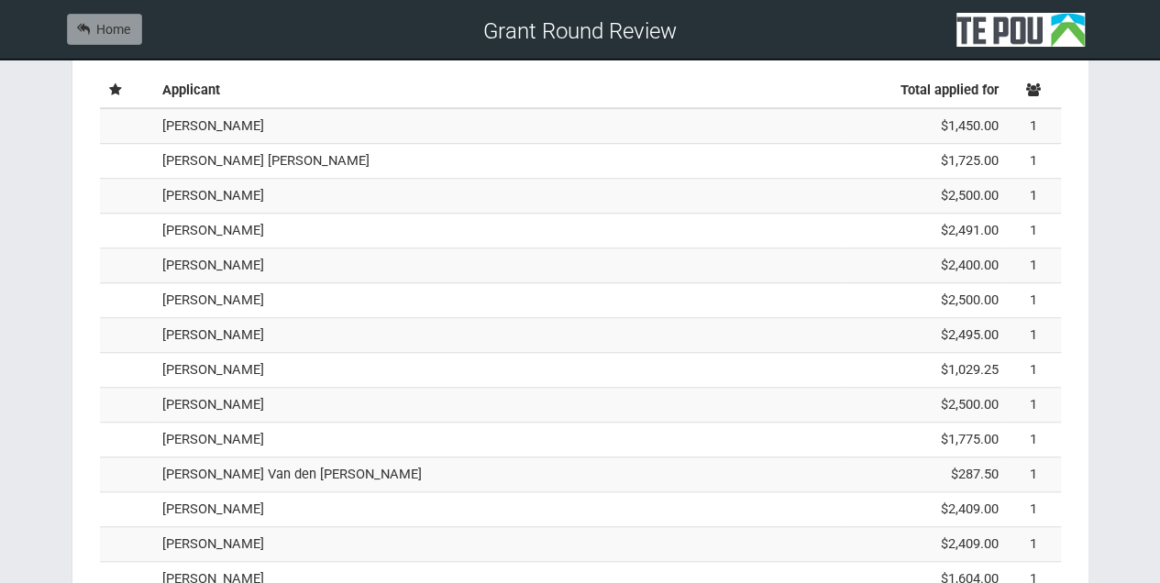
click at [218, 262] on td "[PERSON_NAME]" at bounding box center [498, 265] width 686 height 35
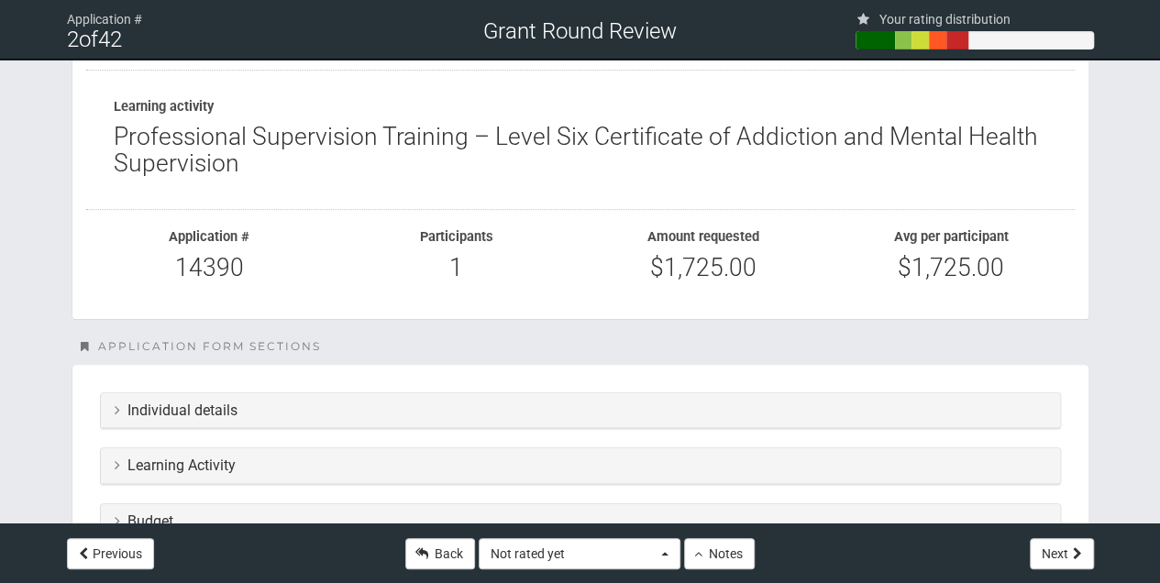
scroll to position [186, 0]
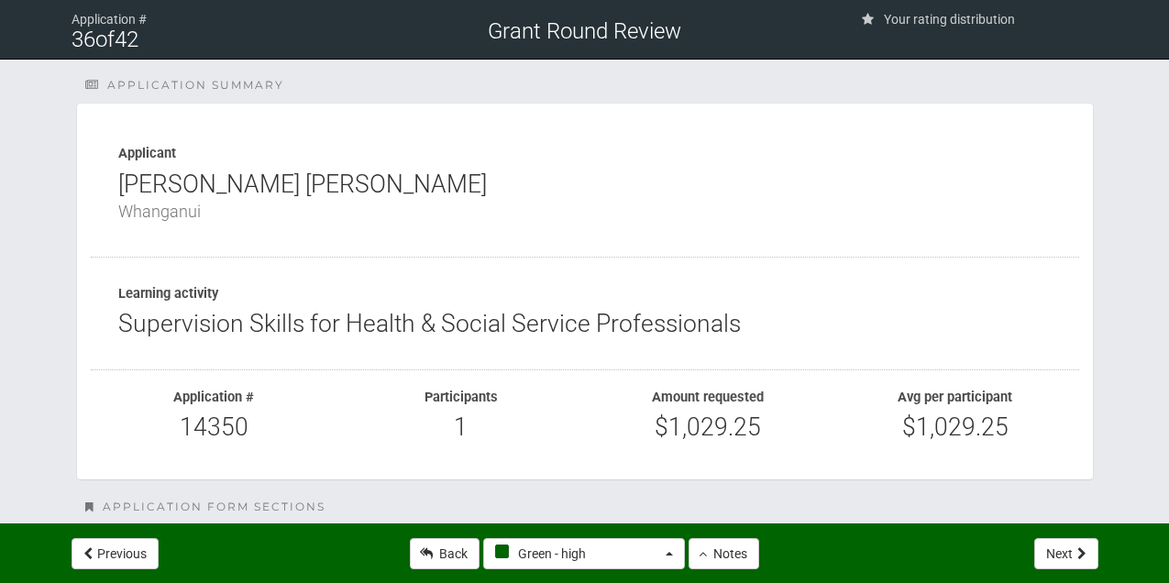
select select "4"
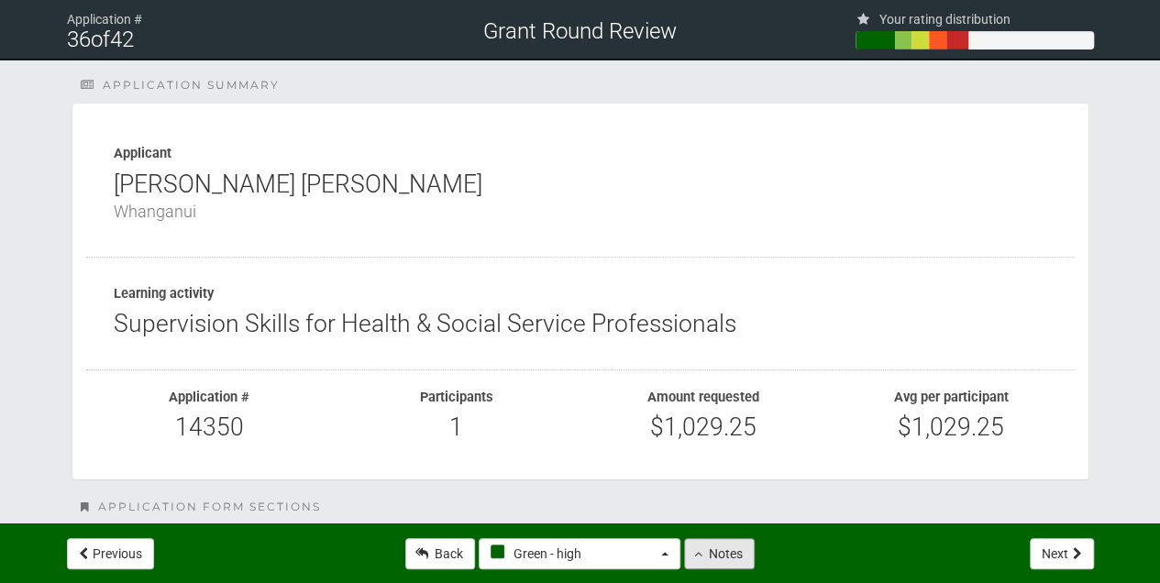
click at [713, 551] on button "Notes" at bounding box center [719, 553] width 71 height 31
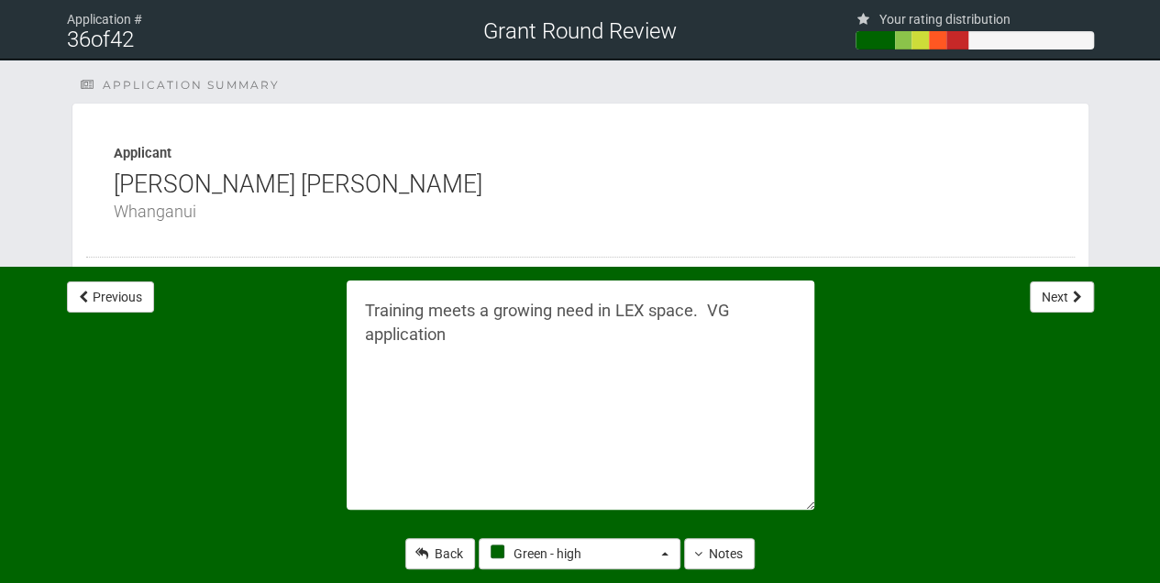
click at [47, 159] on div "Application summary Applicant [PERSON_NAME] [PERSON_NAME] Learning activity Sup…" at bounding box center [580, 587] width 1072 height 1057
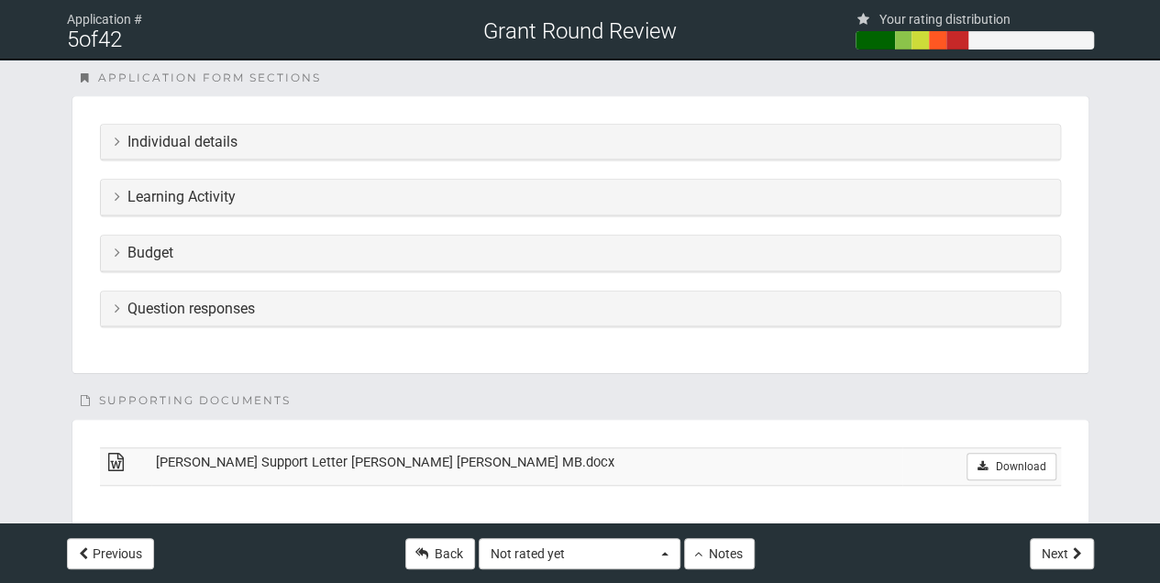
scroll to position [427, 0]
click at [115, 143] on icon at bounding box center [117, 143] width 5 height 15
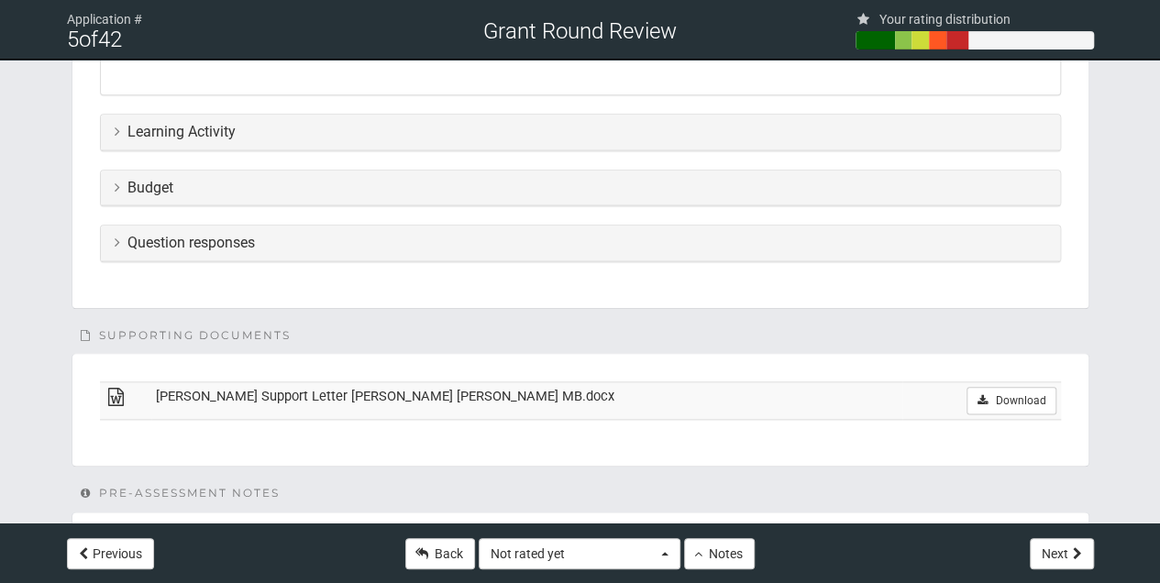
scroll to position [917, 0]
click at [115, 125] on icon at bounding box center [117, 127] width 5 height 15
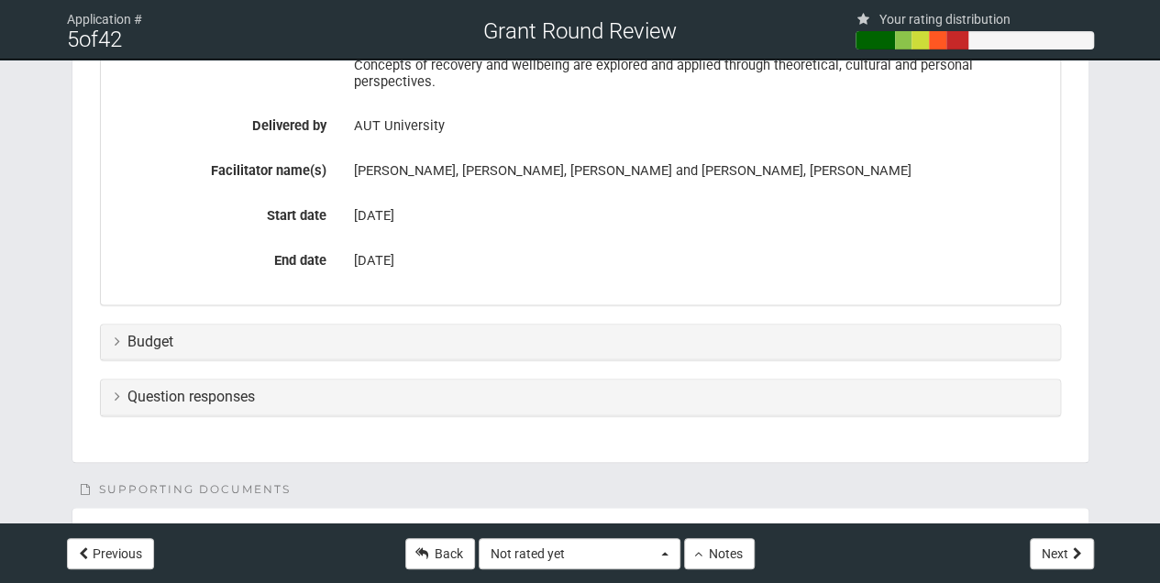
scroll to position [1100, 0]
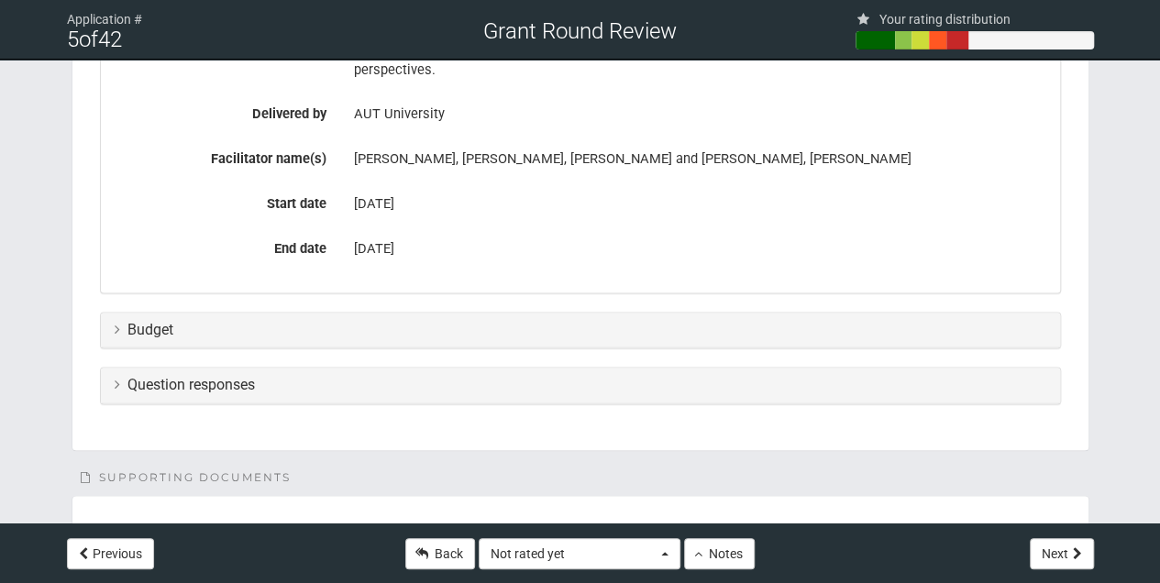
click at [115, 322] on icon at bounding box center [117, 329] width 5 height 15
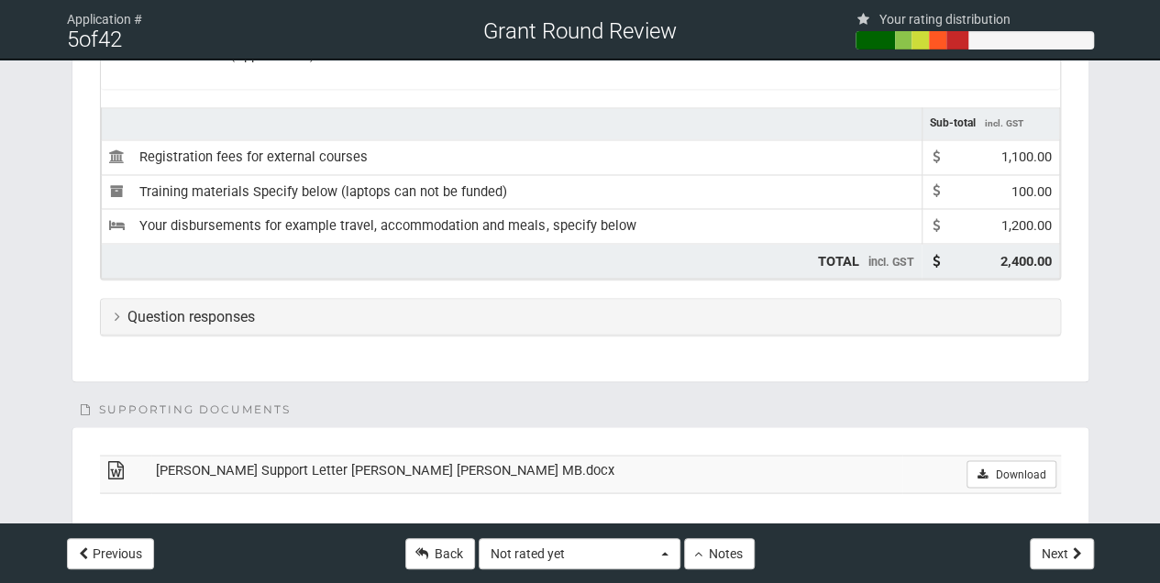
scroll to position [1527, 0]
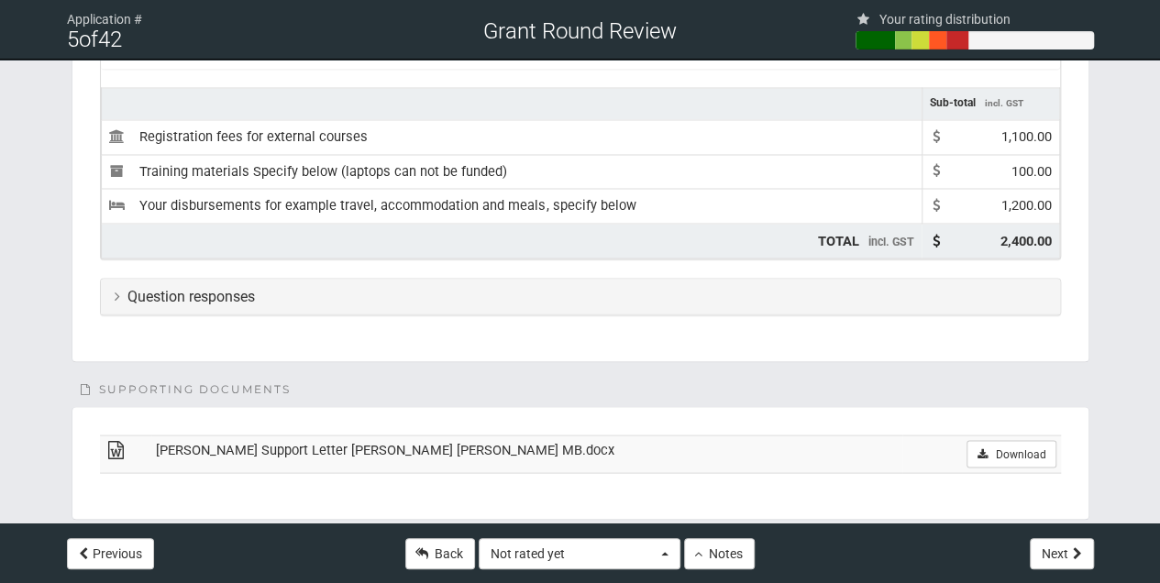
click at [121, 288] on h3 "Question responses" at bounding box center [580, 296] width 931 height 16
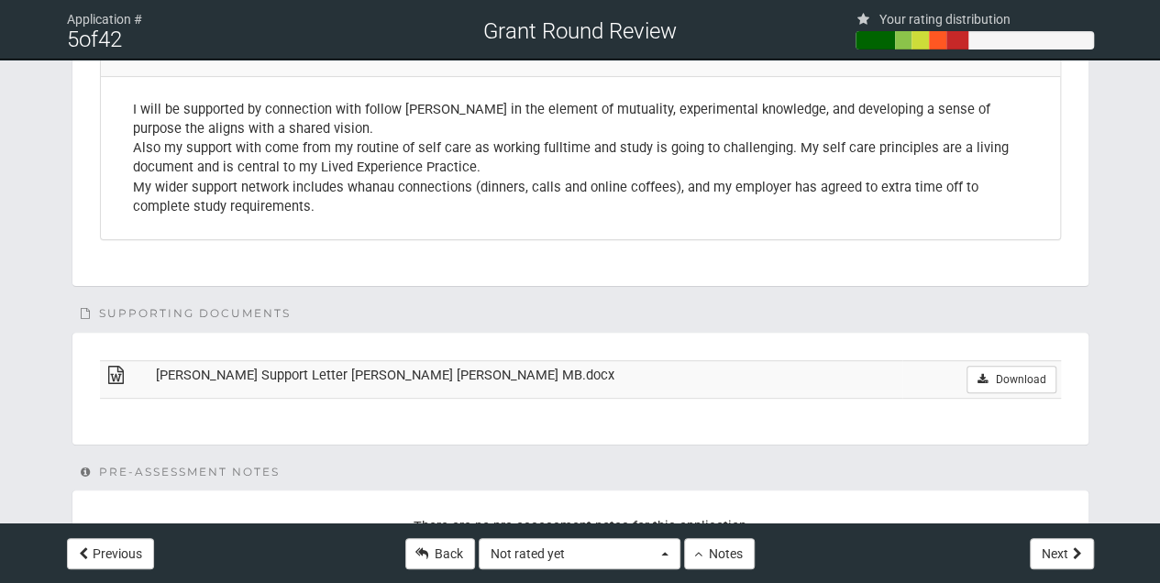
scroll to position [3608, 0]
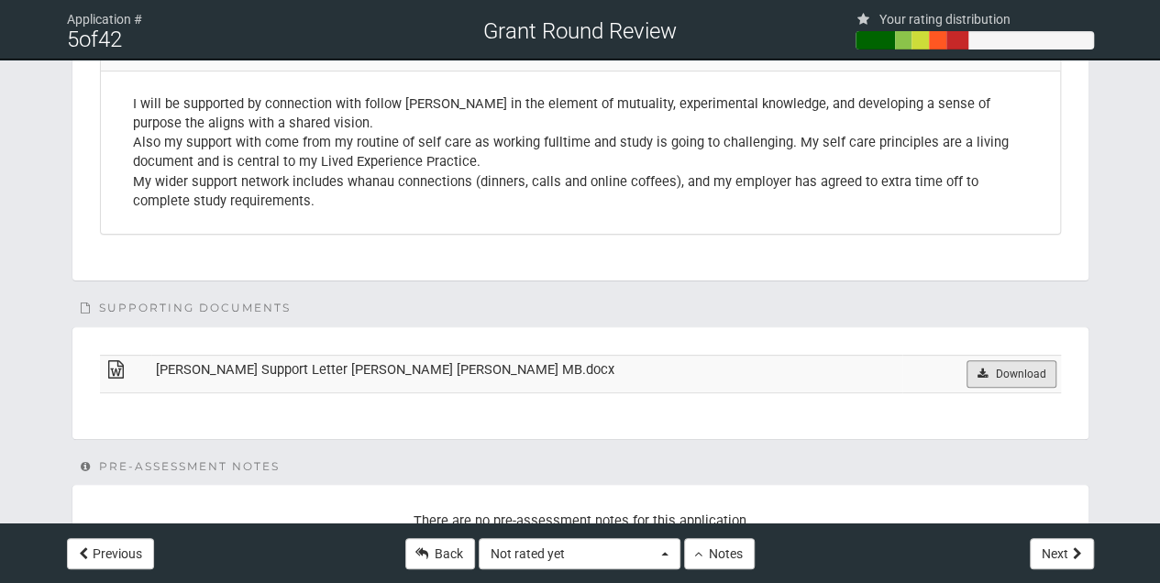
click at [1003, 360] on link "Download" at bounding box center [1010, 373] width 89 height 27
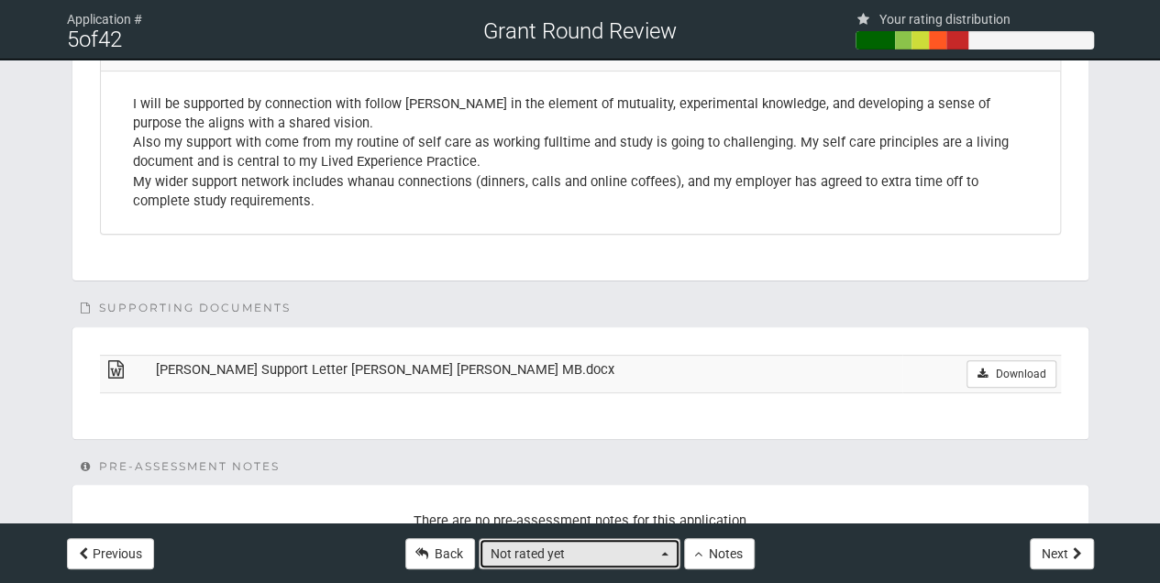
click at [662, 548] on button "Not rated yet" at bounding box center [579, 553] width 202 height 31
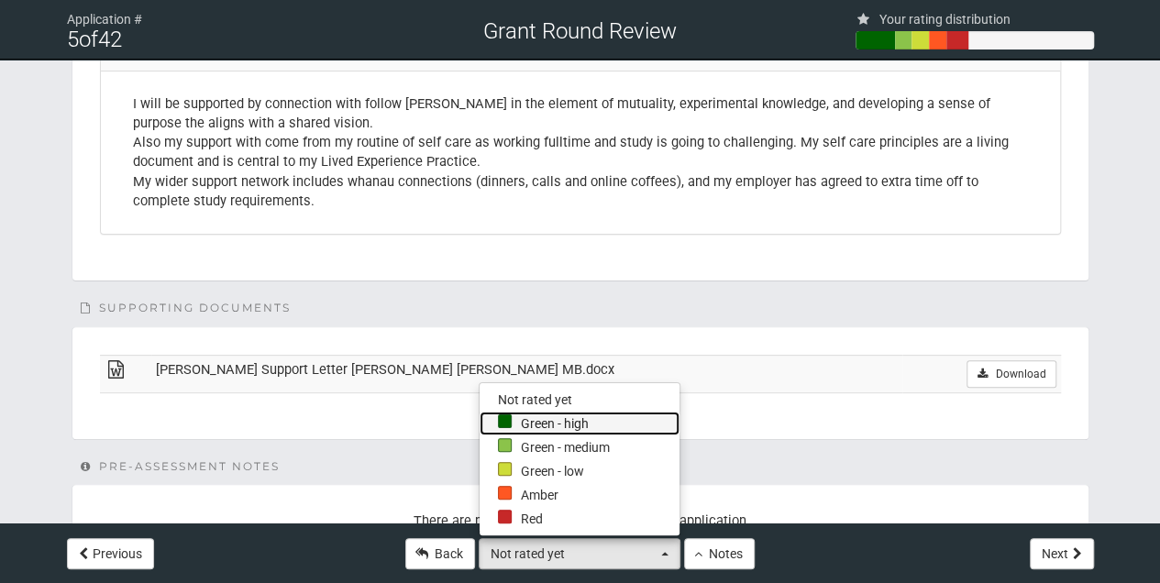
click at [502, 422] on div at bounding box center [505, 421] width 14 height 14
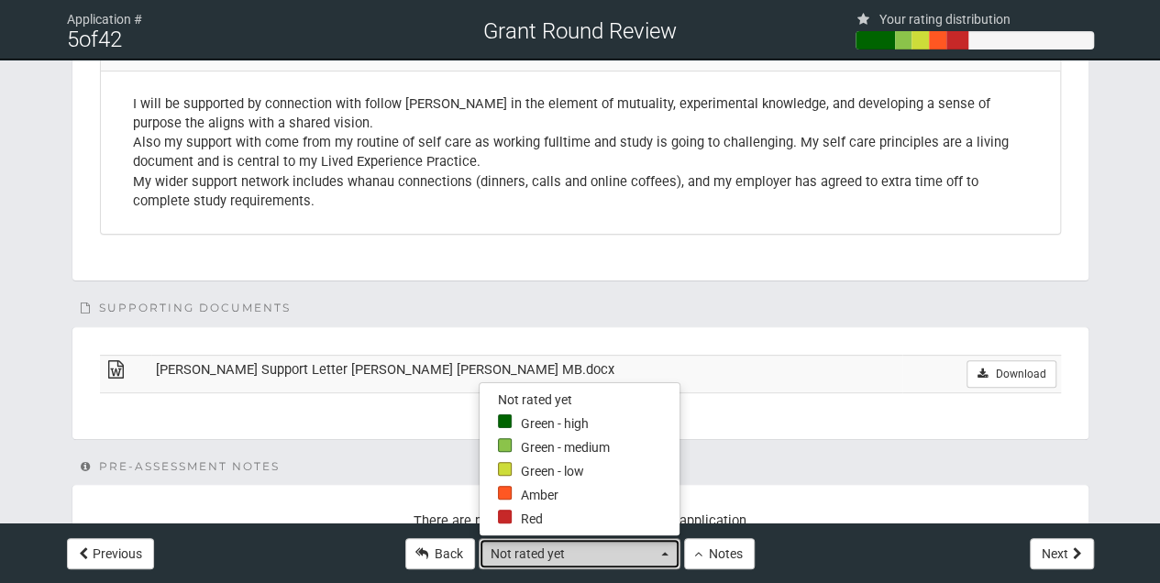
select select "4"
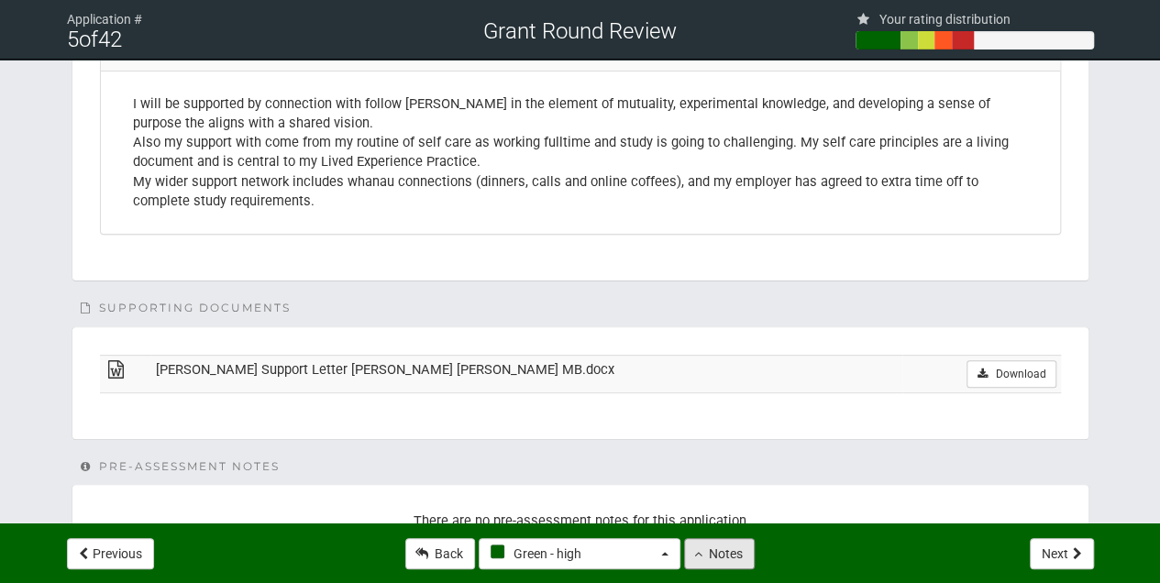
click at [735, 548] on button "Notes" at bounding box center [719, 553] width 71 height 31
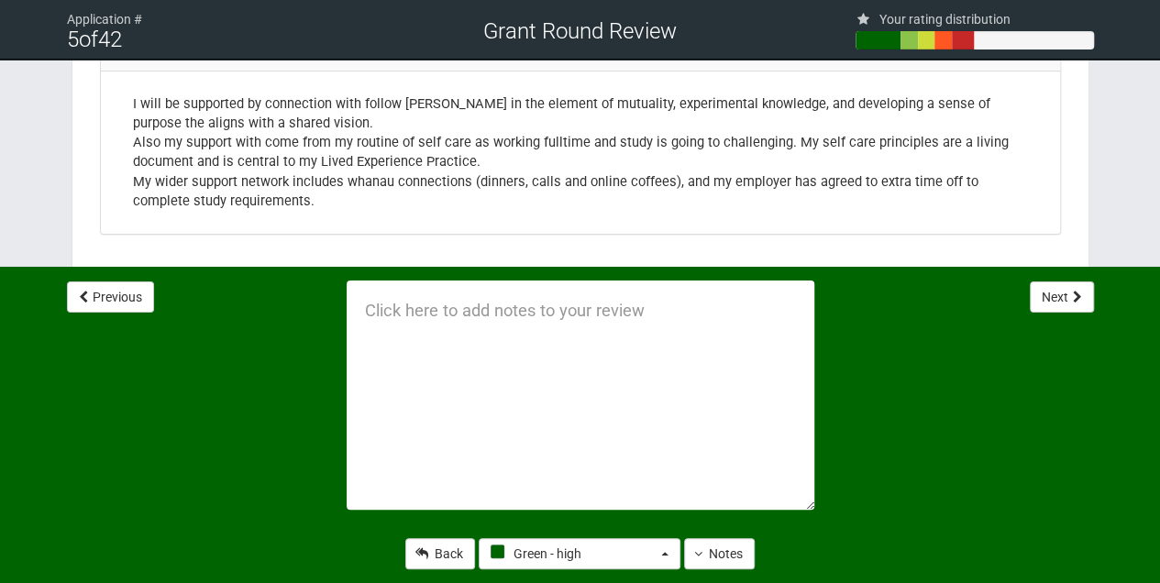
click at [363, 303] on textarea at bounding box center [579, 394] width 467 height 229
click at [362, 307] on textarea at bounding box center [579, 394] width 467 height 229
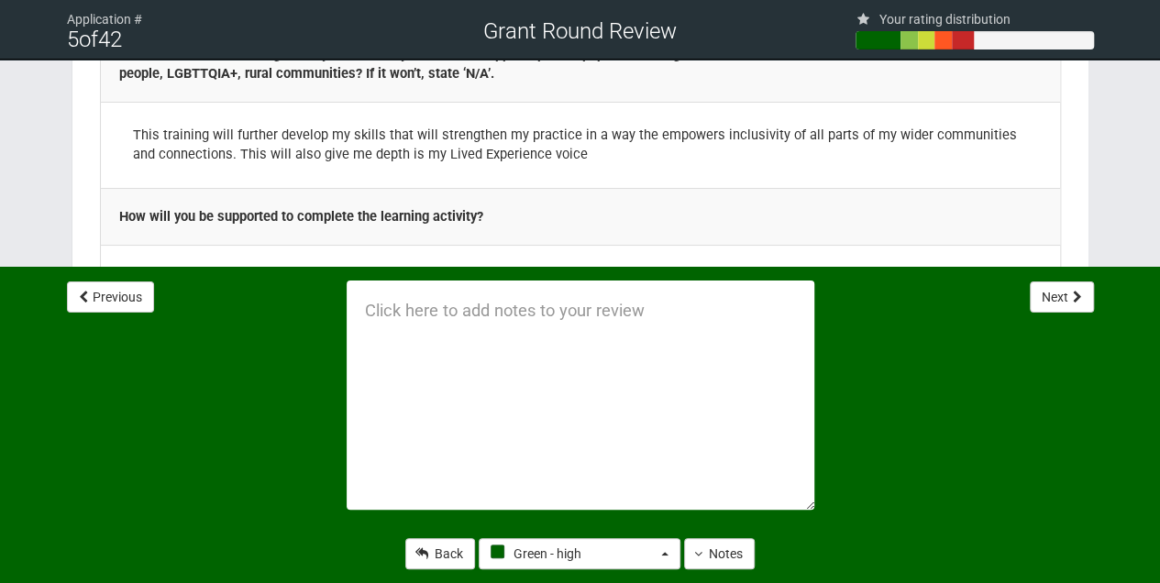
scroll to position [3364, 0]
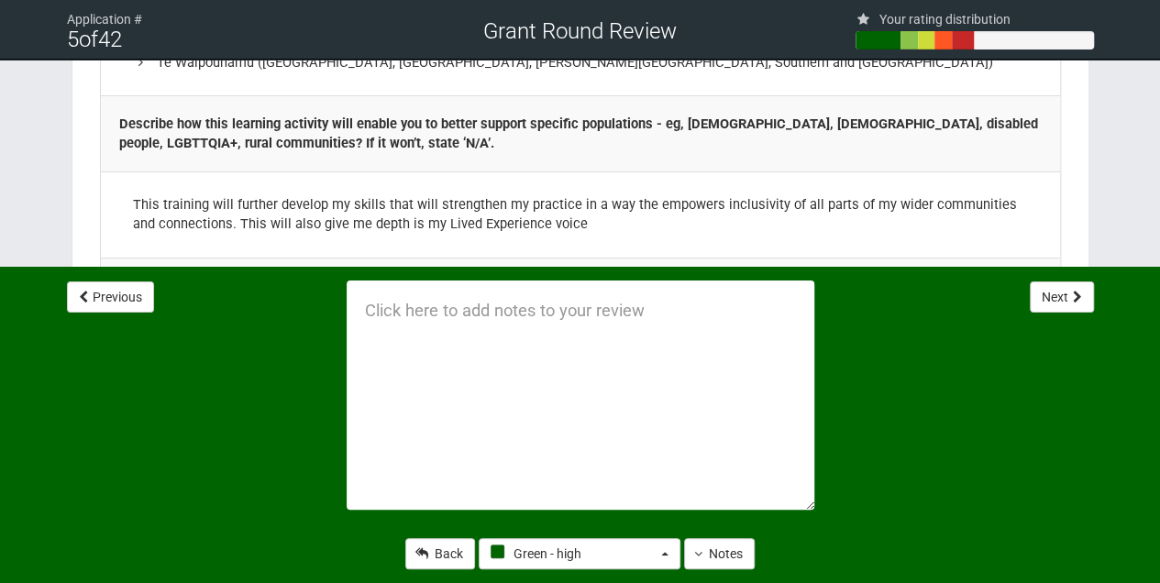
click at [389, 310] on textarea at bounding box center [579, 394] width 467 height 229
type textarea "Clearly articulated in pathway to leadership"
click at [1064, 298] on button "Next" at bounding box center [1061, 296] width 64 height 31
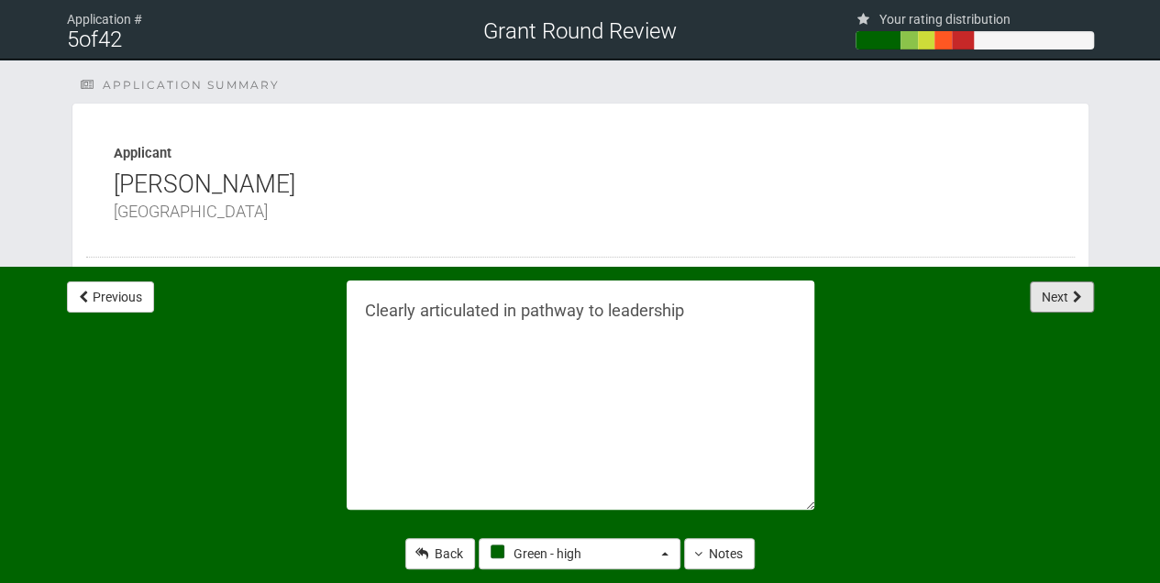
select select "-1"
